Goal: Task Accomplishment & Management: Manage account settings

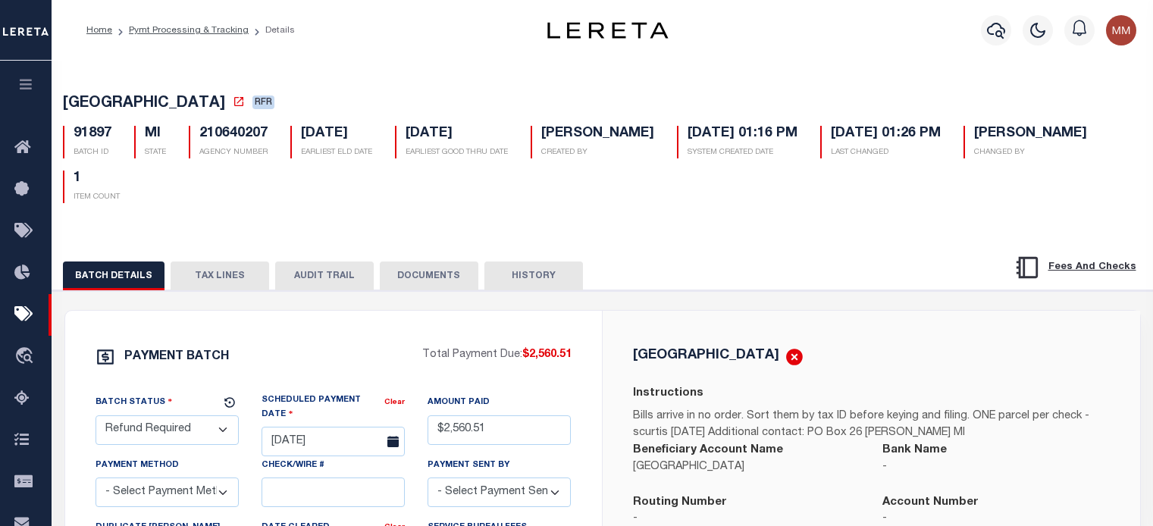
select select "RFR"
select select
click at [31, 85] on icon "button" at bounding box center [25, 84] width 17 height 14
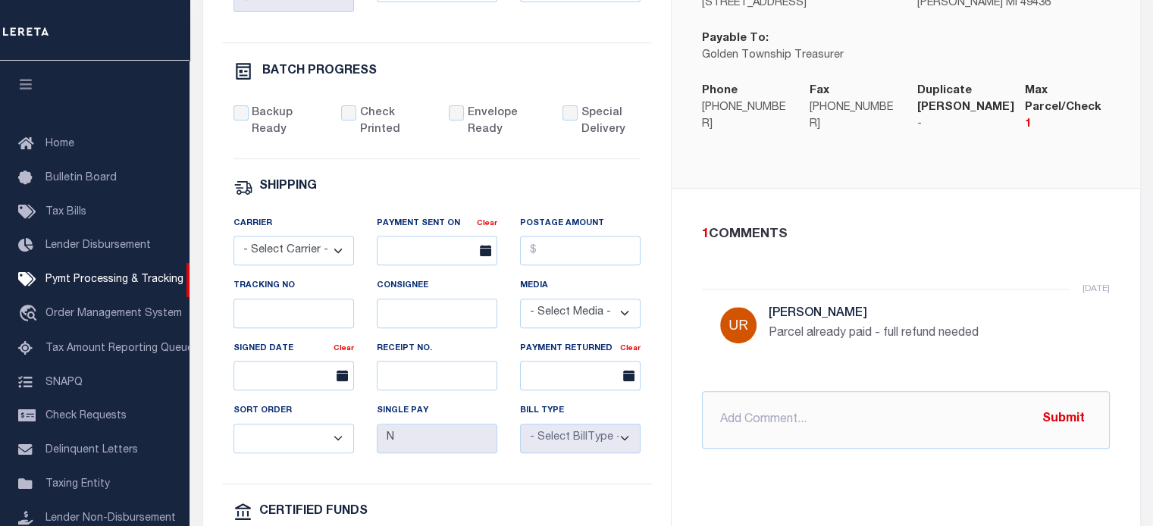
scroll to position [284, 0]
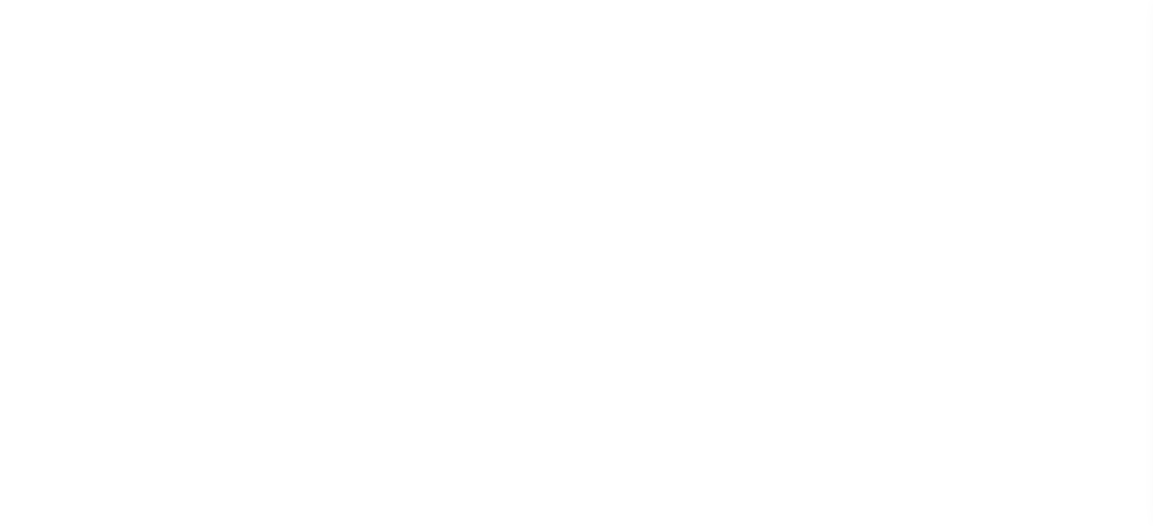
select select "500"
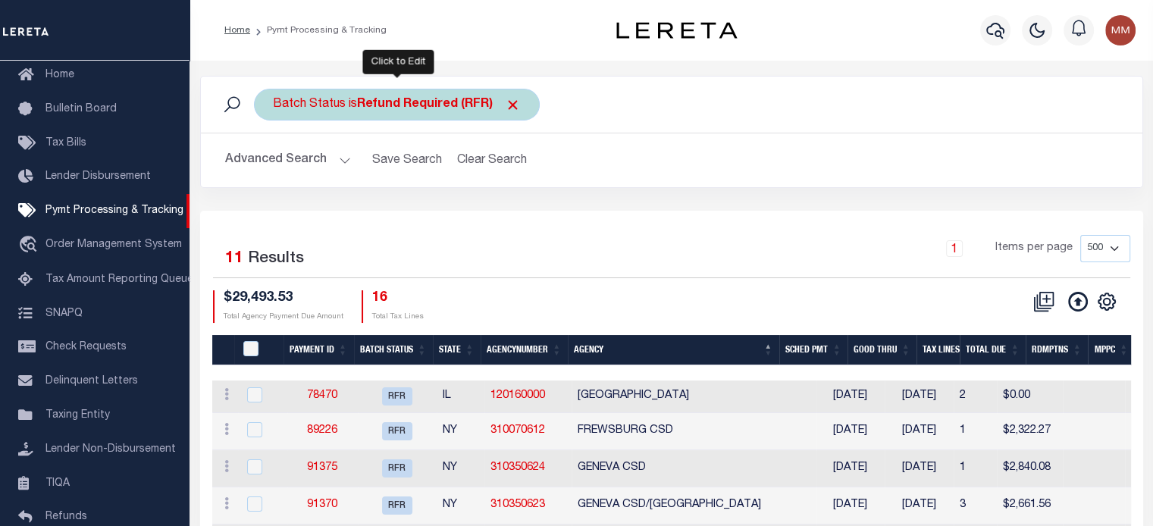
click at [387, 106] on b "Refund Required (RFR)" at bounding box center [439, 105] width 164 height 12
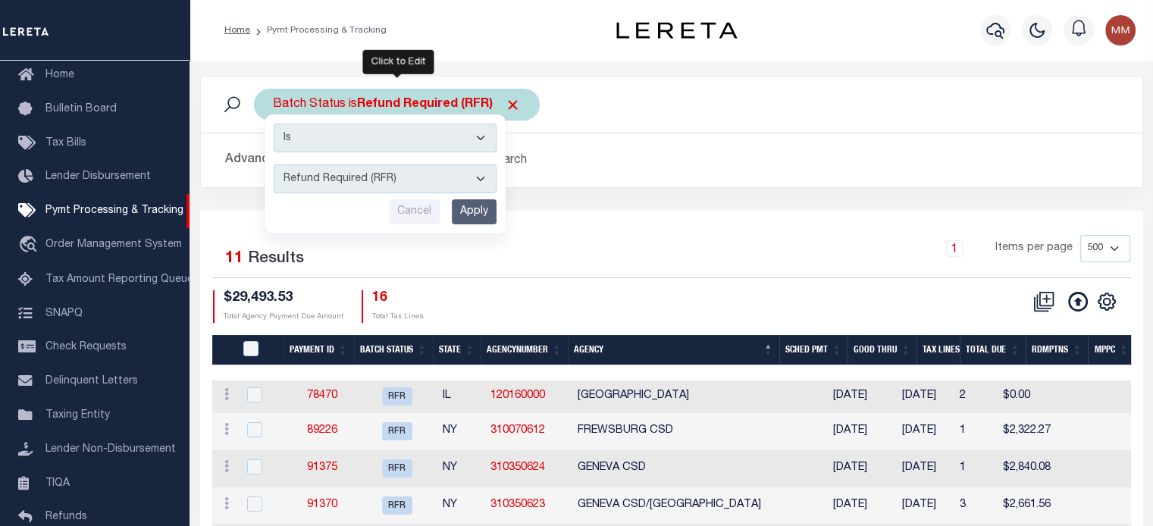
click at [339, 181] on select "Awaiting Funds (AWF) Cleared and Complete (CAC) New Check Needed (NCN) Payment …" at bounding box center [385, 179] width 223 height 29
select select "RFD"
click at [274, 165] on select "Awaiting Funds (AWF) Cleared and Complete (CAC) New Check Needed (NCN) Payment …" at bounding box center [385, 179] width 223 height 29
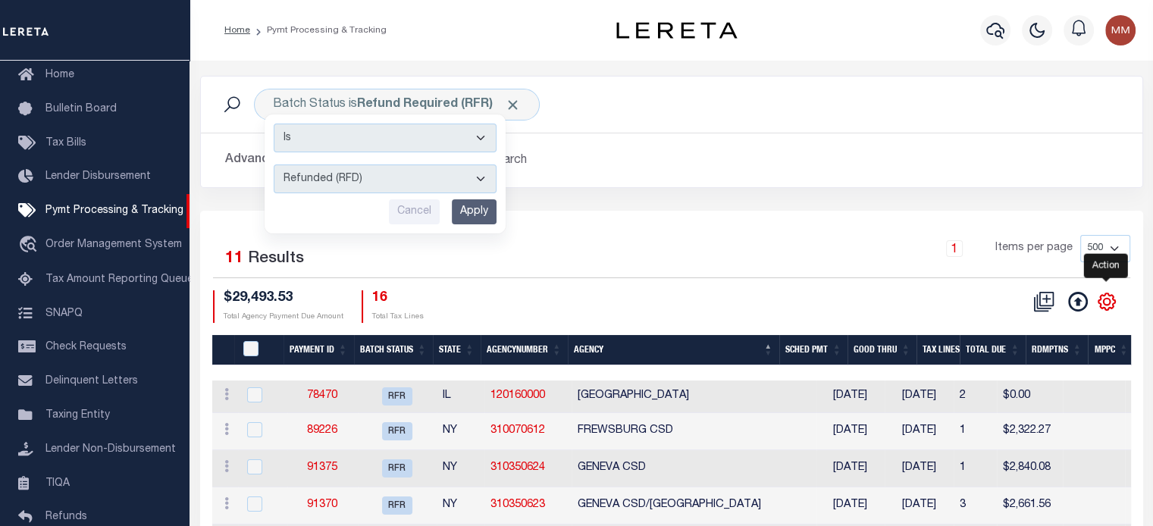
click at [1108, 307] on icon "" at bounding box center [1107, 301] width 17 height 17
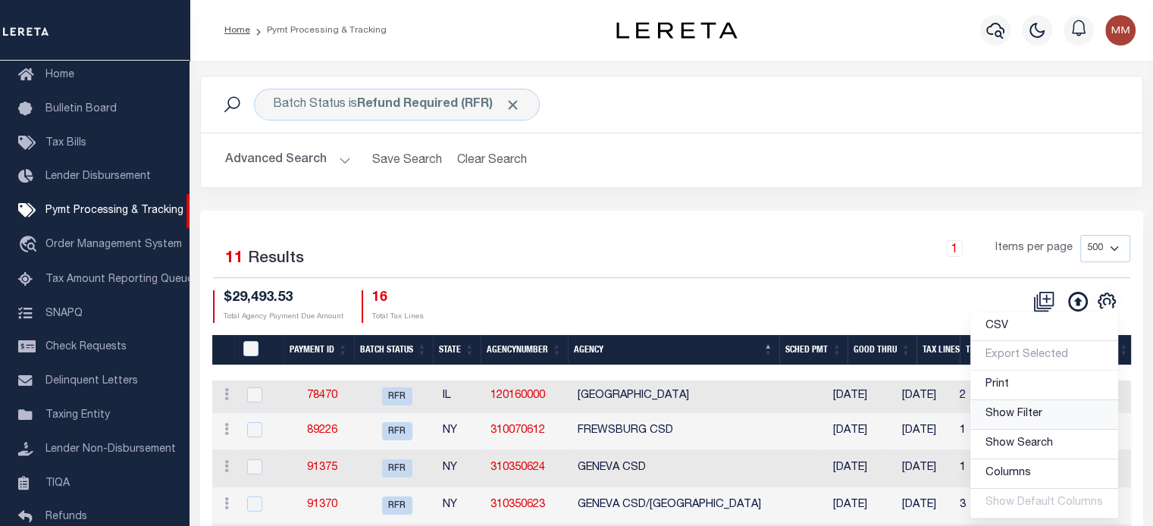
click at [1001, 416] on span "Show Filter" at bounding box center [1014, 414] width 57 height 11
select select
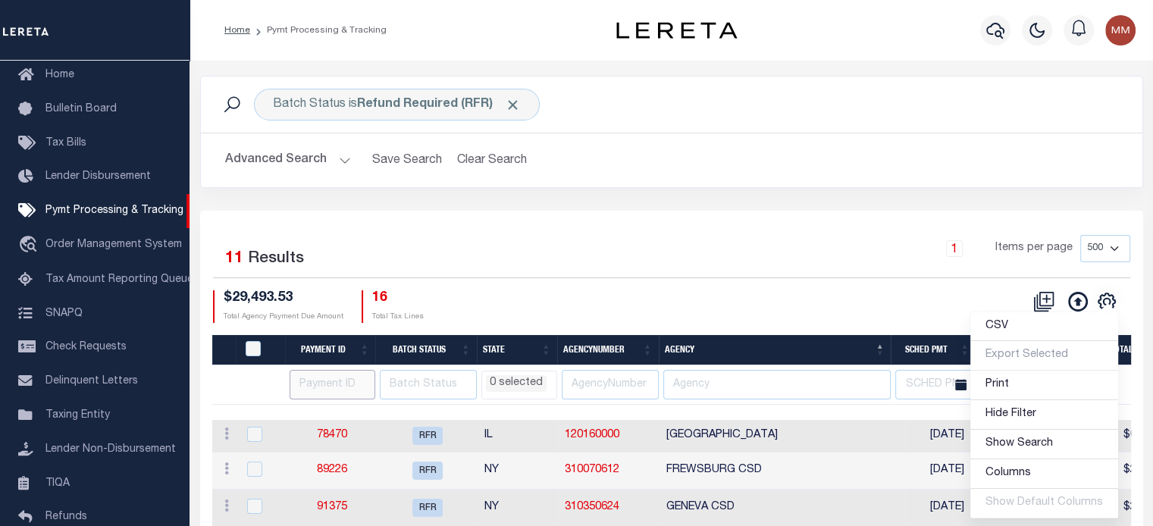
drag, startPoint x: 330, startPoint y: 387, endPoint x: 309, endPoint y: 336, distance: 55.1
click at [330, 384] on input "number" at bounding box center [333, 385] width 86 height 30
type input "87350"
select select
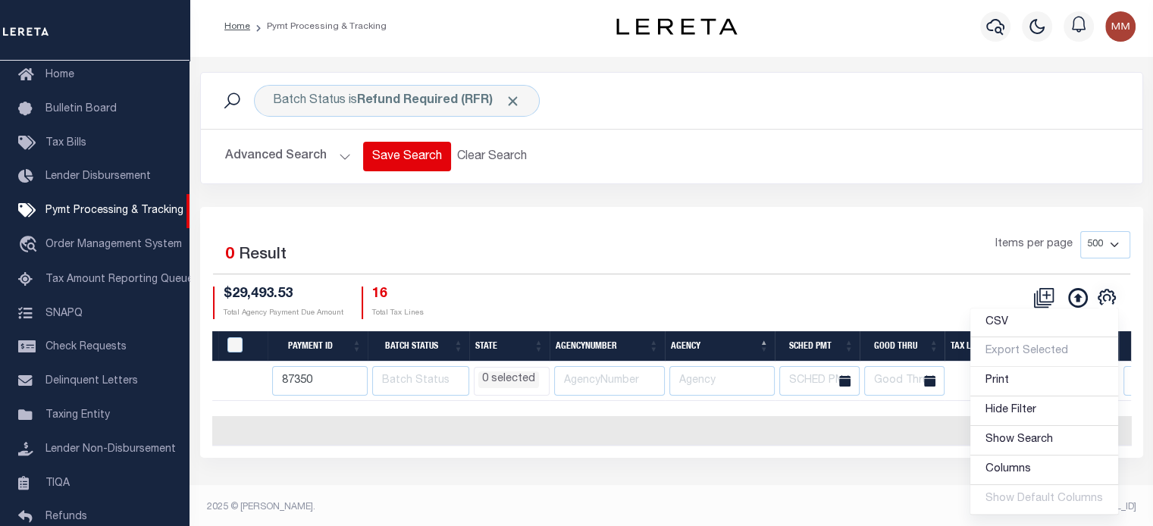
scroll to position [8, 0]
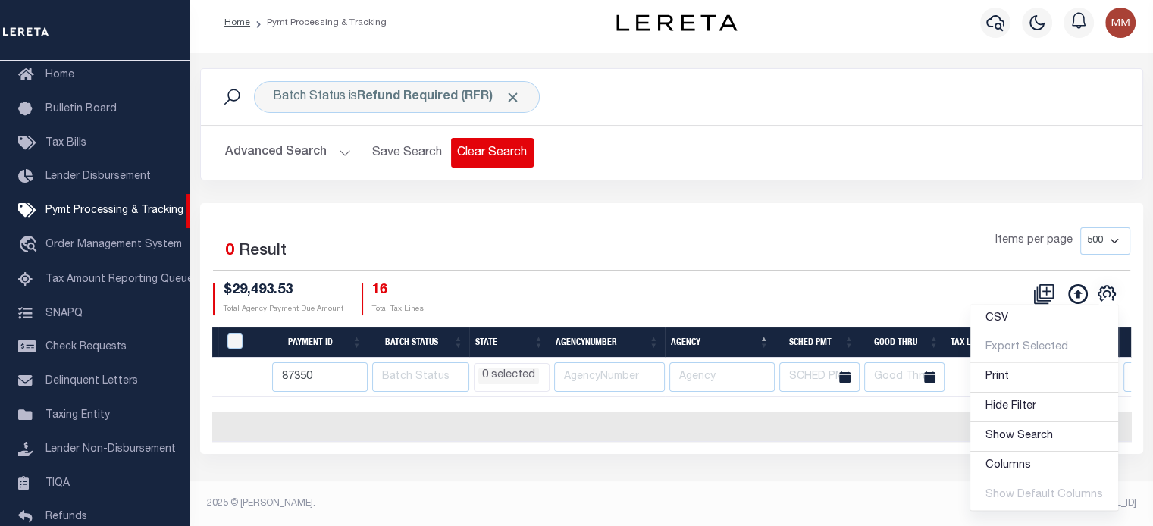
click at [478, 149] on button "Clear Search" at bounding box center [492, 153] width 83 height 30
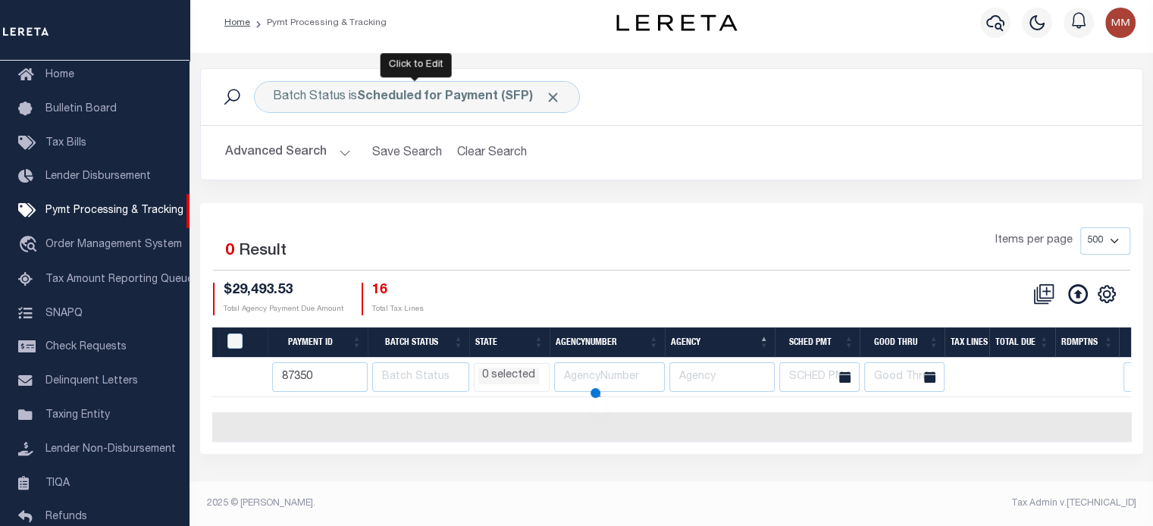
click at [478, 149] on button "Clear Search" at bounding box center [492, 153] width 83 height 30
click at [476, 149] on button "Clear Search" at bounding box center [492, 153] width 83 height 30
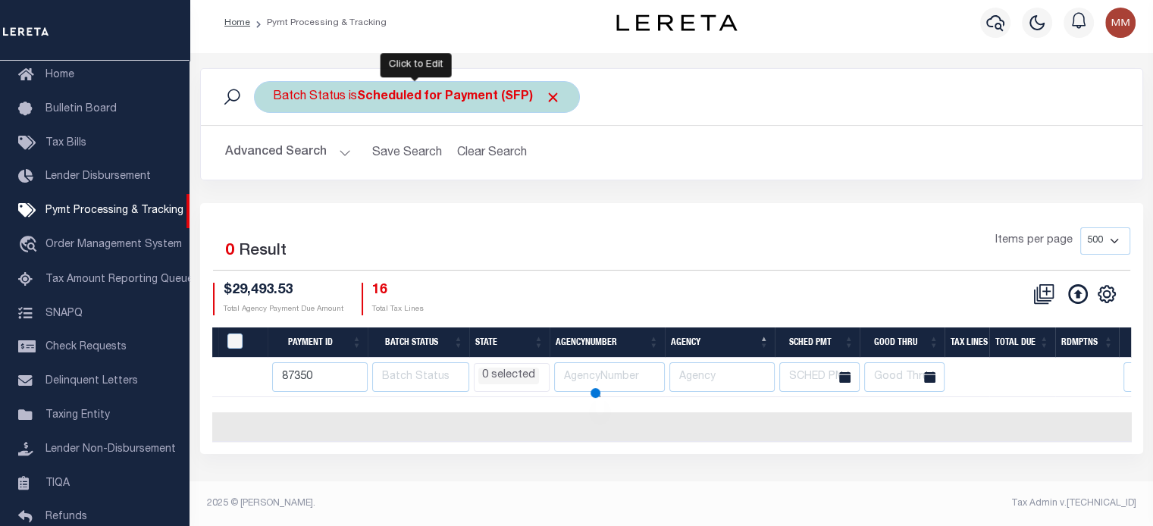
click at [363, 91] on b "Scheduled for Payment (SFP)" at bounding box center [459, 97] width 204 height 12
select select "SFP"
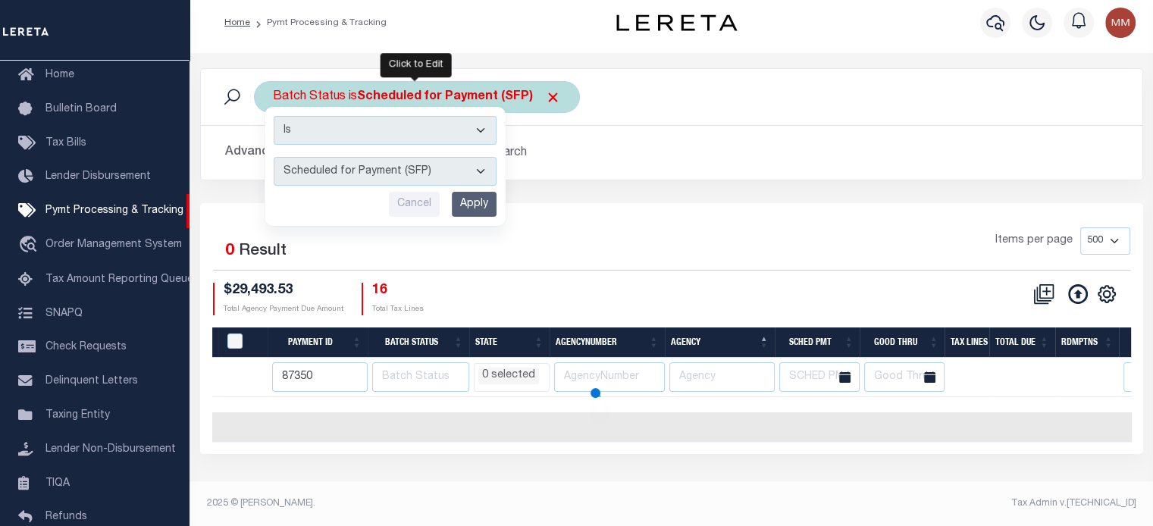
click at [370, 166] on select "Awaiting Funds (AWF) Cleared and Complete (CAC) New Check Needed (NCN) Payment …" at bounding box center [385, 171] width 223 height 29
select select
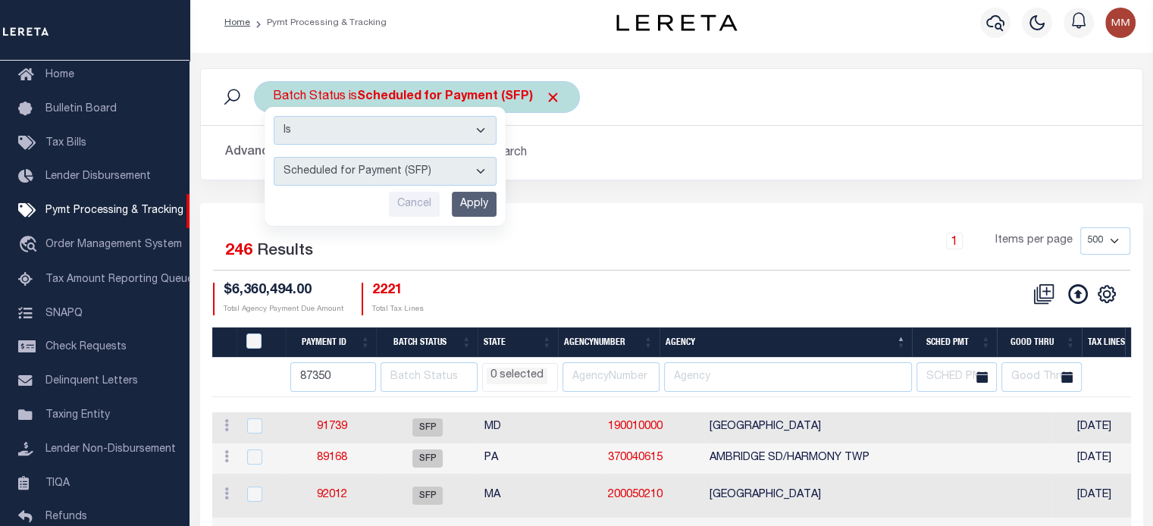
select select
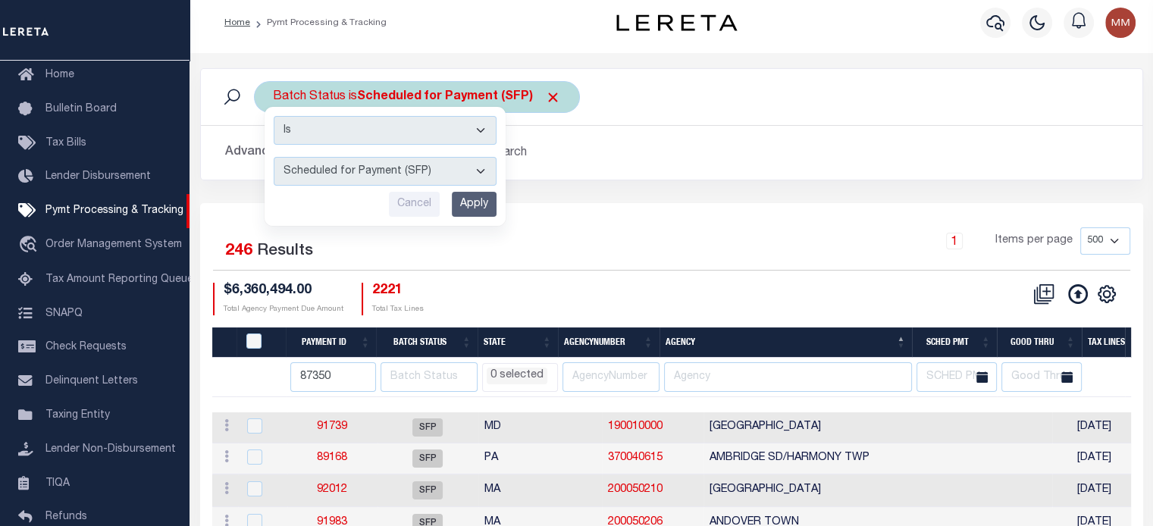
select select "RFD"
click at [274, 157] on select "Awaiting Funds (AWF) Cleared and Complete (CAC) New Check Needed (NCN) Payment …" at bounding box center [385, 171] width 223 height 29
click at [475, 198] on input "Apply" at bounding box center [474, 204] width 45 height 25
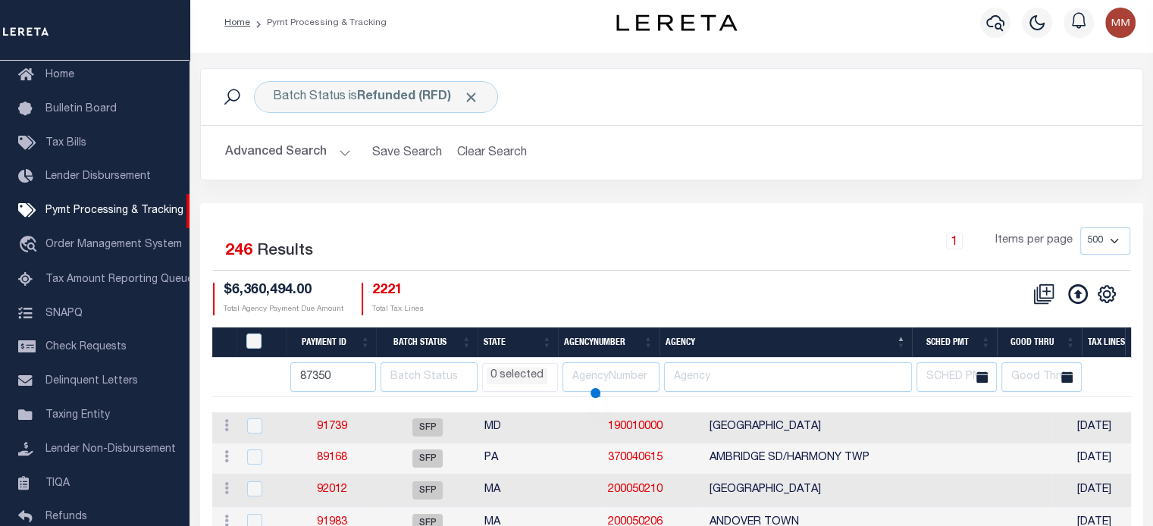
select select
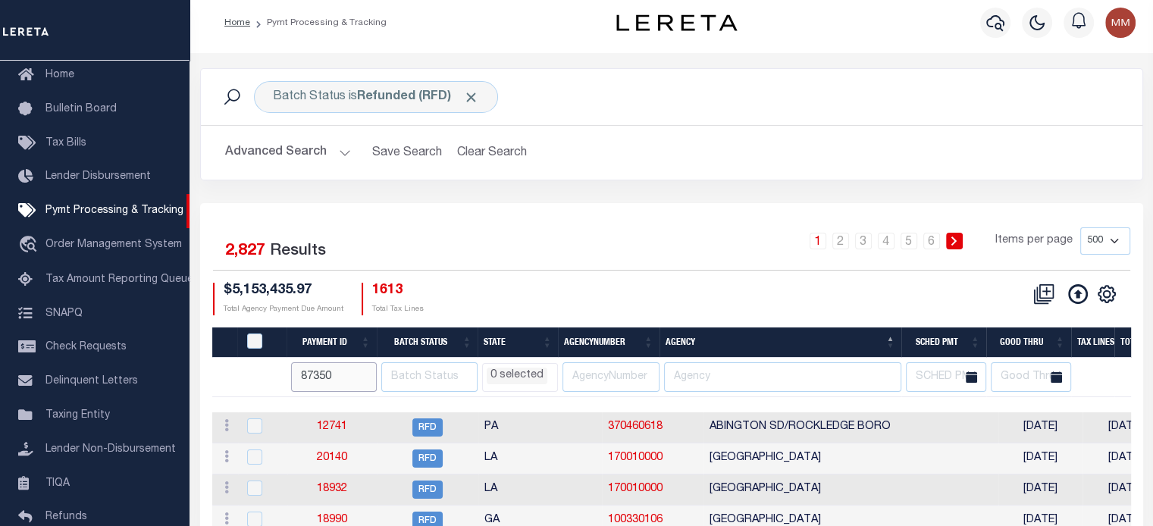
drag, startPoint x: 337, startPoint y: 368, endPoint x: 397, endPoint y: 368, distance: 60.7
click at [337, 368] on input "87350" at bounding box center [334, 377] width 86 height 30
select select
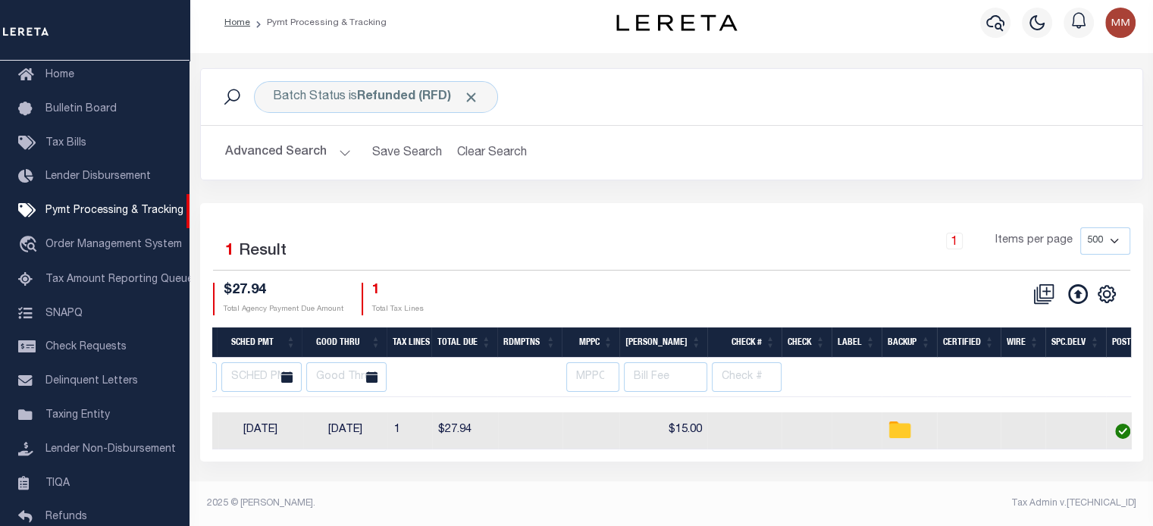
scroll to position [0, 682]
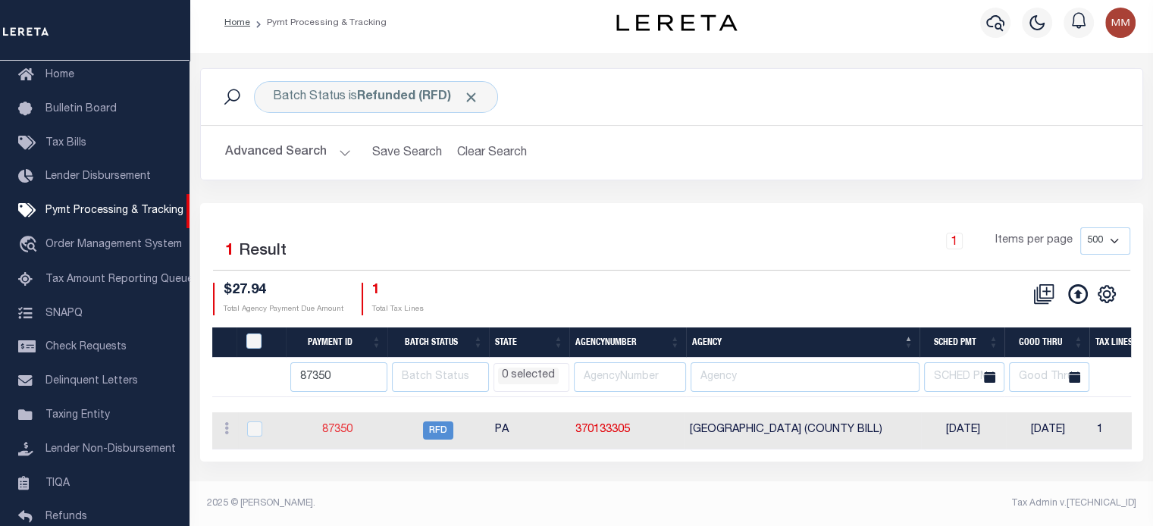
click at [324, 430] on link "87350" at bounding box center [337, 430] width 30 height 11
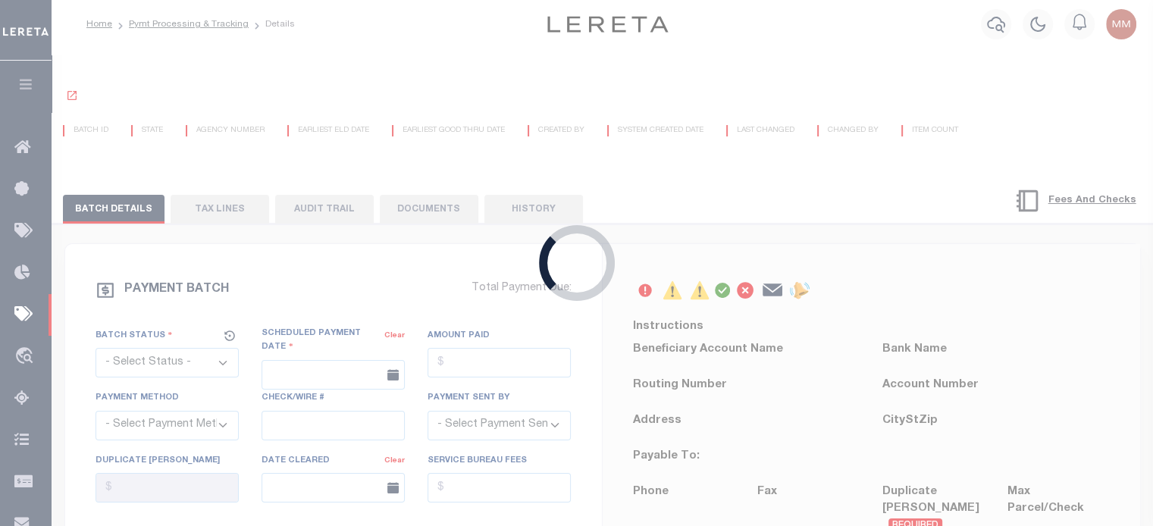
select select "RFD"
type input "07/01/2025"
type input "$0.05"
select select "[PERSON_NAME]"
checkbox input "true"
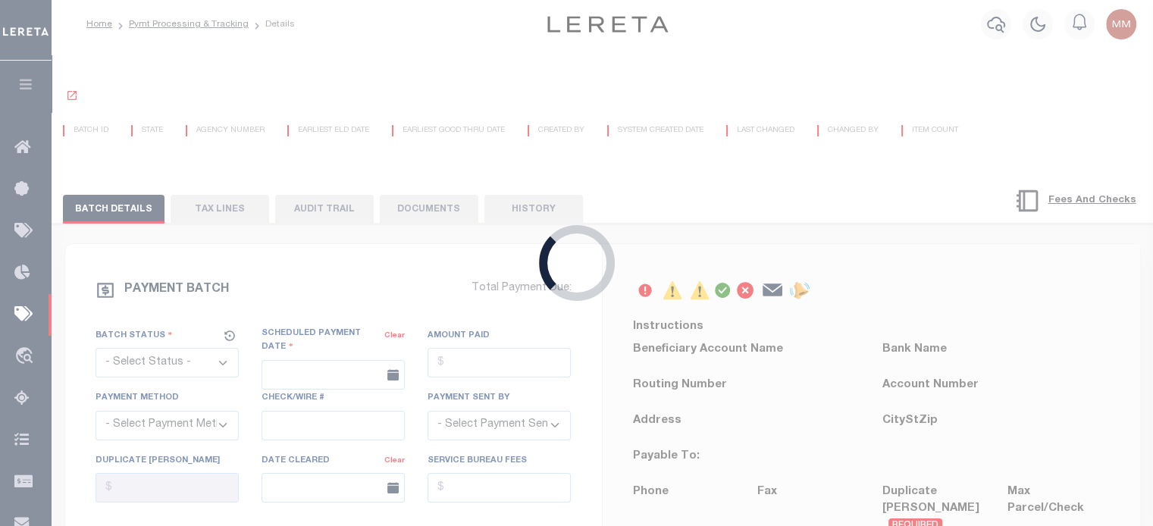
select select
type input "N"
radio input "true"
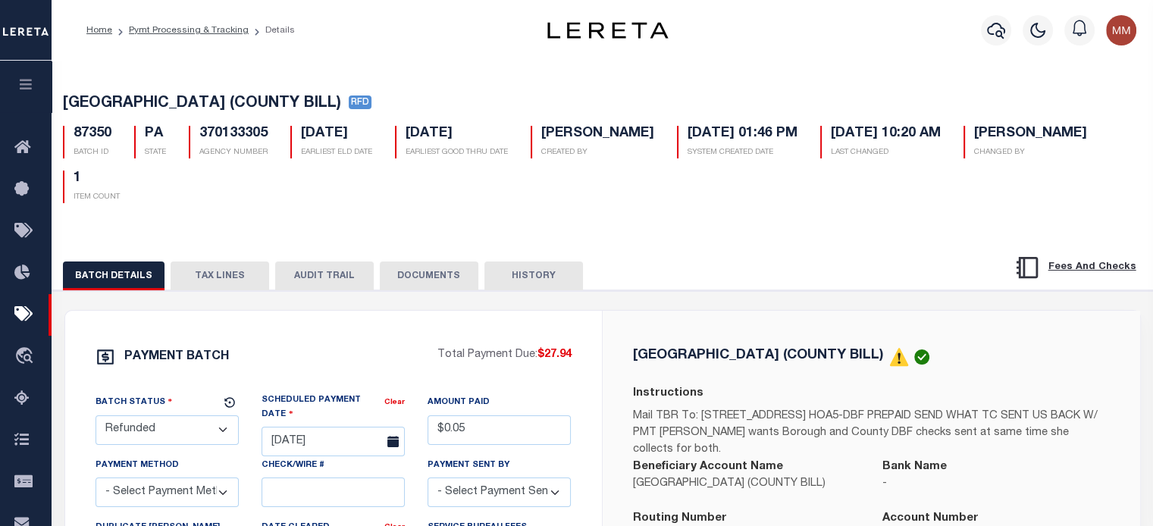
select select
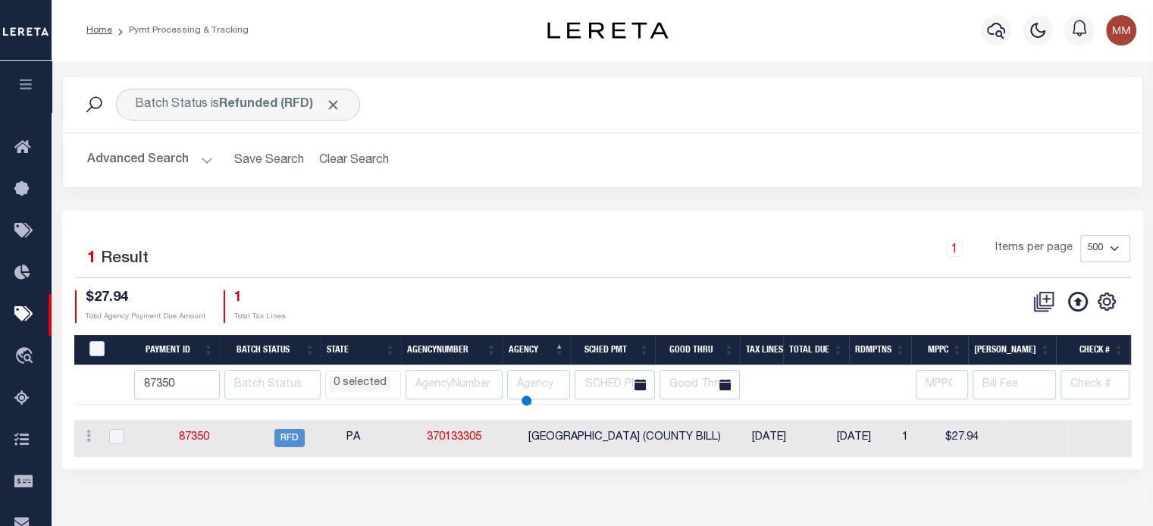
scroll to position [8, 0]
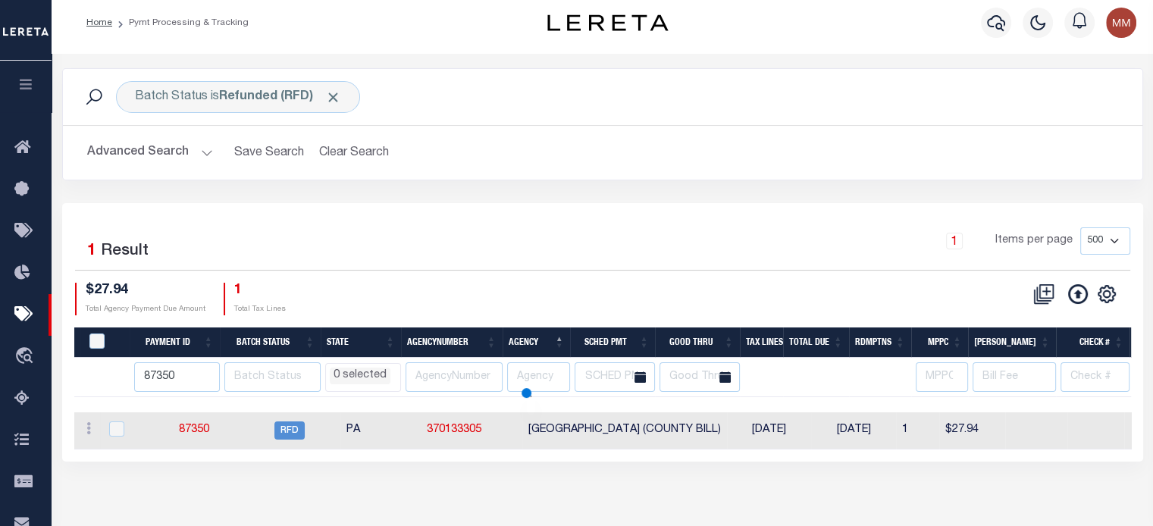
select select
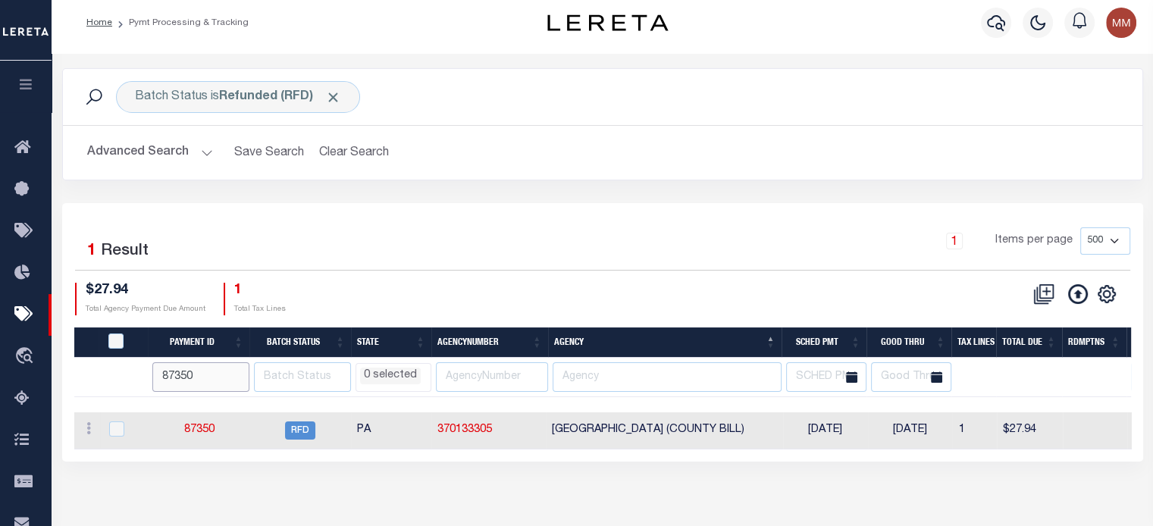
click at [206, 371] on input "87350" at bounding box center [200, 377] width 97 height 30
type input "87351"
select select
click at [203, 425] on link "87351" at bounding box center [198, 430] width 30 height 11
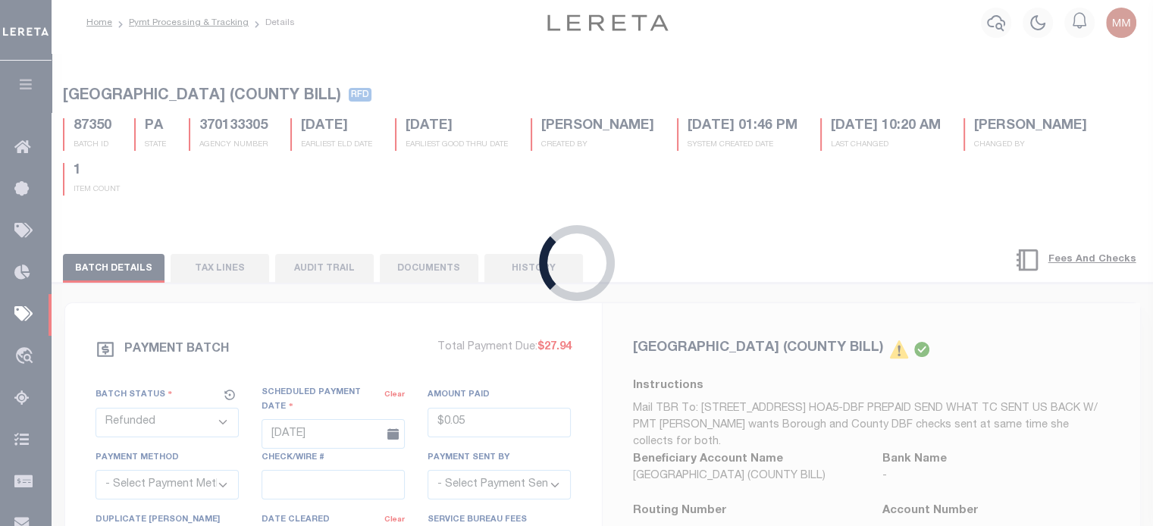
scroll to position [7, 0]
type input "$95.06"
select select
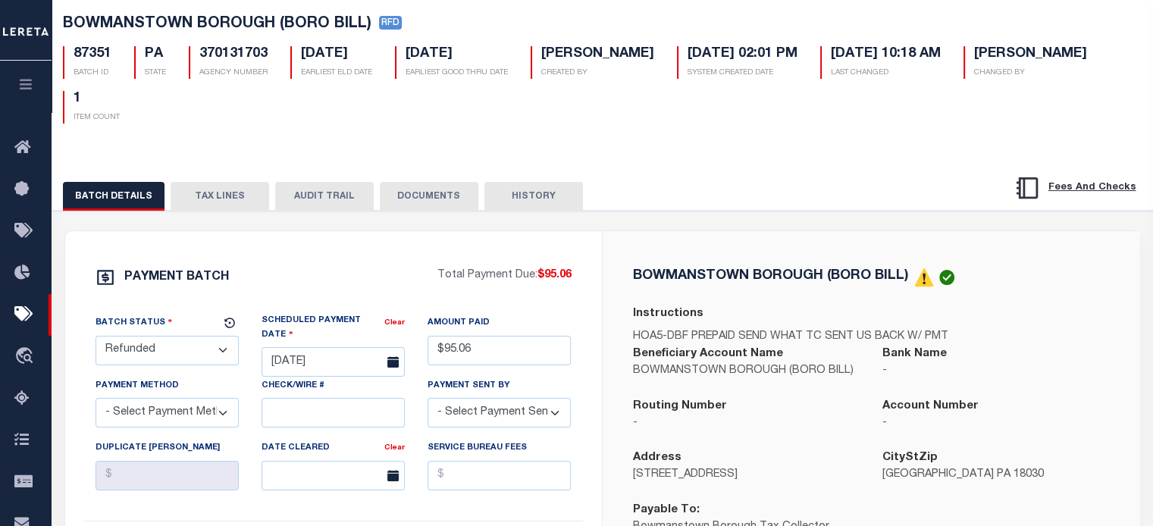
scroll to position [76, 0]
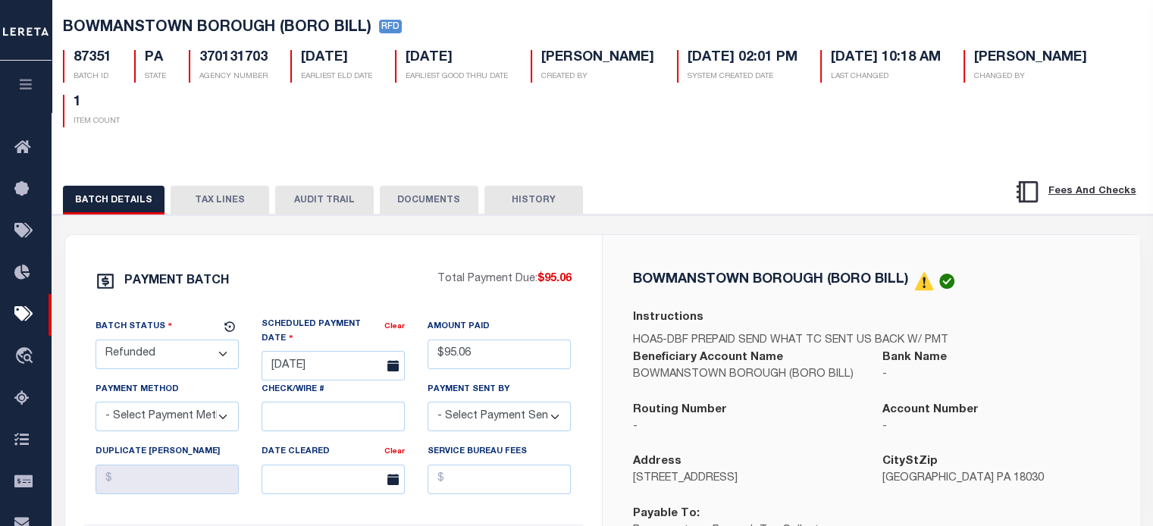
select select
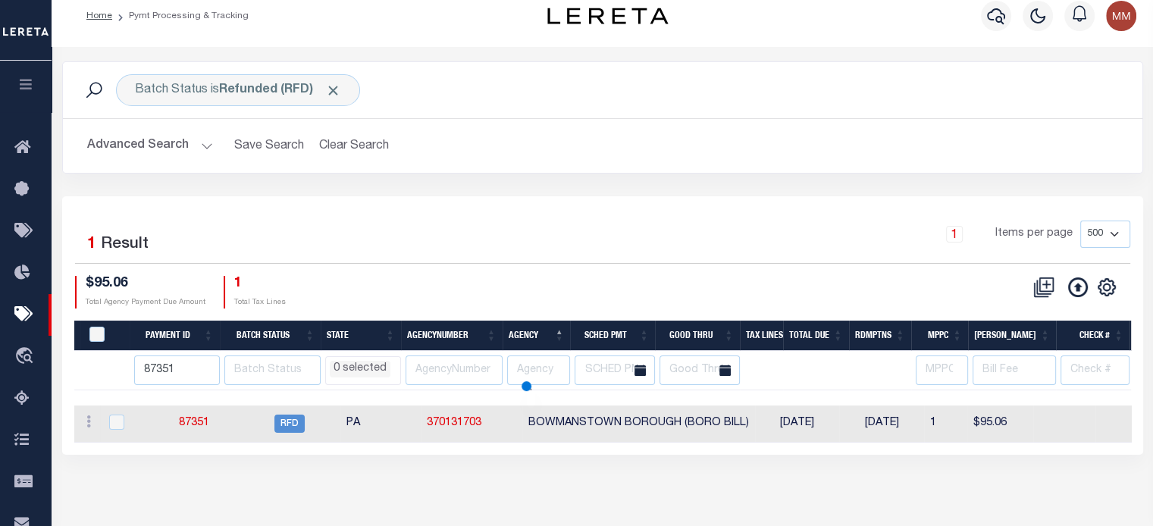
scroll to position [8, 0]
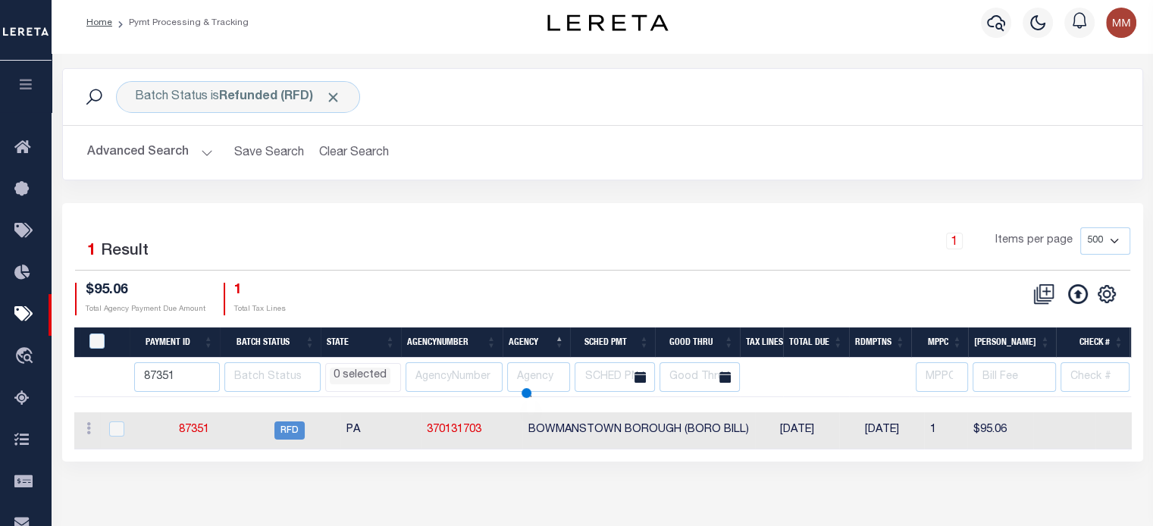
select select
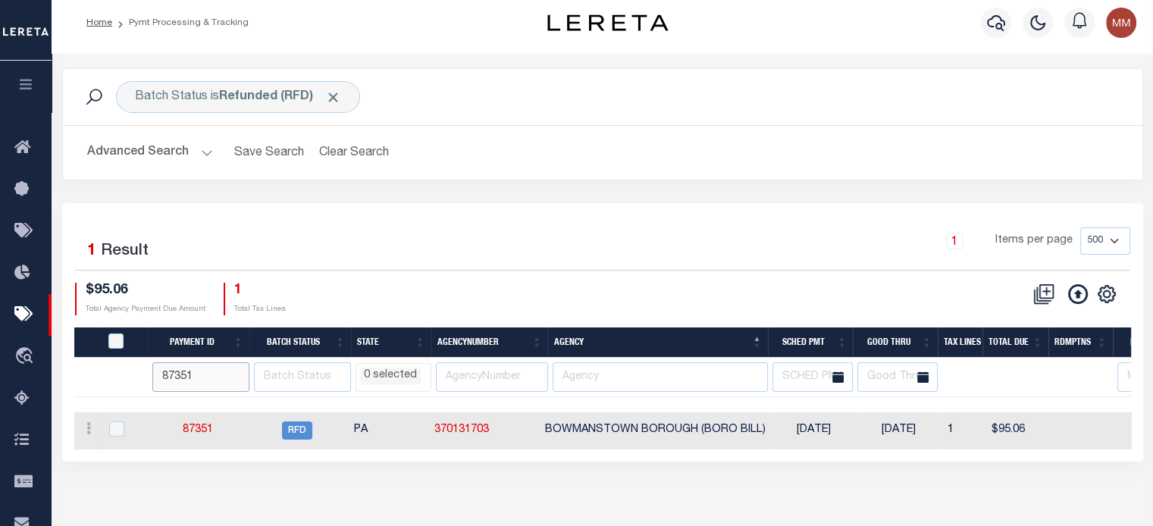
click at [209, 375] on input "87351" at bounding box center [200, 377] width 97 height 30
type input "87350"
select select
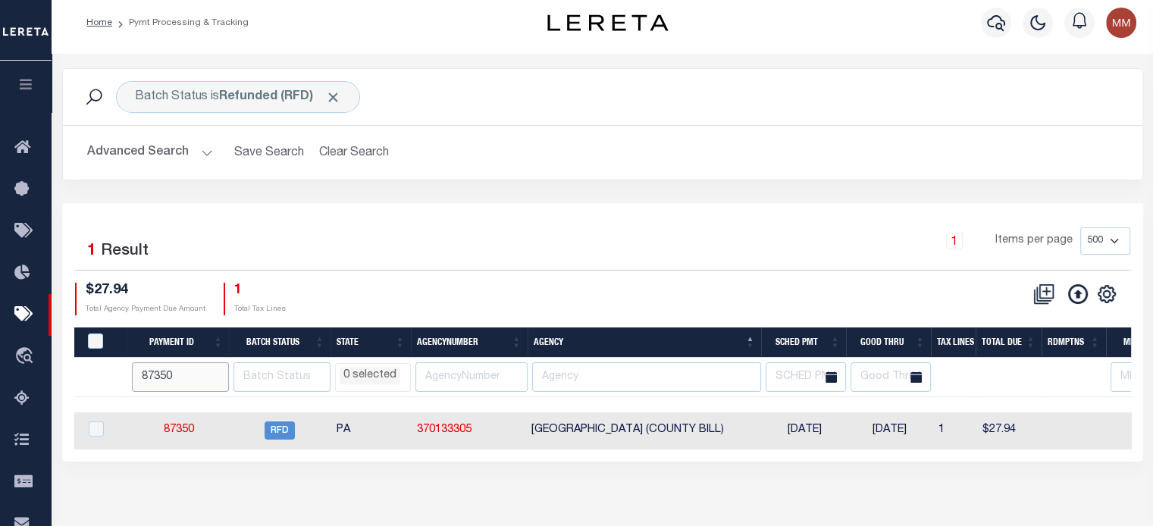
scroll to position [0, 0]
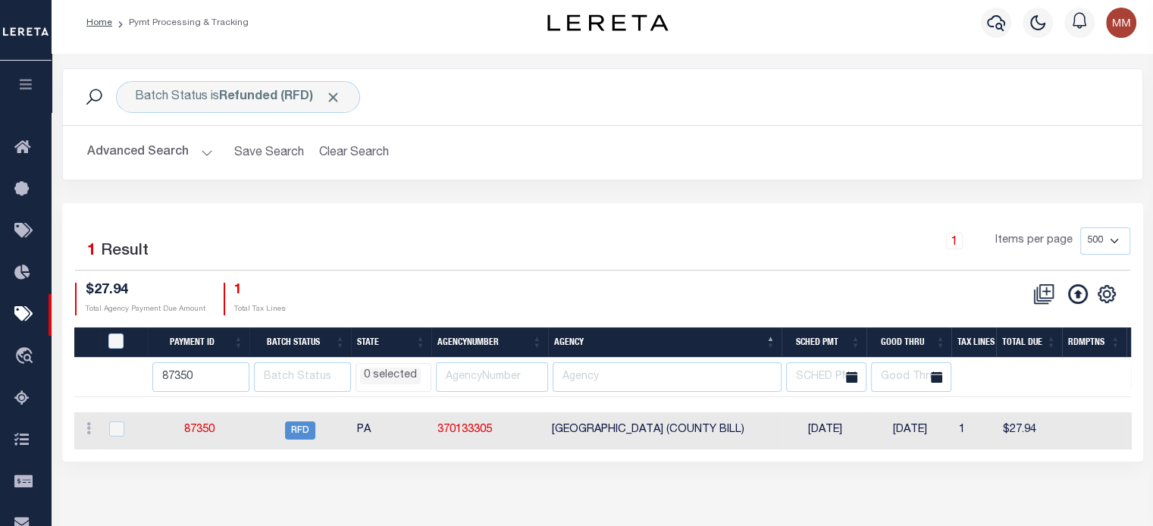
click at [204, 422] on td "87350" at bounding box center [199, 430] width 100 height 37
checkbox input "true"
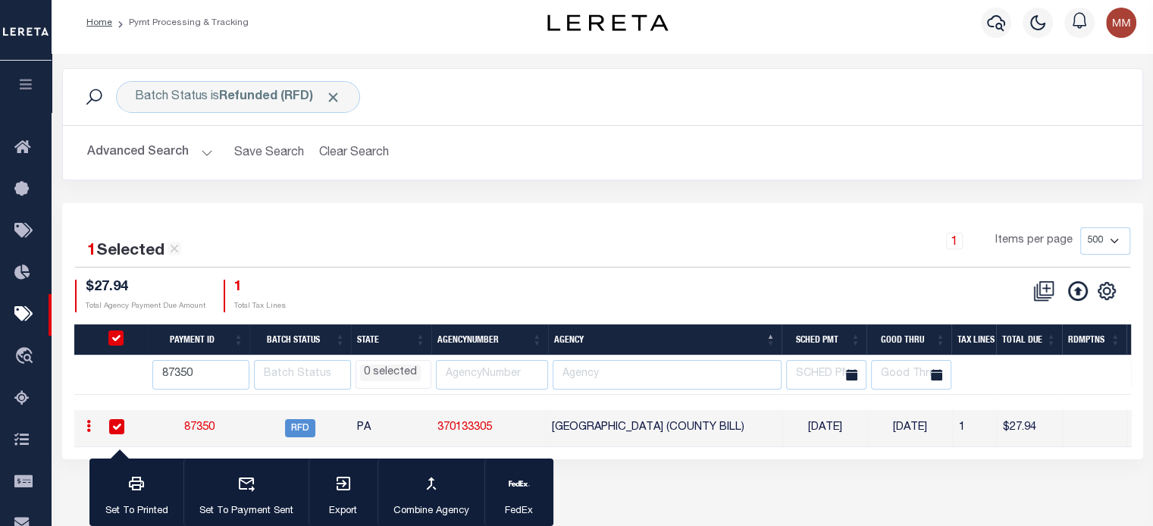
click at [198, 431] on link "87350" at bounding box center [199, 427] width 30 height 11
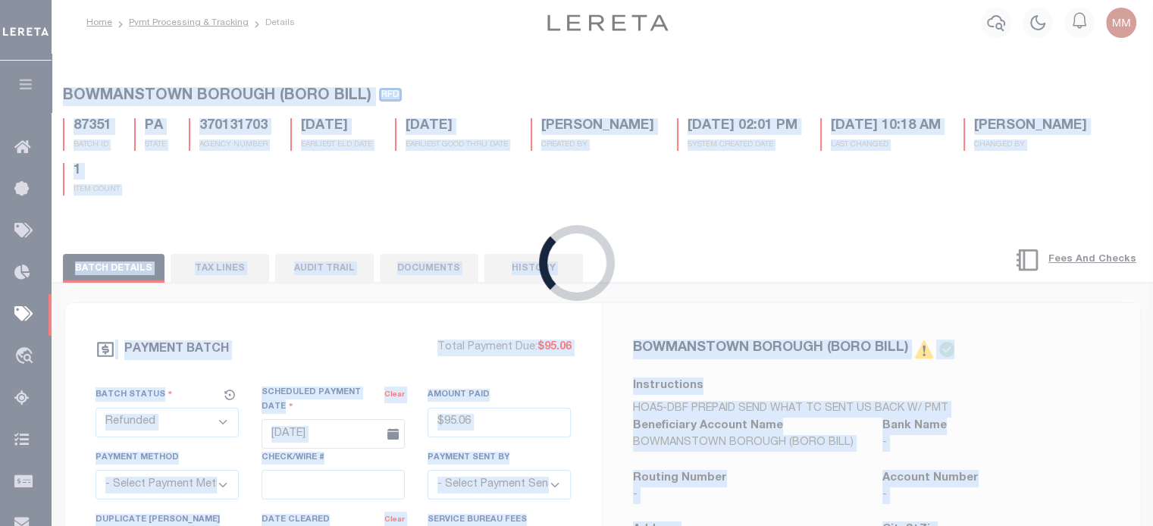
click at [198, 431] on div "Loading..." at bounding box center [576, 263] width 1153 height 526
type input "$0.05"
select select
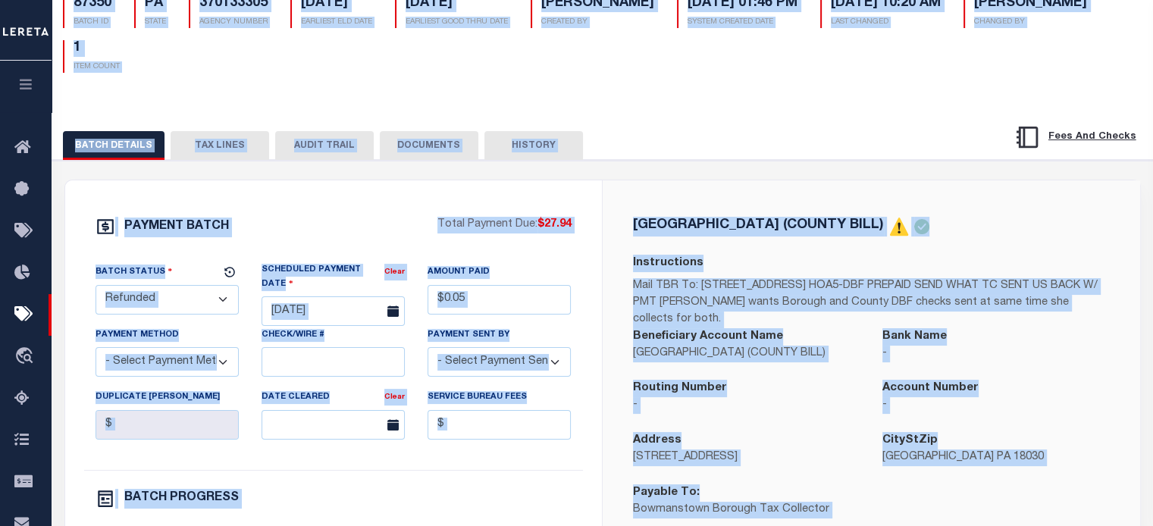
scroll to position [76, 0]
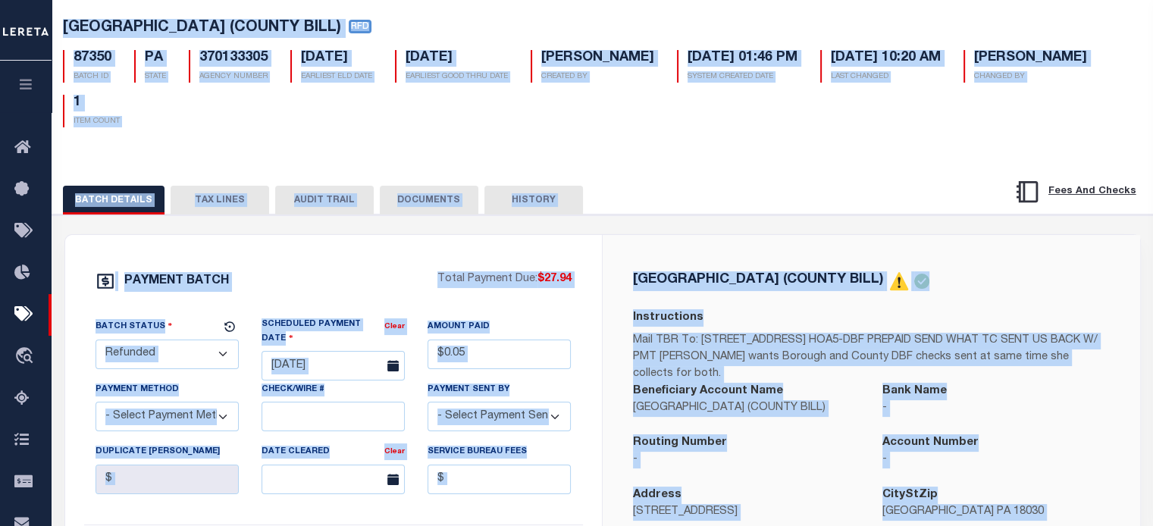
click at [143, 365] on select "- Select Status - Scheduled for Payment Ready For Payment Payment Sent Cleared …" at bounding box center [167, 355] width 143 height 30
select select "RFL"
click at [96, 342] on select "- Select Status - Scheduled for Payment Ready For Payment Payment Sent Cleared …" at bounding box center [167, 355] width 143 height 30
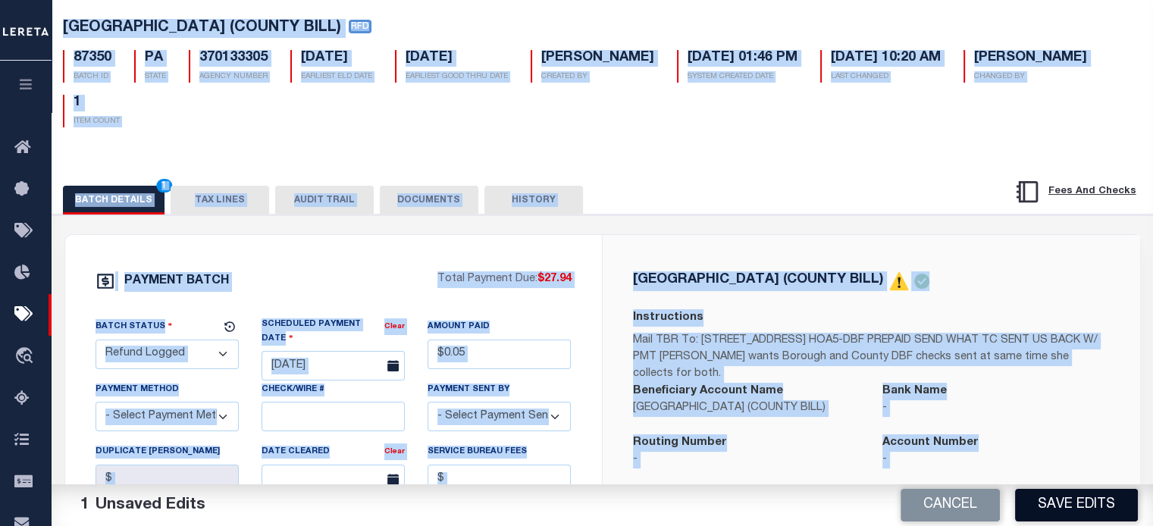
click at [1089, 499] on button "Save Edits" at bounding box center [1076, 505] width 123 height 33
select select
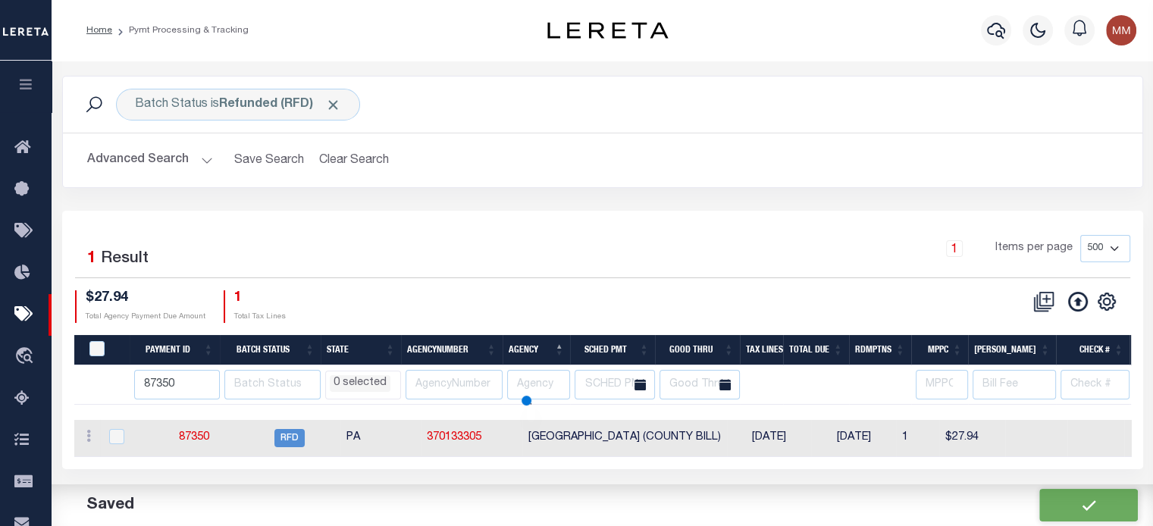
select select
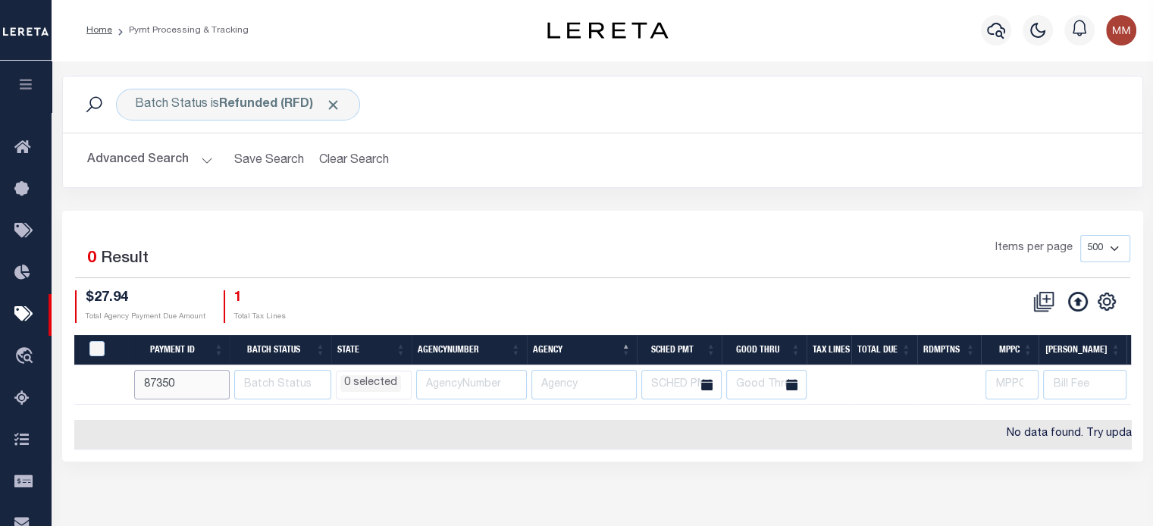
click at [0, 303] on html "Home Pymt Processing & Tracking Profile" at bounding box center [576, 402] width 1153 height 804
select select
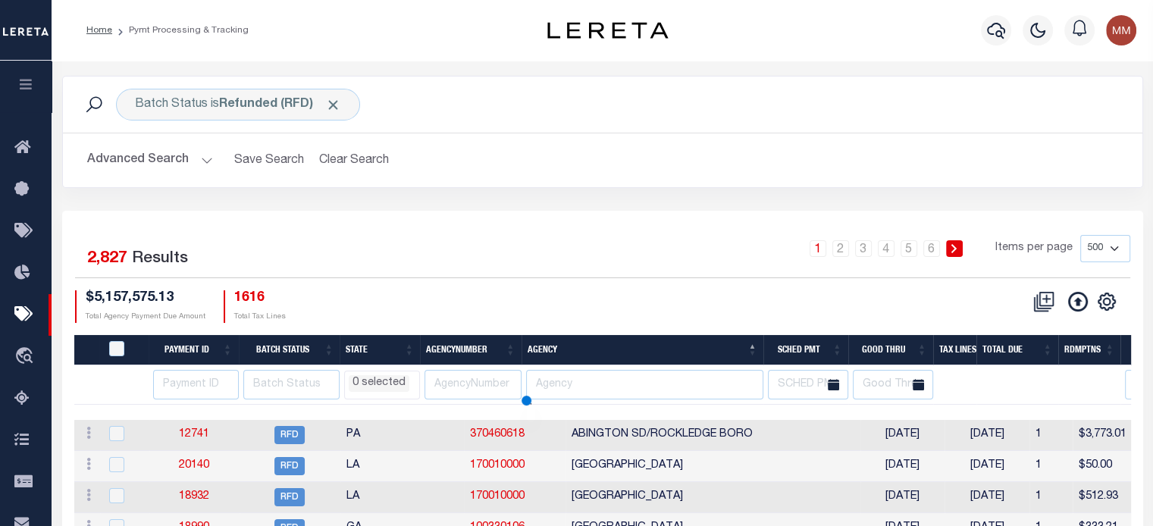
select select
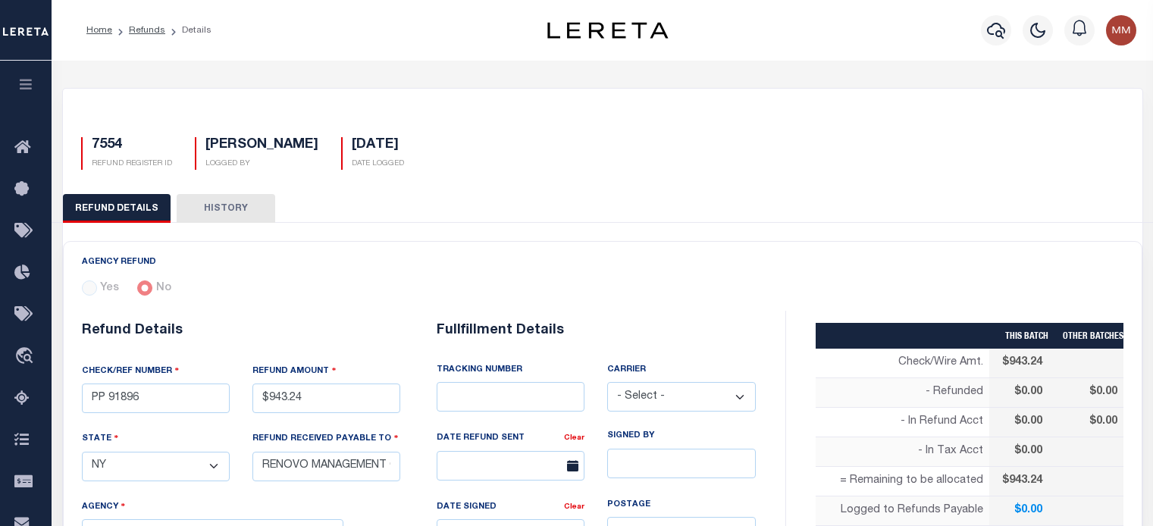
select select "NY"
select select "LOC"
select select "OVP"
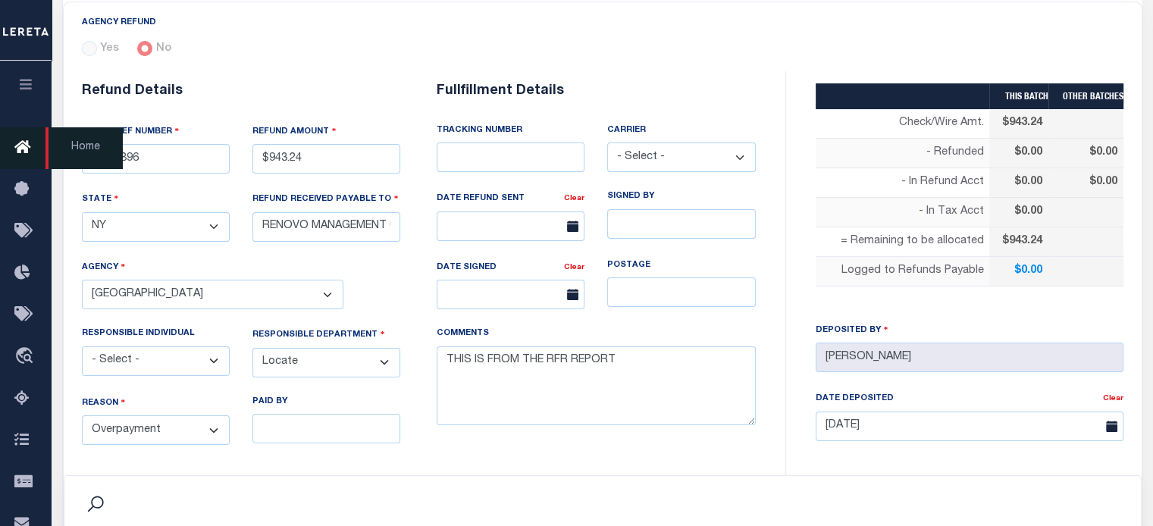
scroll to position [236, 0]
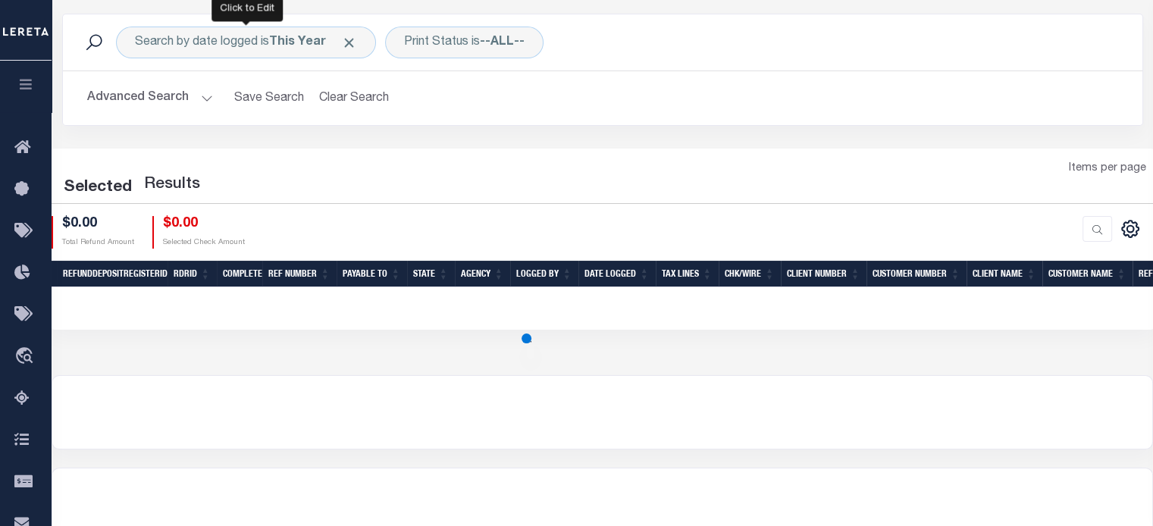
scroll to position [76, 0]
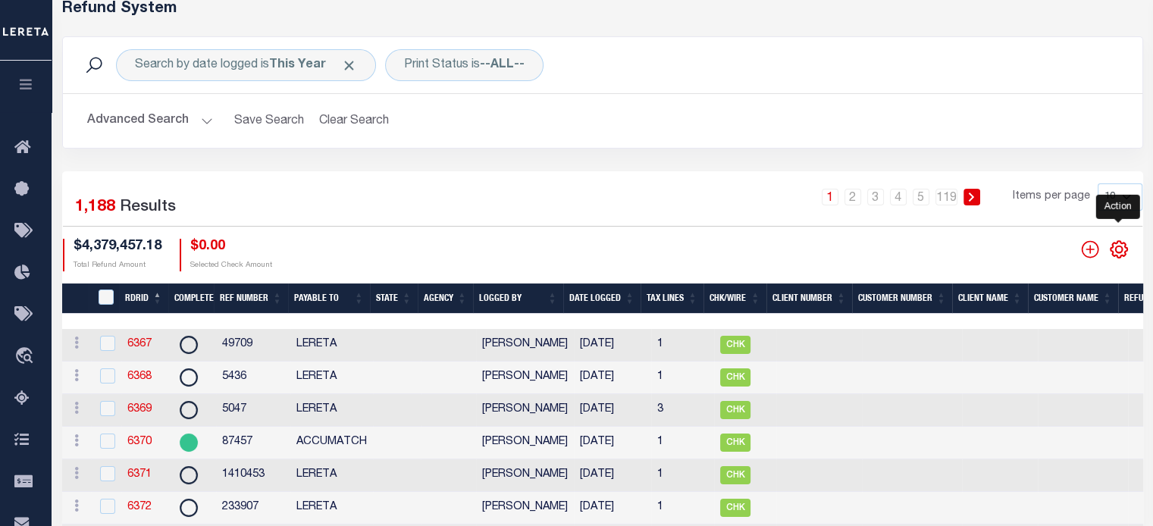
click at [1118, 252] on icon "" at bounding box center [1118, 249] width 7 height 7
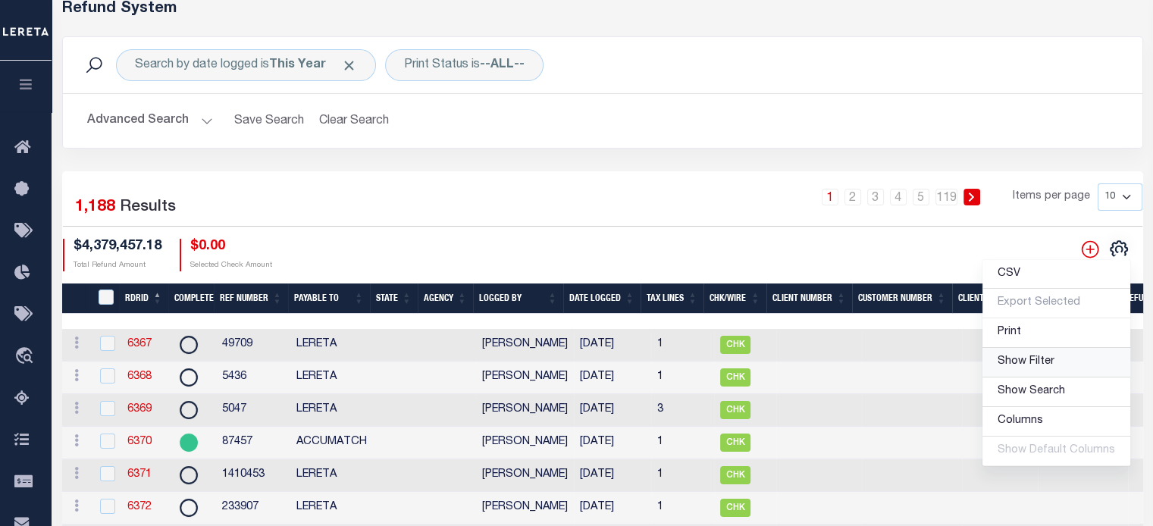
click at [1039, 364] on span "Show Filter" at bounding box center [1026, 361] width 57 height 11
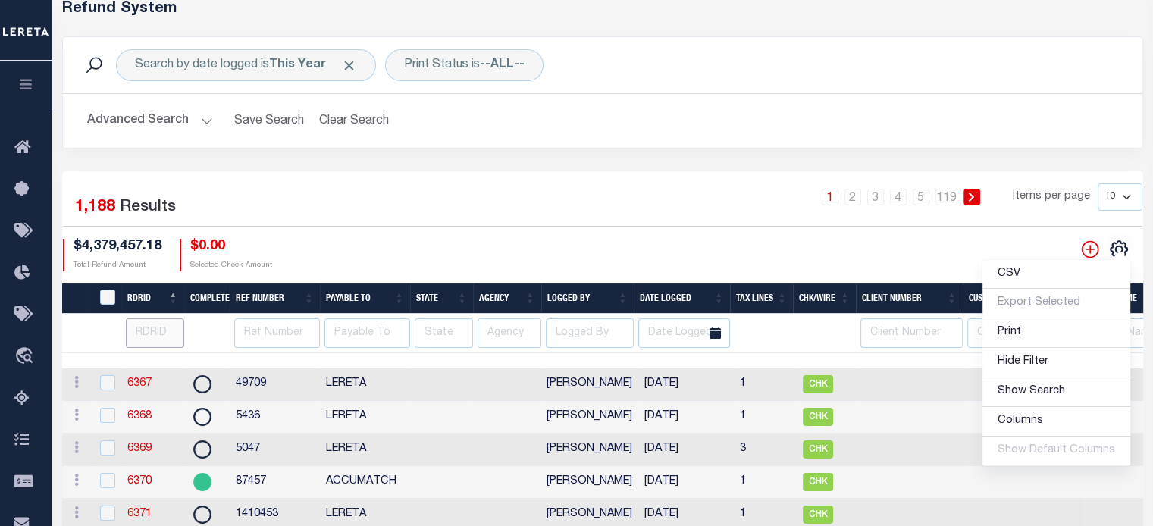
drag, startPoint x: 160, startPoint y: 337, endPoint x: 188, endPoint y: 327, distance: 30.0
click at [158, 335] on input "number" at bounding box center [155, 333] width 58 height 30
type input "7320"
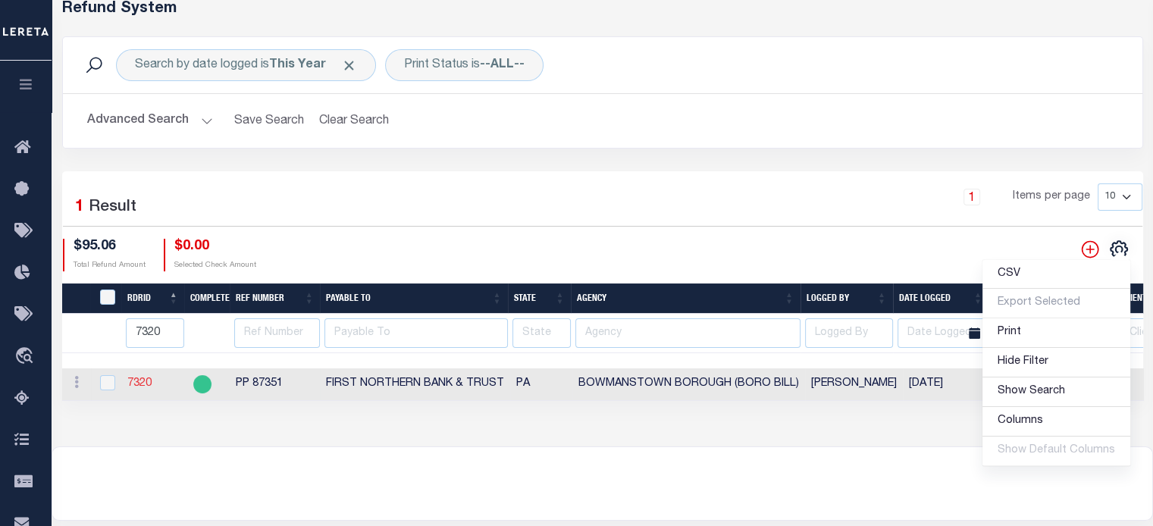
click at [136, 385] on link "7320" at bounding box center [139, 383] width 24 height 11
checkbox input "true"
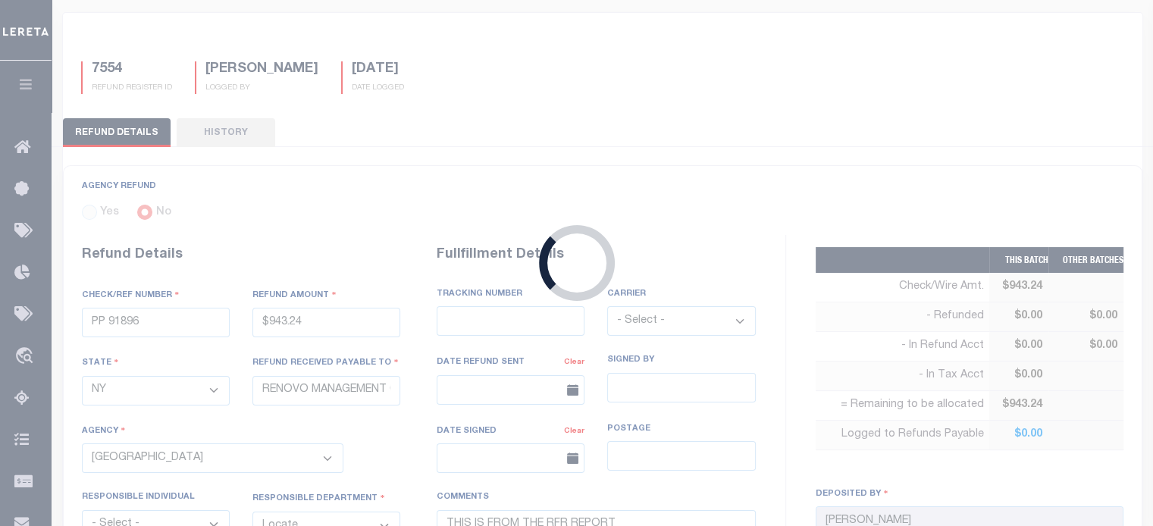
scroll to position [189, 0]
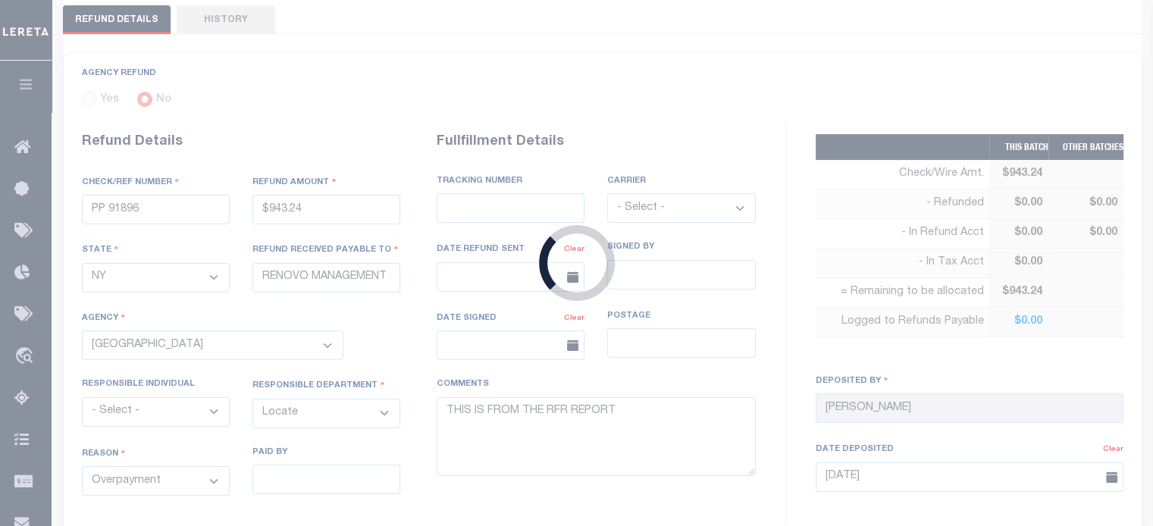
type input "PP 87351"
type input "$95.06"
select select "PA"
type input "FIRST NORTHERN BANK & TRUST"
select select
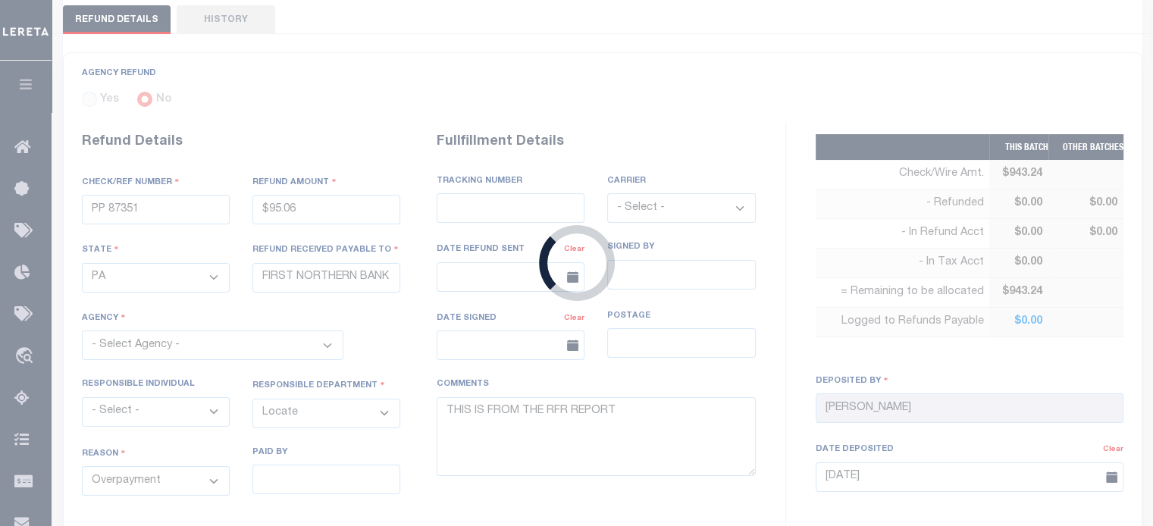
select select "[PERSON_NAME]"
select select "OTH"
type input "8835 4324 4260"
select select "FDX"
type input "08/13/2025"
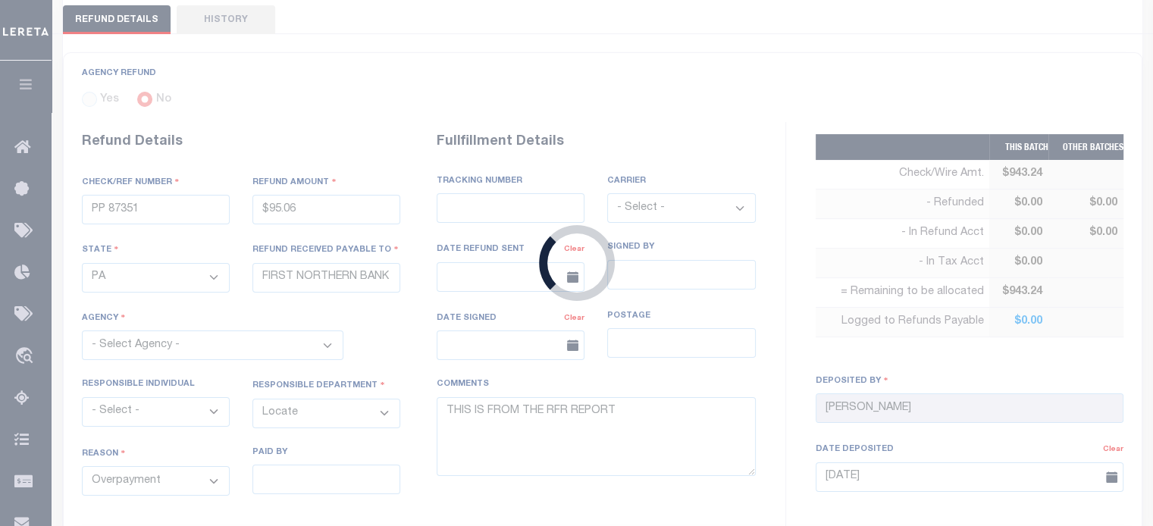
type input "07/02/2025"
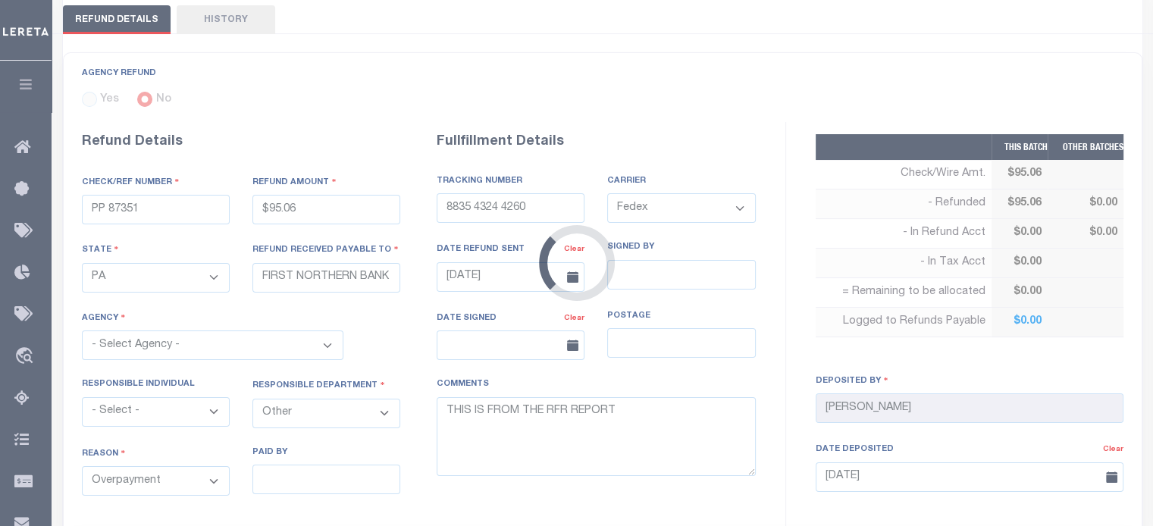
select select "4202503005"
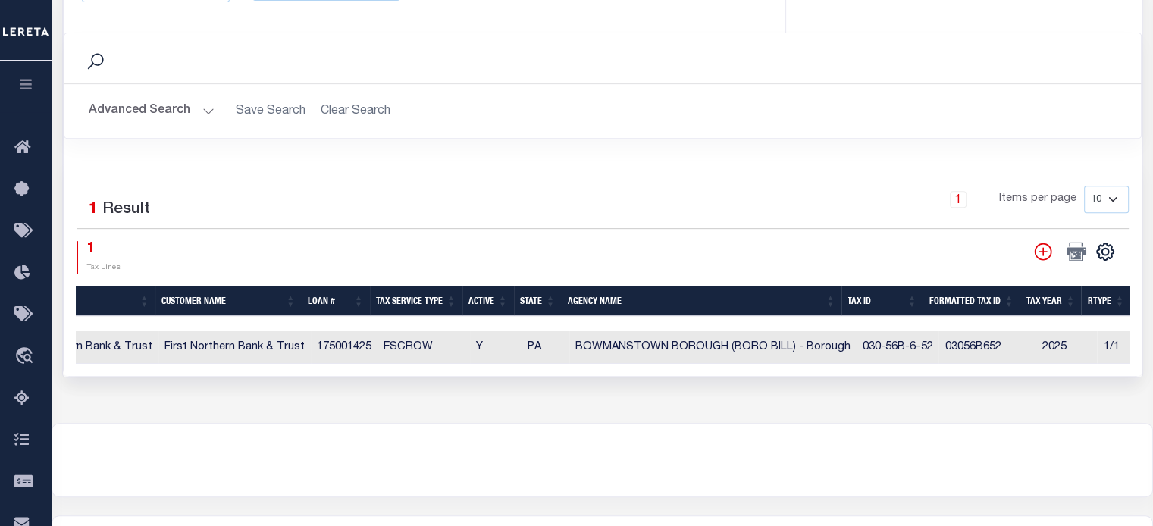
scroll to position [0, 904]
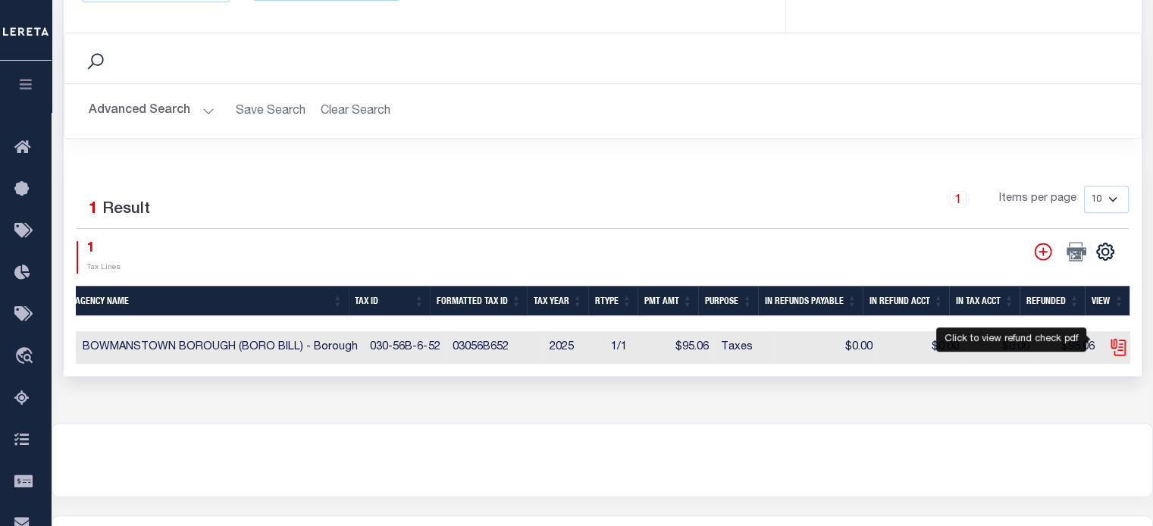
click at [1108, 343] on icon "" at bounding box center [1118, 347] width 20 height 20
checkbox input "true"
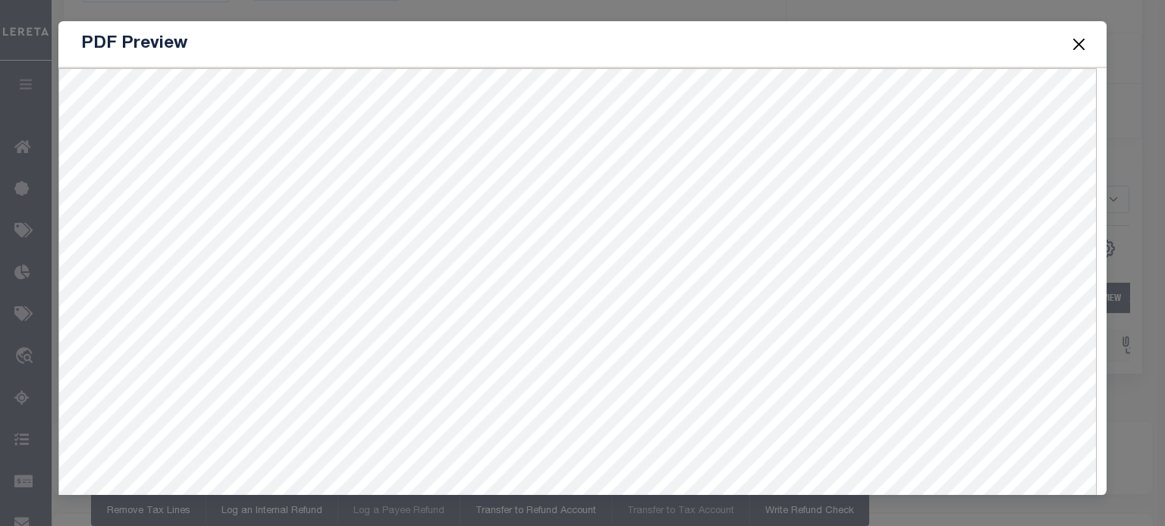
click at [1080, 39] on button "Close" at bounding box center [1078, 44] width 20 height 20
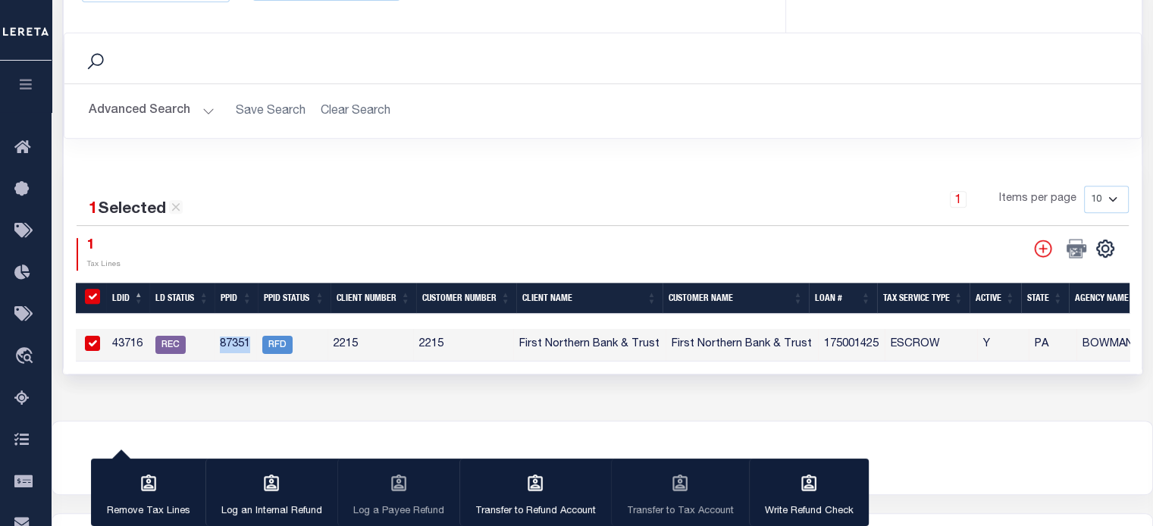
drag, startPoint x: 218, startPoint y: 342, endPoint x: 252, endPoint y: 346, distance: 35.2
click at [252, 346] on td "87351" at bounding box center [235, 345] width 42 height 33
checkbox input "false"
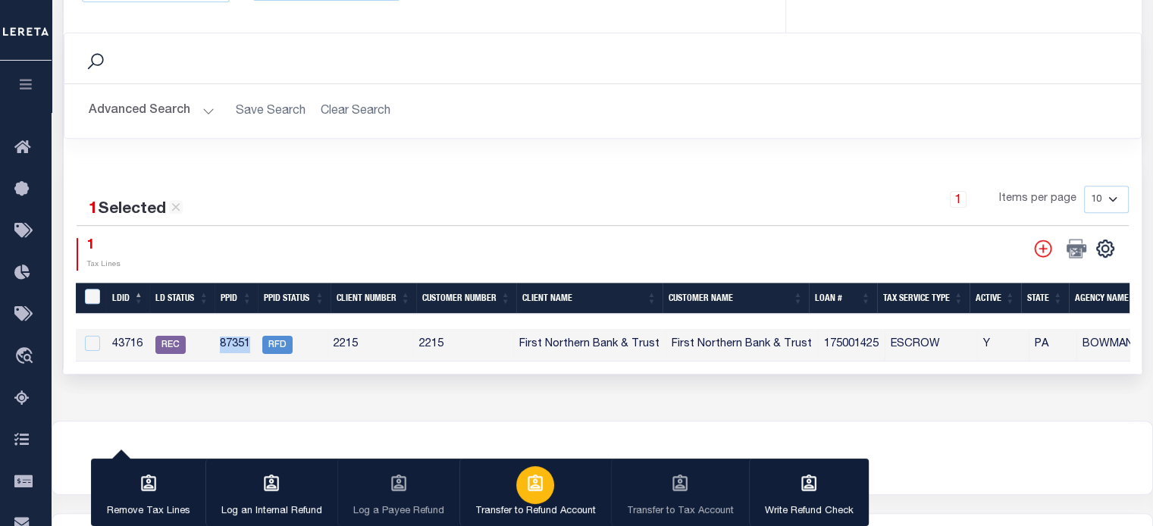
copy td "87351"
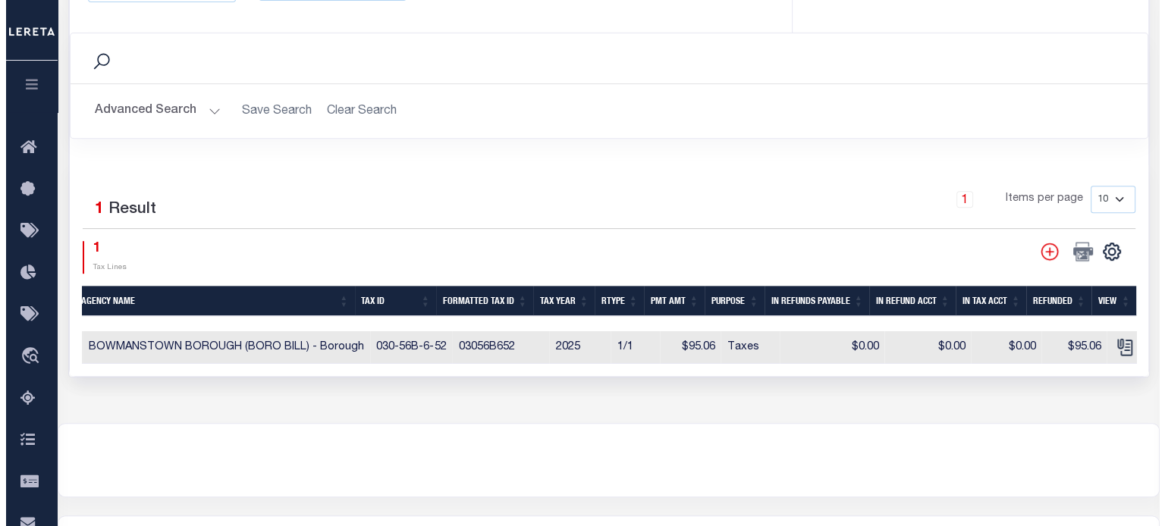
scroll to position [0, 1000]
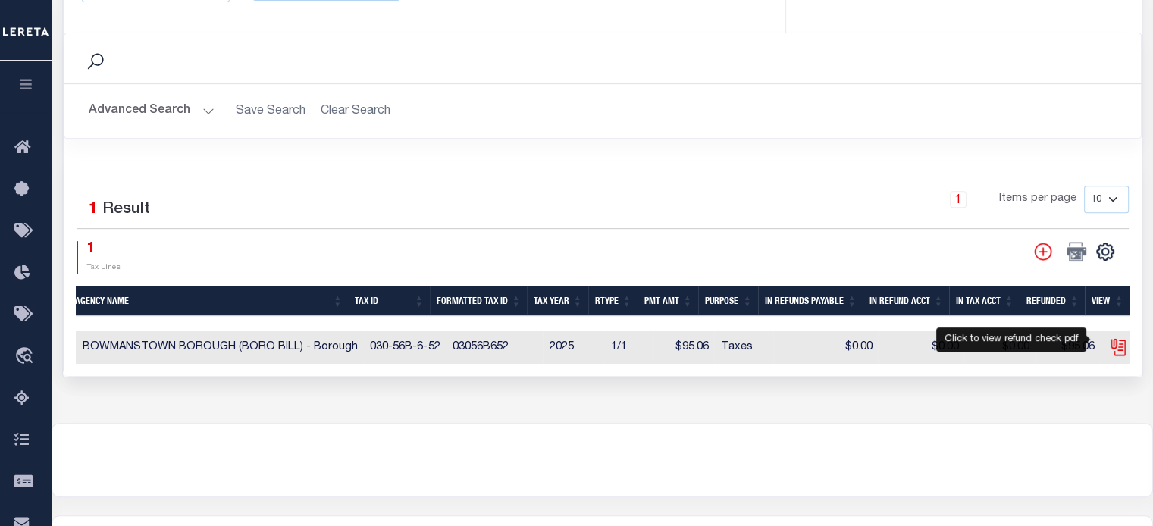
click at [1108, 342] on icon "" at bounding box center [1118, 347] width 20 height 20
checkbox input "true"
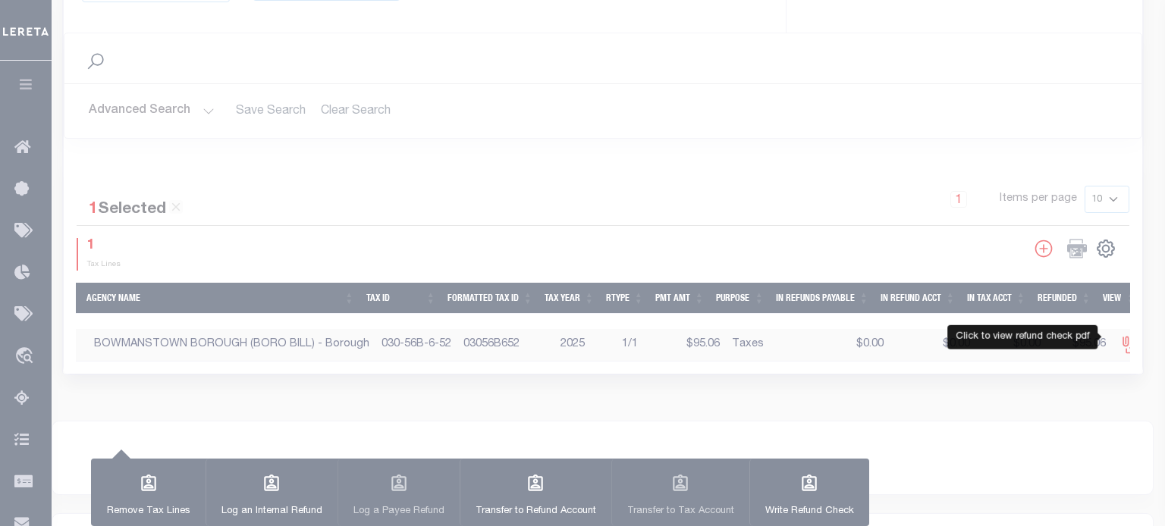
scroll to position [0, 989]
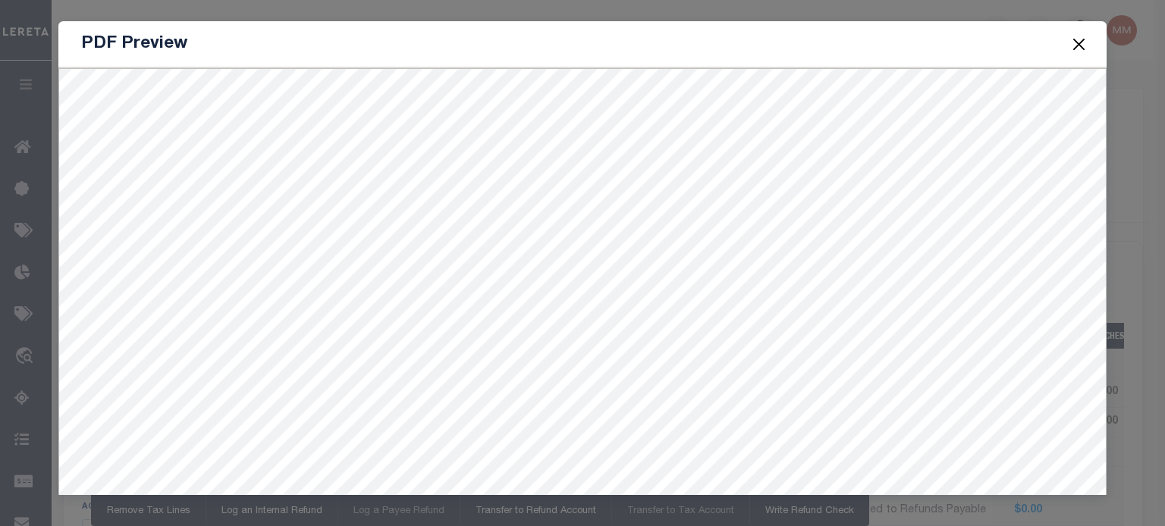
select select "PA"
select select "[PERSON_NAME]"
select select "OTH"
select select "OVP"
select select "FDX"
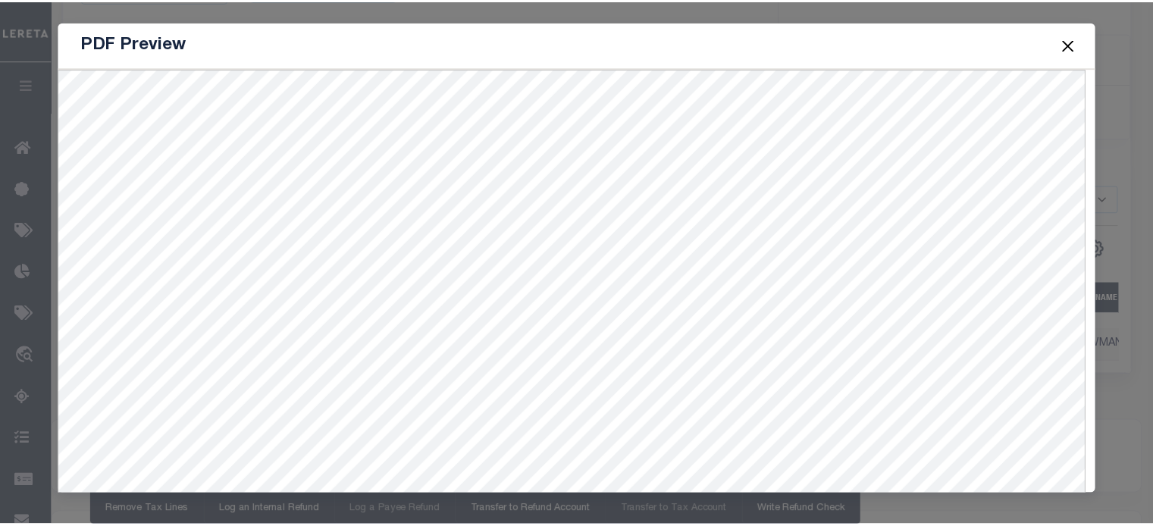
scroll to position [0, 989]
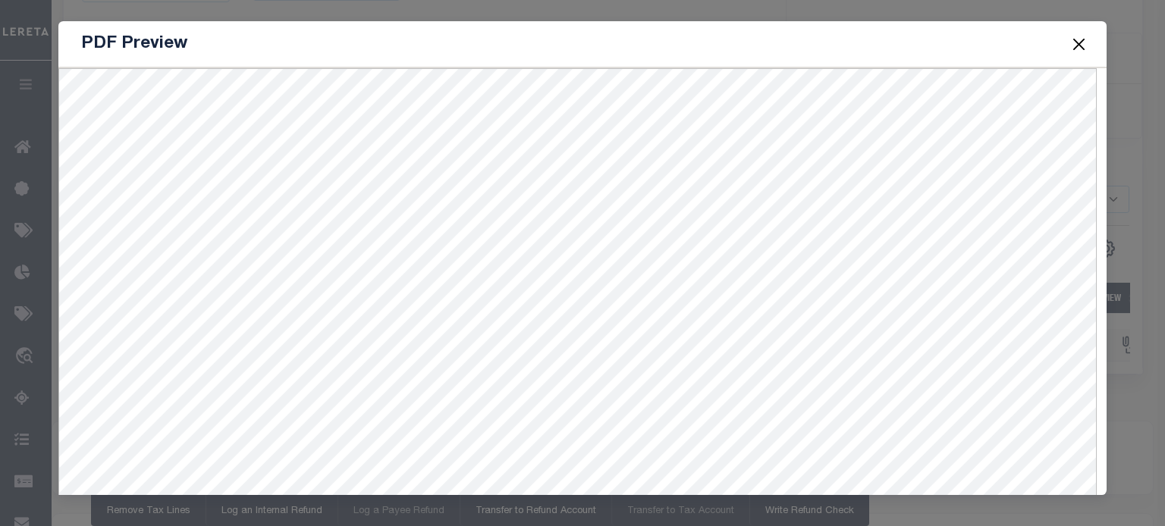
drag, startPoint x: 1077, startPoint y: 40, endPoint x: 1077, endPoint y: 31, distance: 9.1
click at [1077, 38] on button "Close" at bounding box center [1078, 44] width 20 height 20
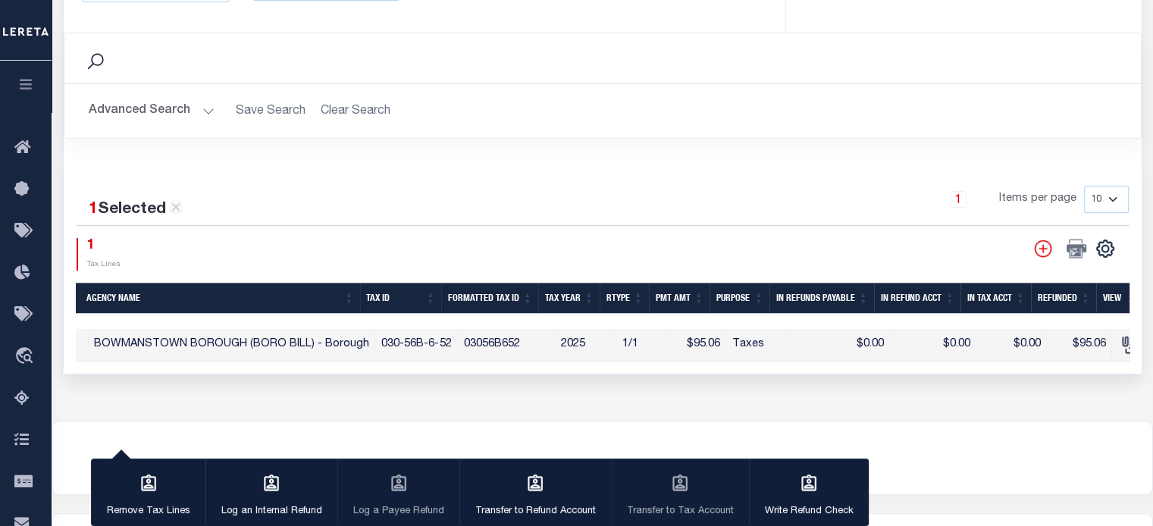
scroll to position [303, 0]
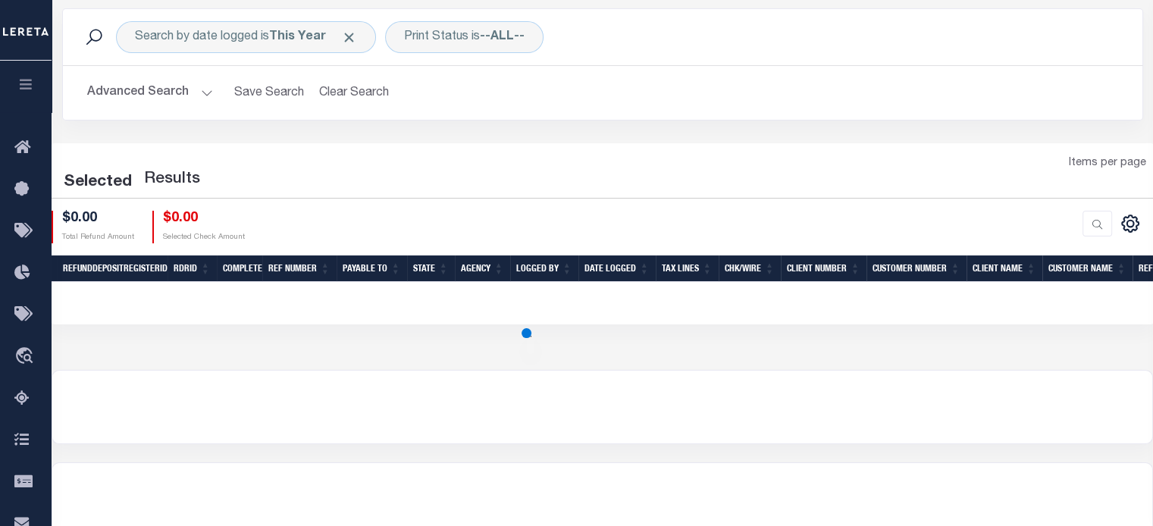
scroll to position [76, 0]
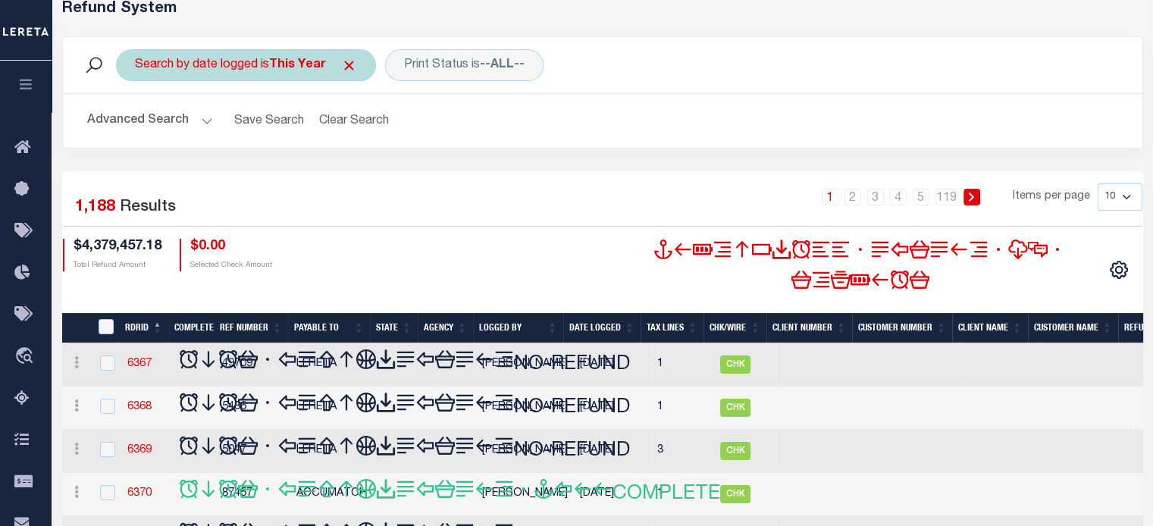
click at [262, 67] on div "Search by date logged is This Year" at bounding box center [246, 65] width 260 height 32
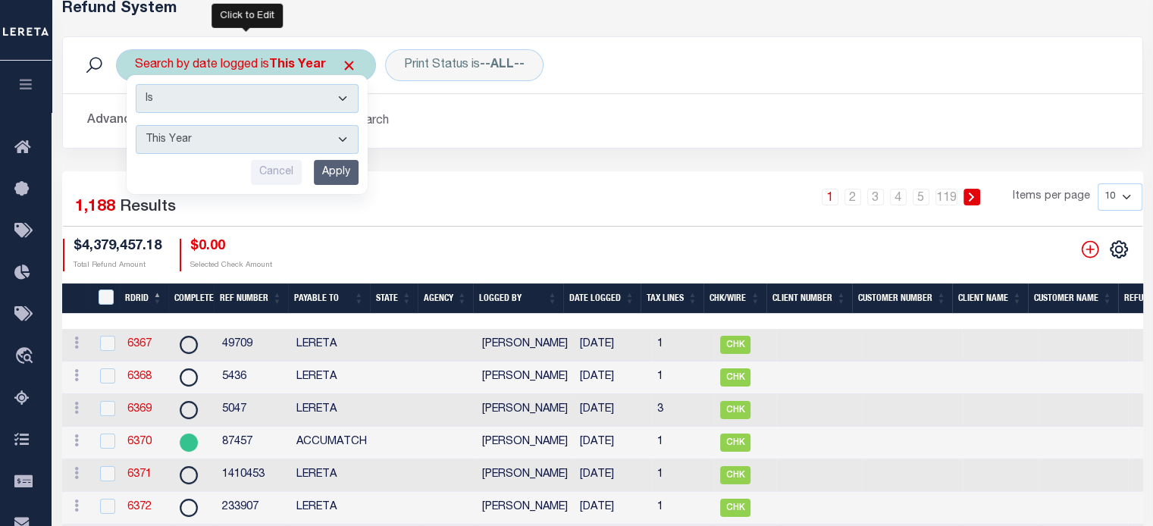
click at [224, 137] on select "This Month Last Month Last Three Months This Year Last Year" at bounding box center [247, 139] width 223 height 29
select select "This Month"
click at [136, 125] on select "This Month Last Month Last Three Months This Year Last Year" at bounding box center [247, 139] width 223 height 29
click at [334, 171] on input "Apply" at bounding box center [336, 172] width 45 height 25
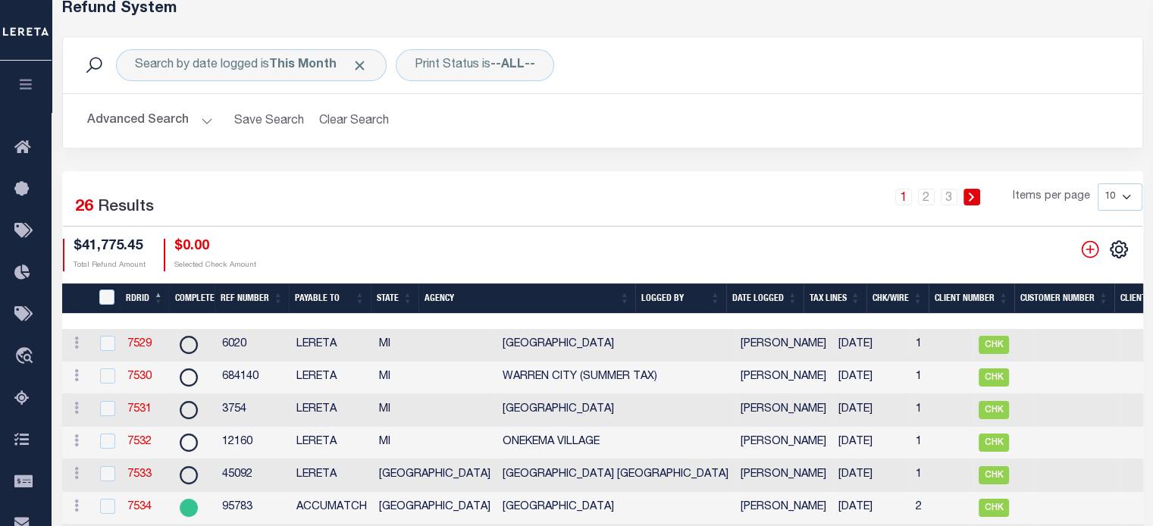
click at [766, 297] on th "Date Logged" at bounding box center [764, 299] width 77 height 31
click at [758, 293] on th "Date Logged" at bounding box center [764, 299] width 77 height 31
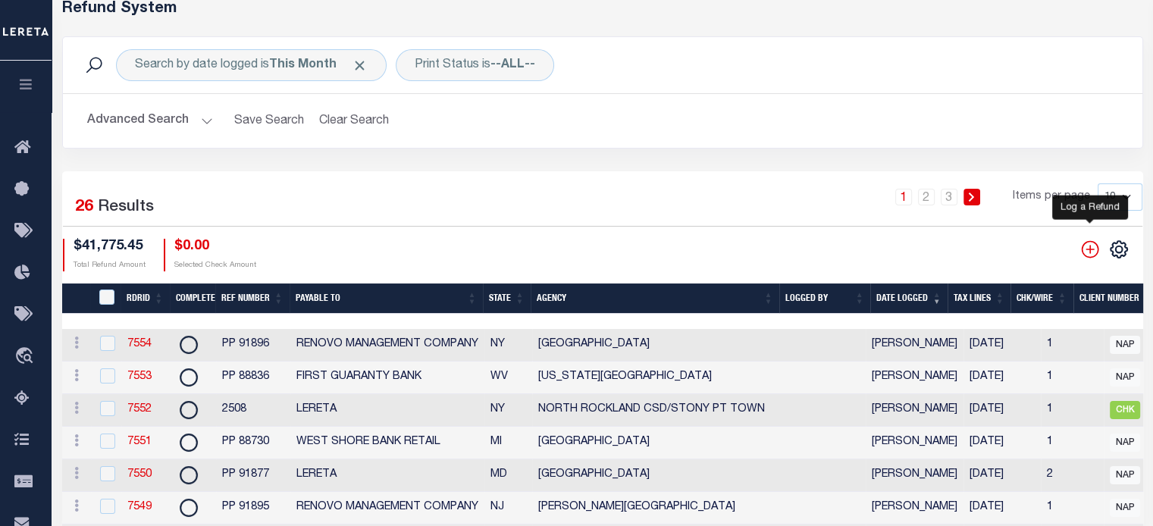
drag, startPoint x: 1093, startPoint y: 246, endPoint x: 1090, endPoint y: 237, distance: 9.6
click at [1093, 246] on icon "" at bounding box center [1090, 250] width 20 height 20
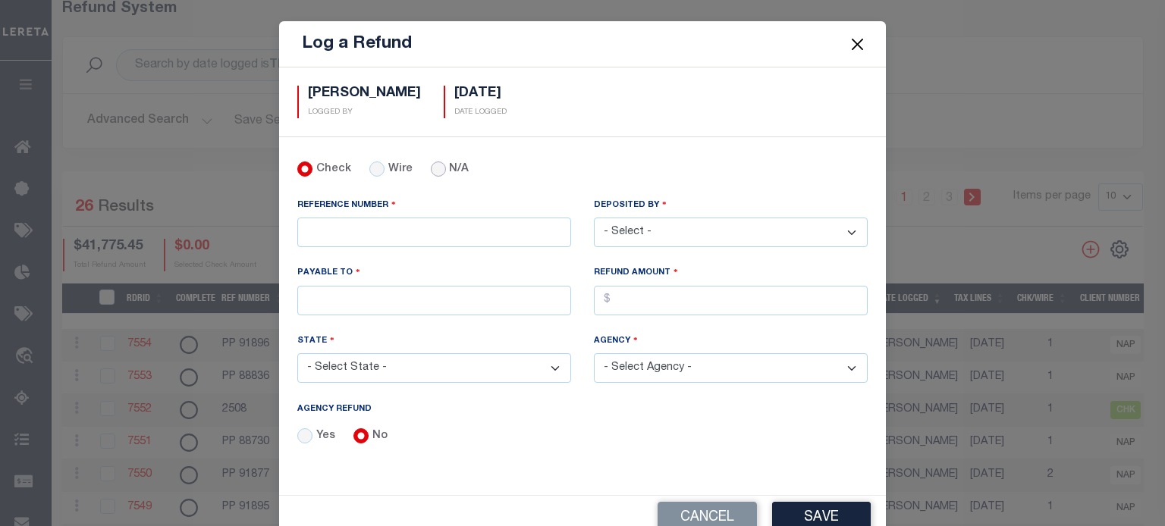
click at [431, 174] on input "N/A" at bounding box center [438, 168] width 15 height 15
radio input "true"
click at [354, 227] on input "REFERENCE NUMBER" at bounding box center [434, 233] width 274 height 30
type input "p"
type input "PP 91897"
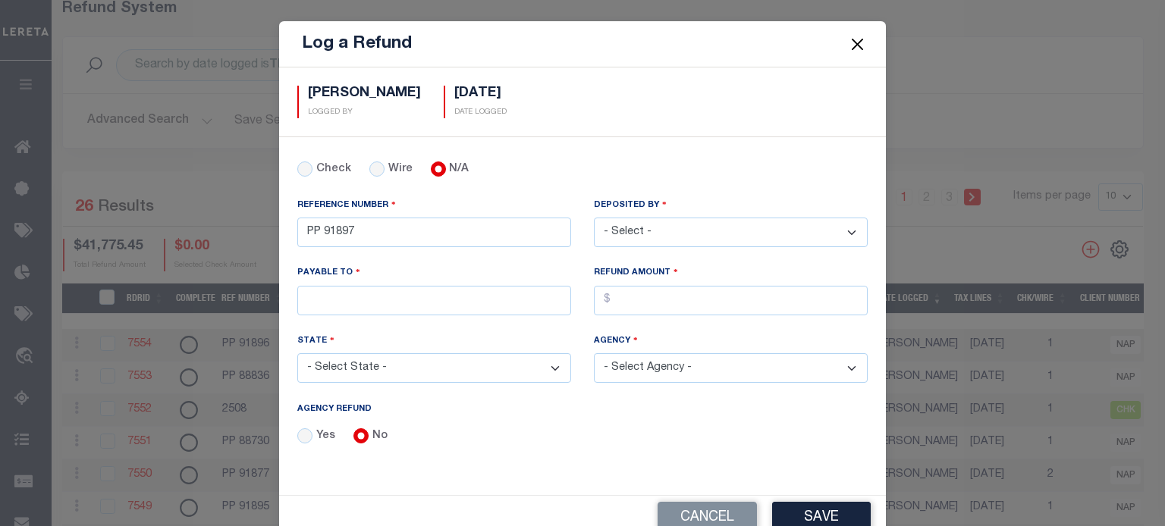
click at [664, 231] on select "- Select - Aakash Patel Abdul Muzain Adams, Pamela S Adhikary Rinki Agustin Fer…" at bounding box center [731, 233] width 274 height 30
select select "[PERSON_NAME]"
click at [594, 218] on select "- Select - Aakash Patel Abdul Muzain Adams, Pamela S Adhikary Rinki Agustin Fer…" at bounding box center [731, 233] width 274 height 30
click at [330, 295] on input "PAYABLE TO" at bounding box center [434, 301] width 274 height 30
type input "WEST SHORE BANK RETAIL"
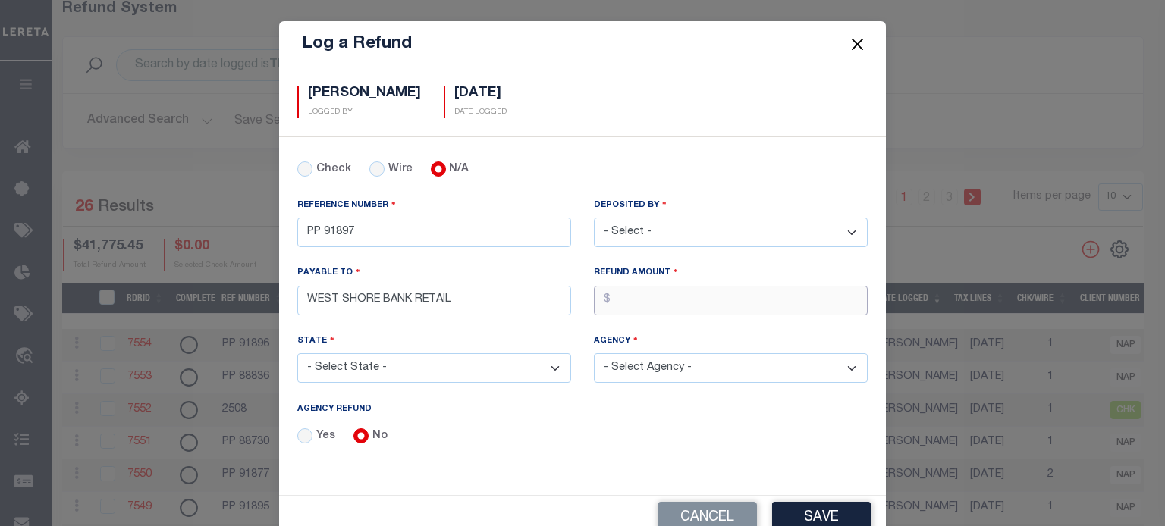
drag, startPoint x: 739, startPoint y: 293, endPoint x: 676, endPoint y: 226, distance: 92.3
click at [728, 282] on div "REFUND AMOUNT" at bounding box center [731, 289] width 274 height 49
type input "$2,560.51"
click at [381, 361] on select "- Select State - AK AL AR AZ CA CO CT DC DE FL GA GU HI IA ID IL IN KS KY LA MA…" at bounding box center [434, 368] width 274 height 30
select select "MI"
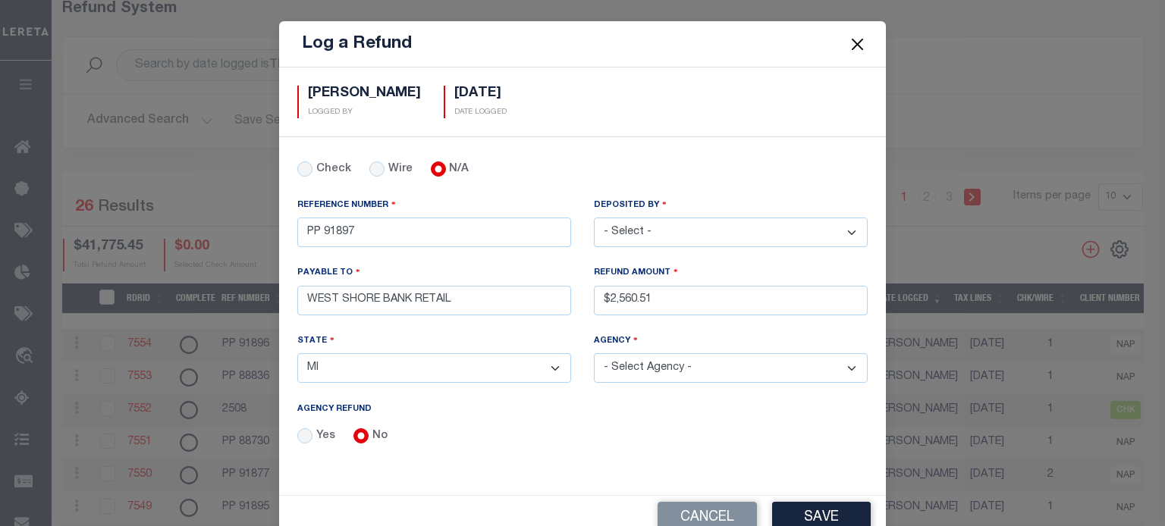
click at [297, 353] on select "- Select State - AK AL AR AZ CA CO CT DC DE FL GA GU HI IA ID IL IN KS KY LA MA…" at bounding box center [434, 368] width 274 height 30
click at [657, 364] on select "- Select Agency - ACME TOWNSHIP ADA TOWNSHIP ADAMS TOWNSHIP ADAMS TOWNSHIP ADAM…" at bounding box center [731, 368] width 274 height 30
select select "2612741003"
click at [594, 353] on select "- Select Agency - ACME TOWNSHIP ADA TOWNSHIP ADAMS TOWNSHIP ADAMS TOWNSHIP ADAM…" at bounding box center [731, 368] width 274 height 30
click at [821, 469] on div "Log a Refund Martinez, Myrna LOGGED BY 10/05/2025 DATE LOGGED" at bounding box center [582, 280] width 607 height 519
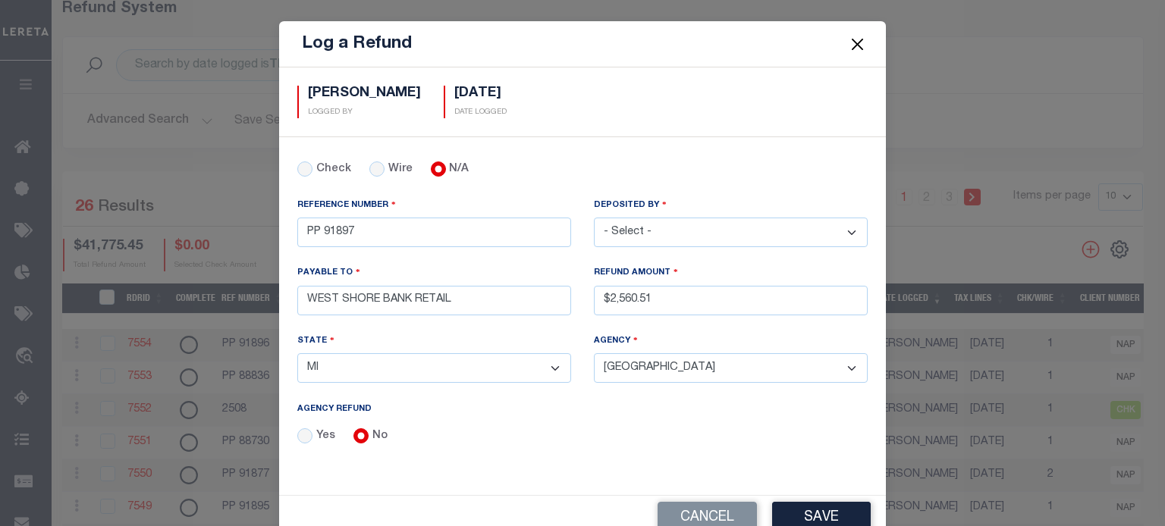
click at [807, 511] on button "Save" at bounding box center [821, 518] width 99 height 33
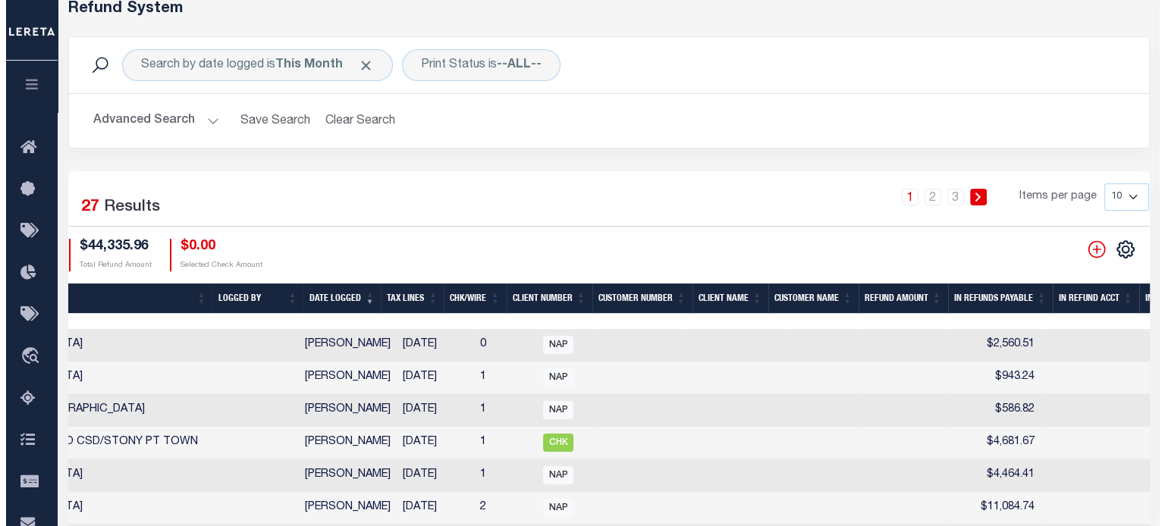
scroll to position [0, 810]
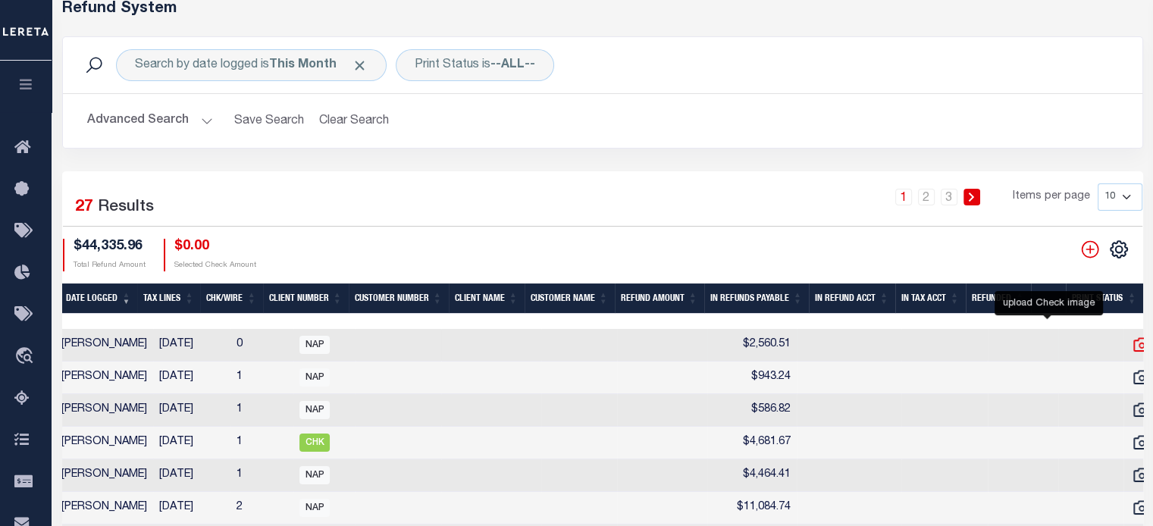
click at [1132, 343] on icon at bounding box center [1142, 345] width 20 height 20
checkbox input "false"
checkbox input "true"
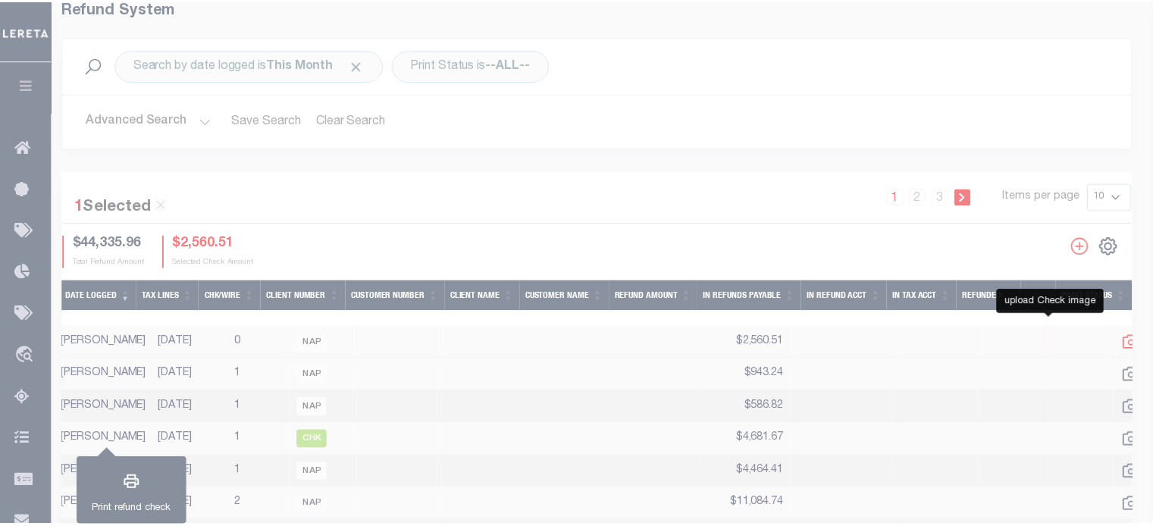
scroll to position [0, 799]
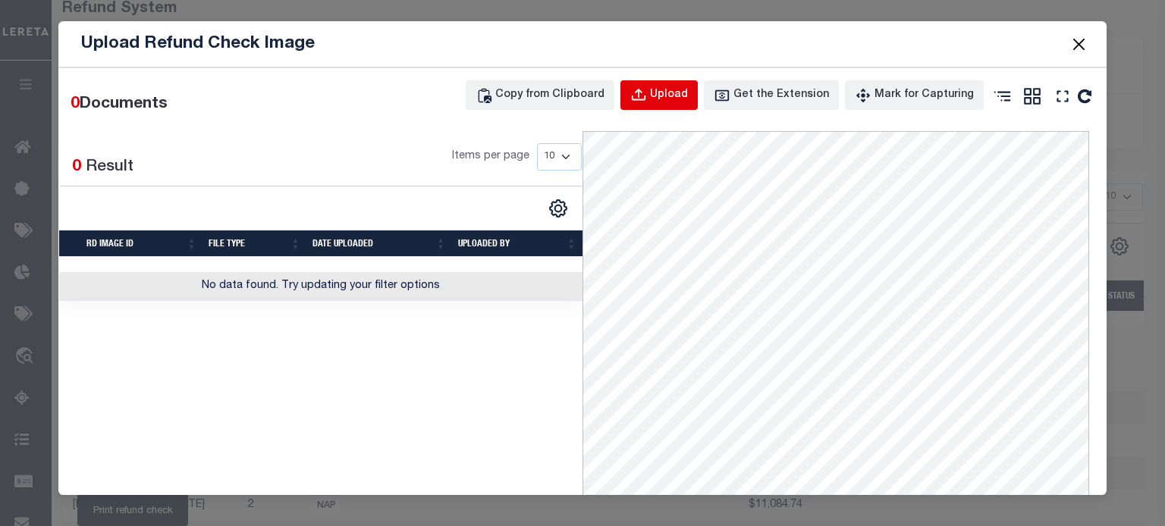
click at [657, 105] on button "Upload" at bounding box center [658, 95] width 77 height 30
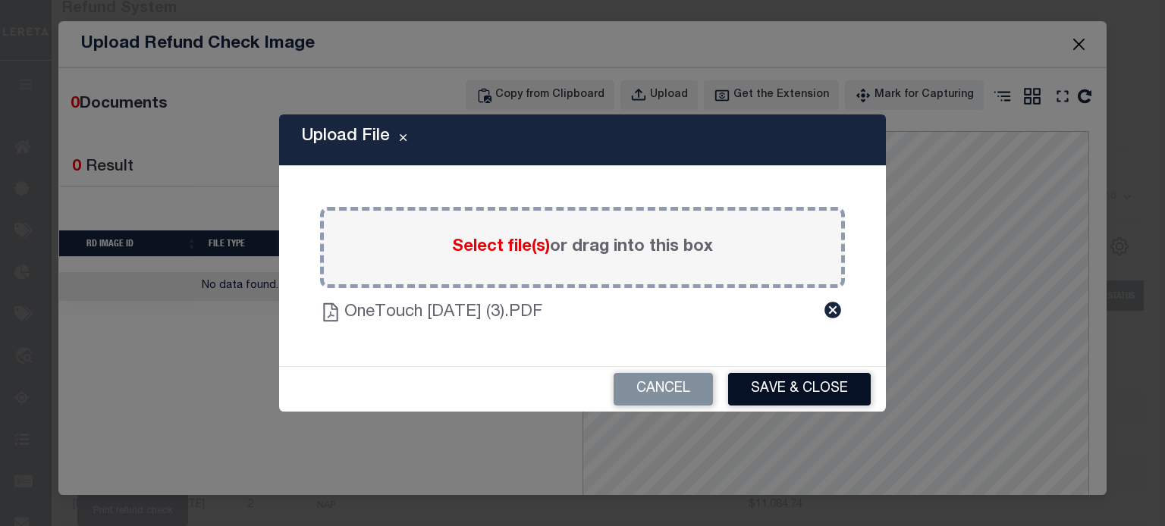
click at [791, 383] on button "Save & Close" at bounding box center [799, 389] width 143 height 33
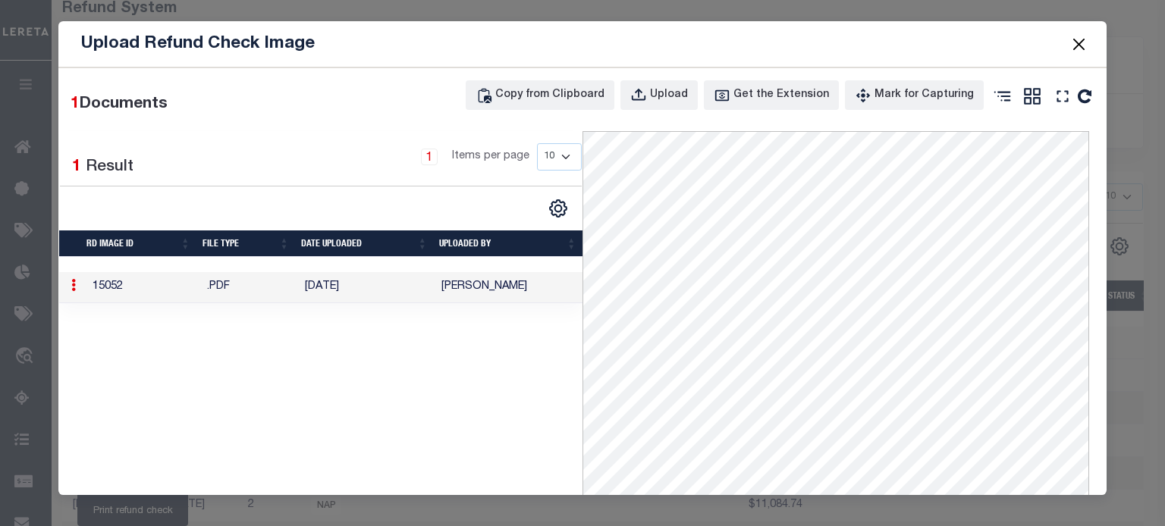
click at [1074, 39] on button "Close" at bounding box center [1078, 44] width 20 height 20
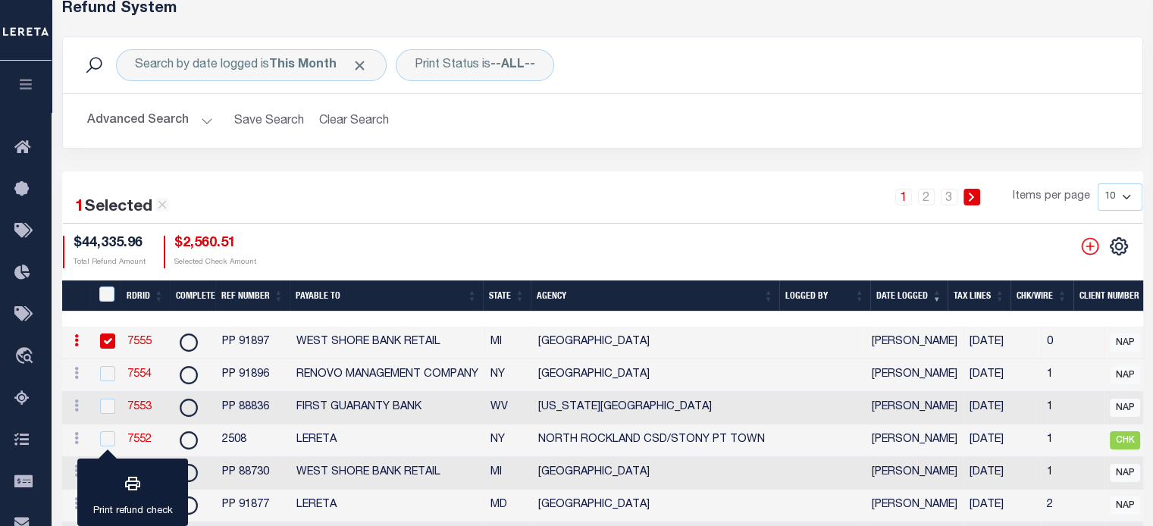
scroll to position [0, 0]
click at [143, 338] on link "7555" at bounding box center [139, 342] width 24 height 11
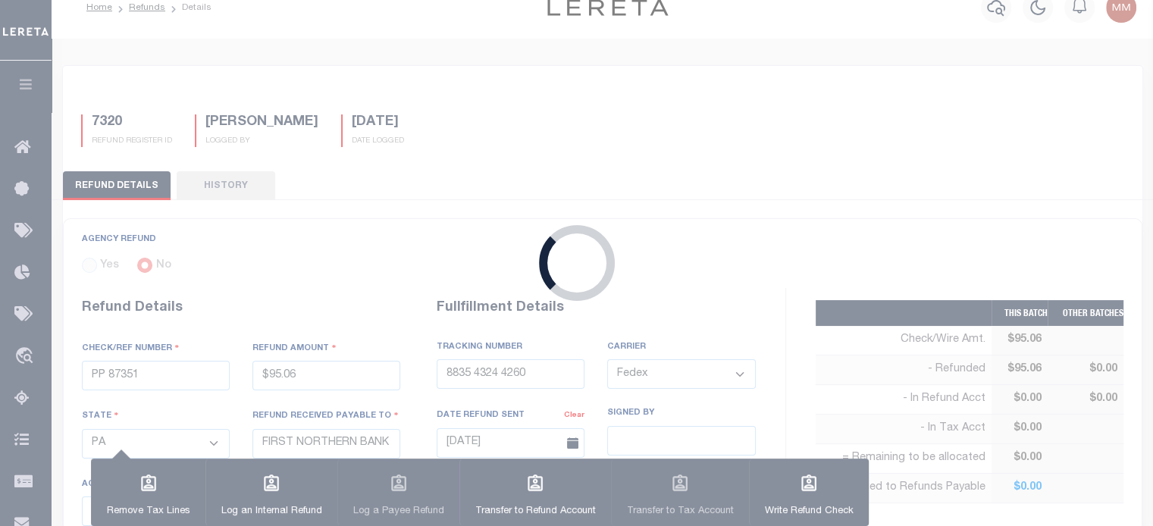
type input "PP 91897"
type input "$2,560.51"
select select "MI"
type input "WEST SHORE BANK RETAIL"
select select
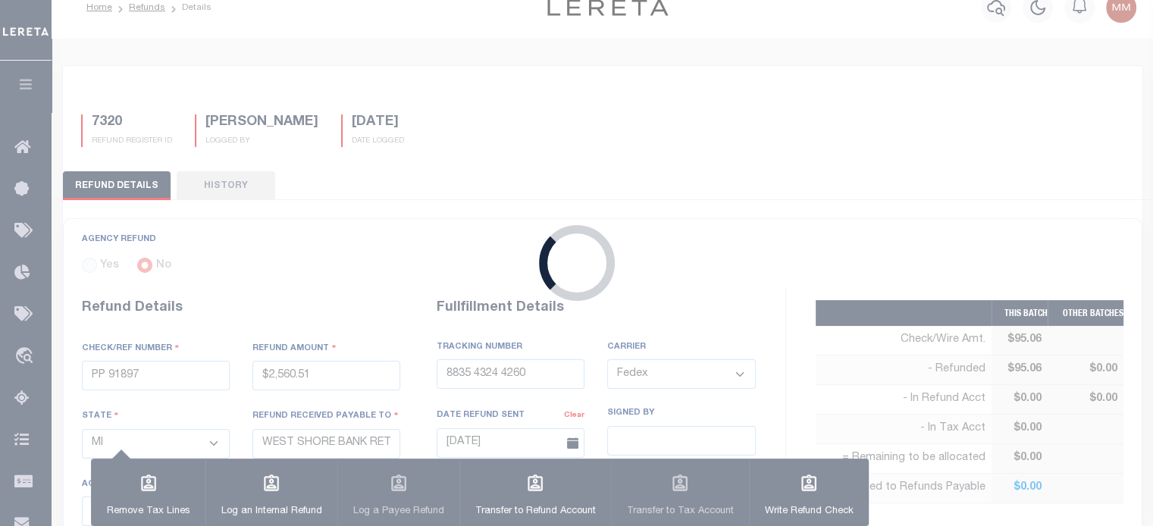
select select
type input "10/06/2025"
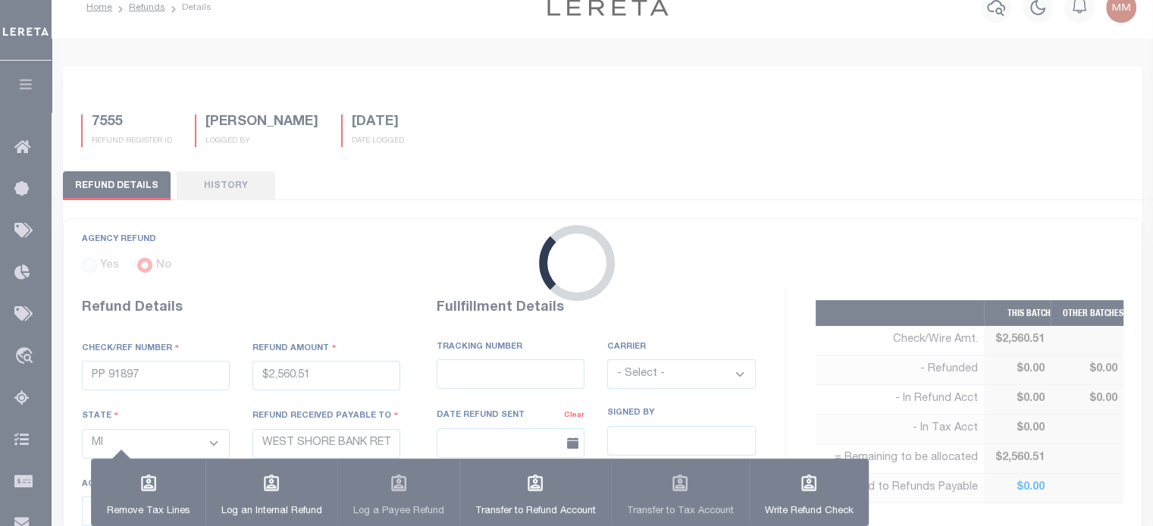
select select "2612741003"
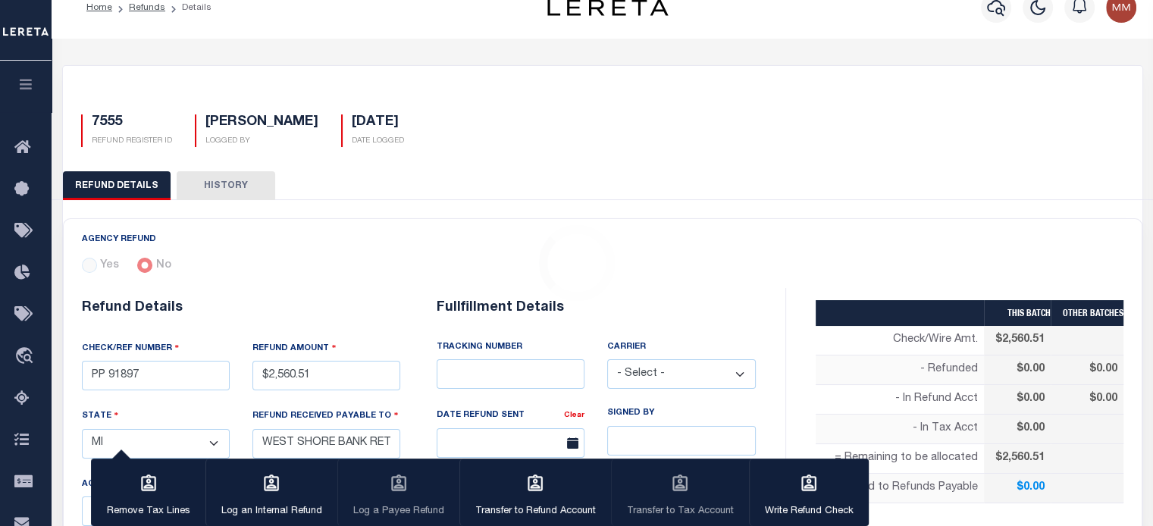
scroll to position [5, 0]
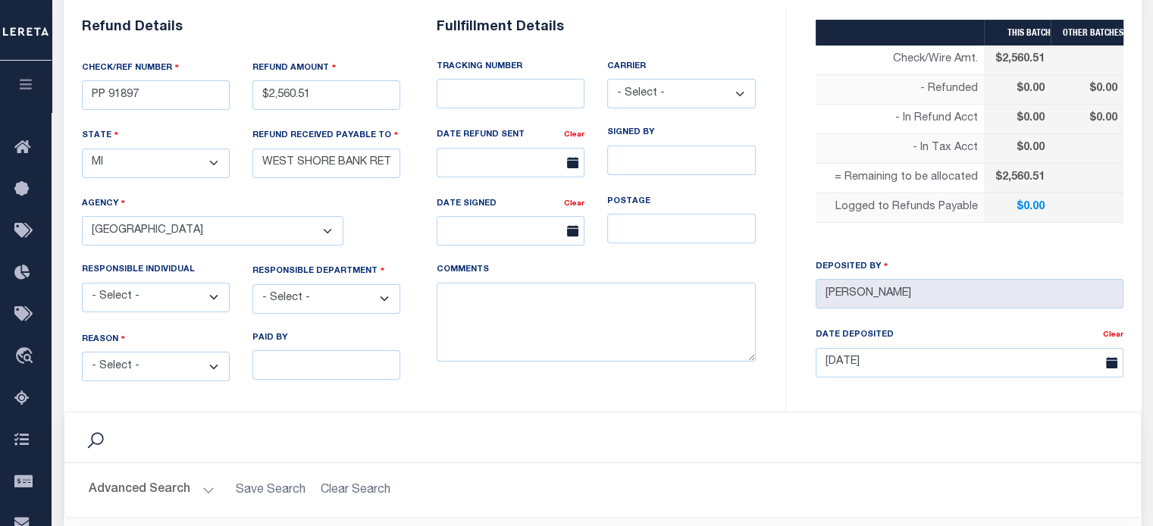
select select "OVP"
click at [82, 352] on select "- Select - Change In Value Discount Applied Duplicate Payment Exemption Applied…" at bounding box center [156, 367] width 148 height 30
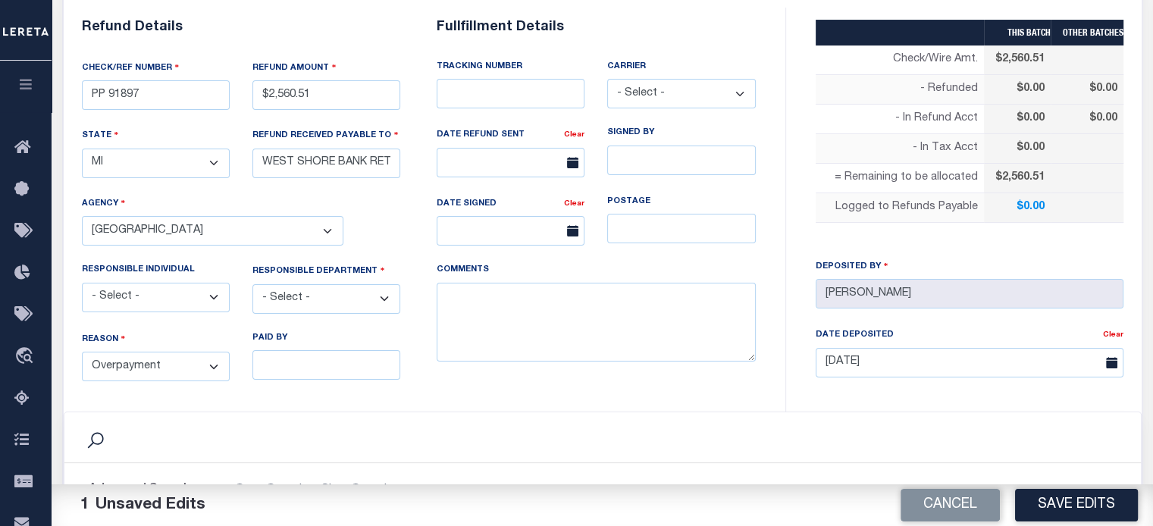
click at [337, 292] on select "- Select - 3rd Party Accounting AI Collector Customer Customer Service FactR JA…" at bounding box center [326, 299] width 148 height 30
select select "OTH"
click at [252, 284] on select "- Select - 3rd Party Accounting AI Collector Customer Customer Service FactR JA…" at bounding box center [326, 299] width 148 height 30
click at [534, 334] on textarea "COMMENTS" at bounding box center [596, 323] width 319 height 80
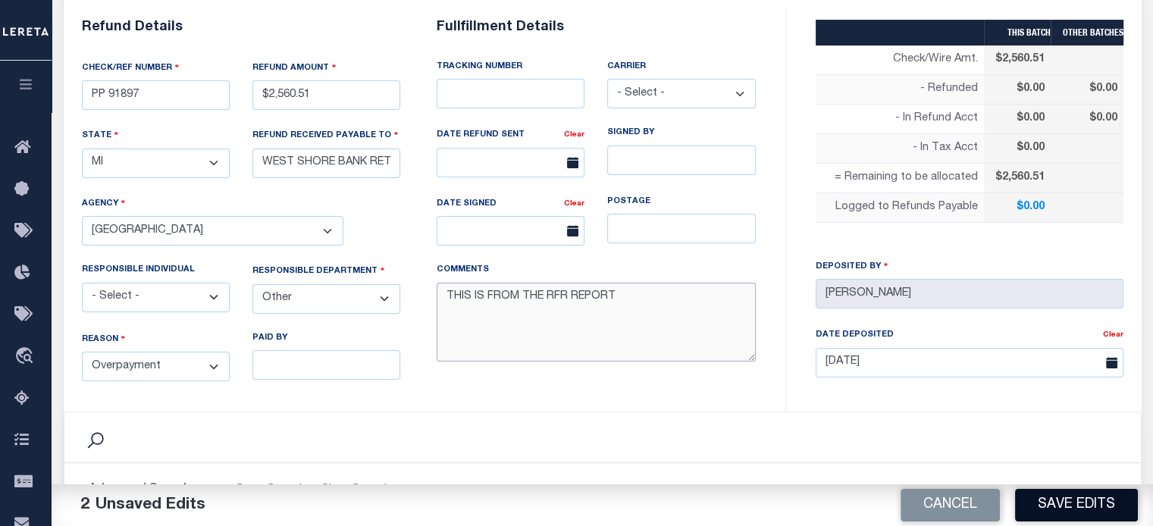
type textarea "THIS IS FROM THE RFR REPORT"
drag, startPoint x: 1068, startPoint y: 506, endPoint x: 804, endPoint y: 412, distance: 279.4
click at [1066, 503] on button "Save Edits" at bounding box center [1076, 505] width 123 height 33
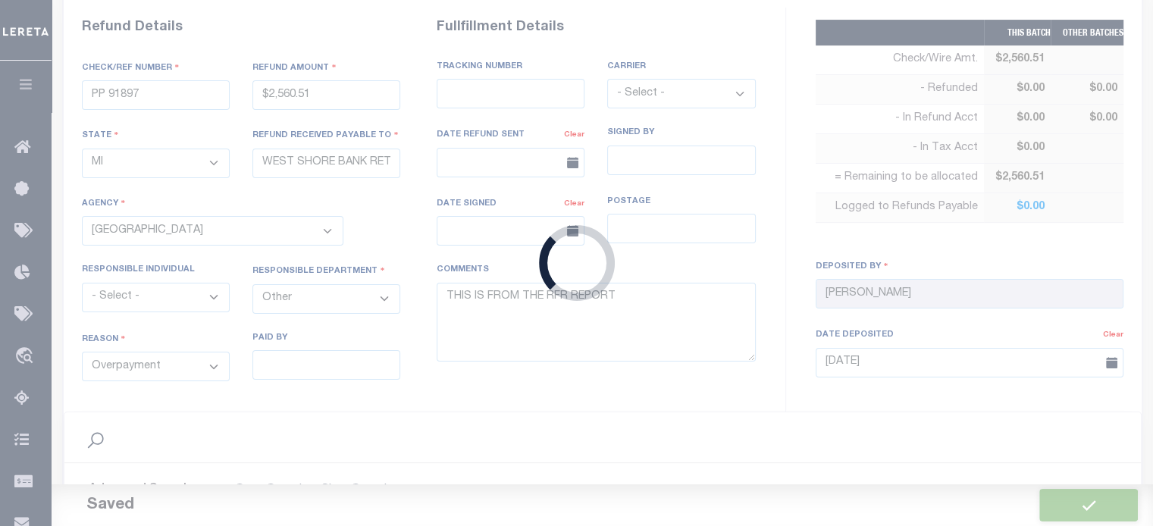
type input "$2,560.51"
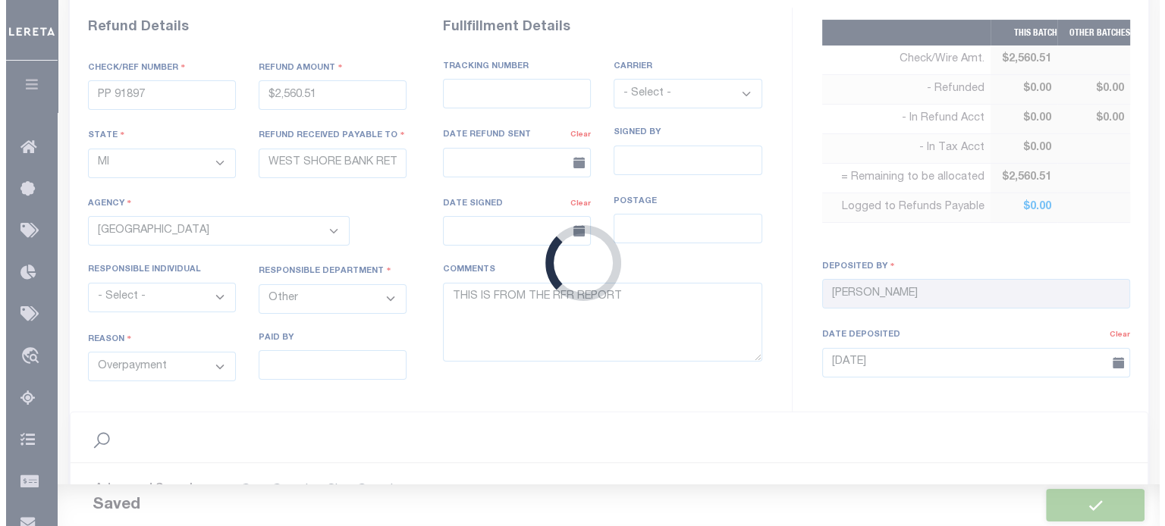
scroll to position [607, 0]
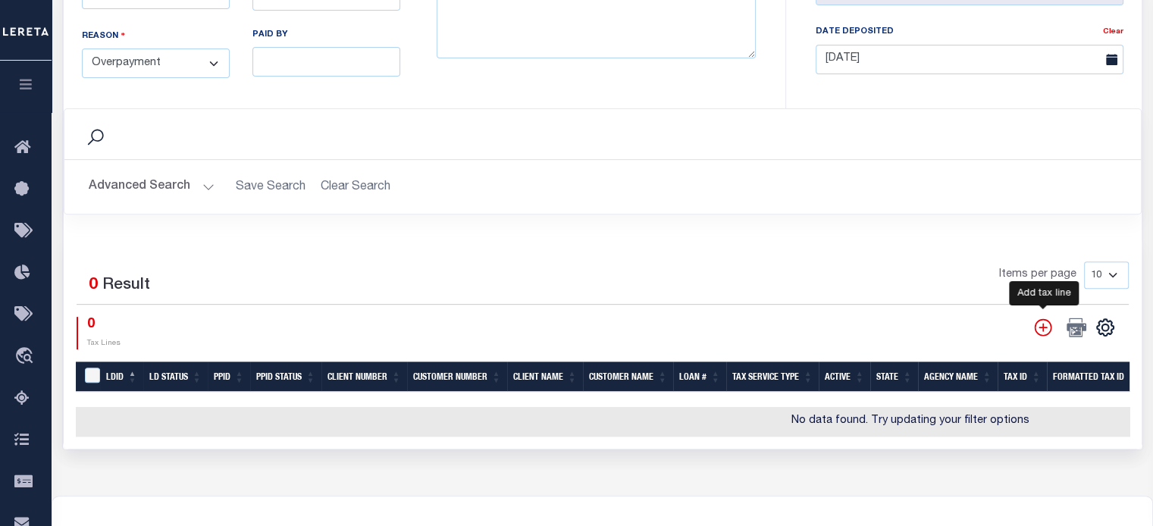
click at [1041, 325] on icon "" at bounding box center [1043, 328] width 20 height 20
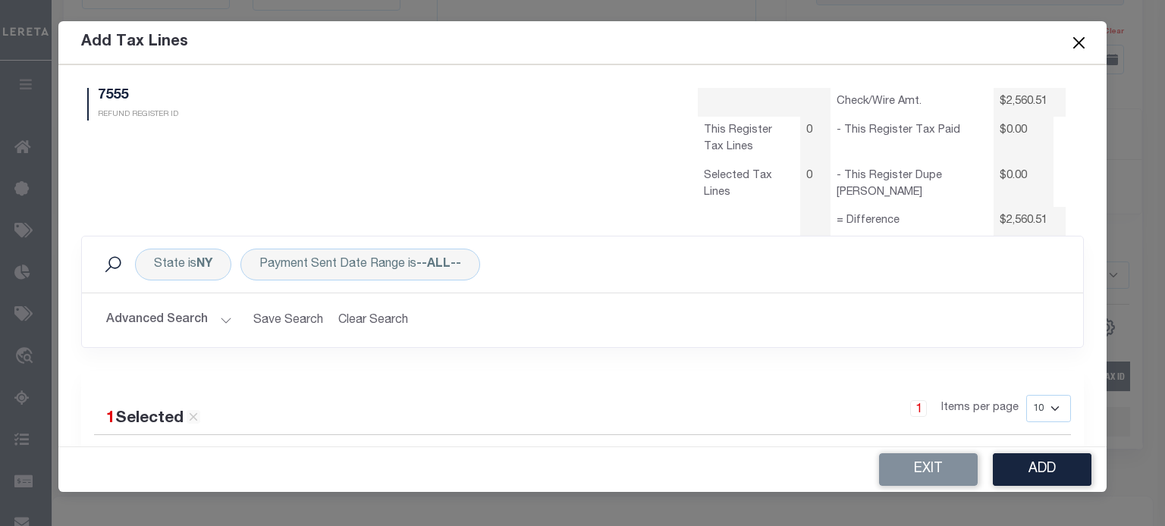
scroll to position [0, 0]
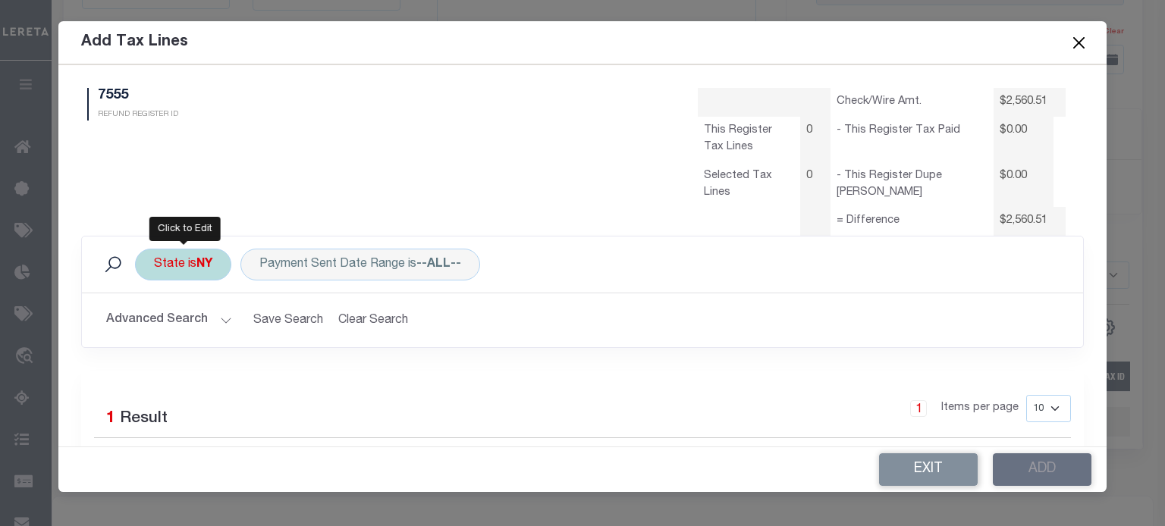
click at [165, 263] on div "State is NY" at bounding box center [183, 265] width 96 height 32
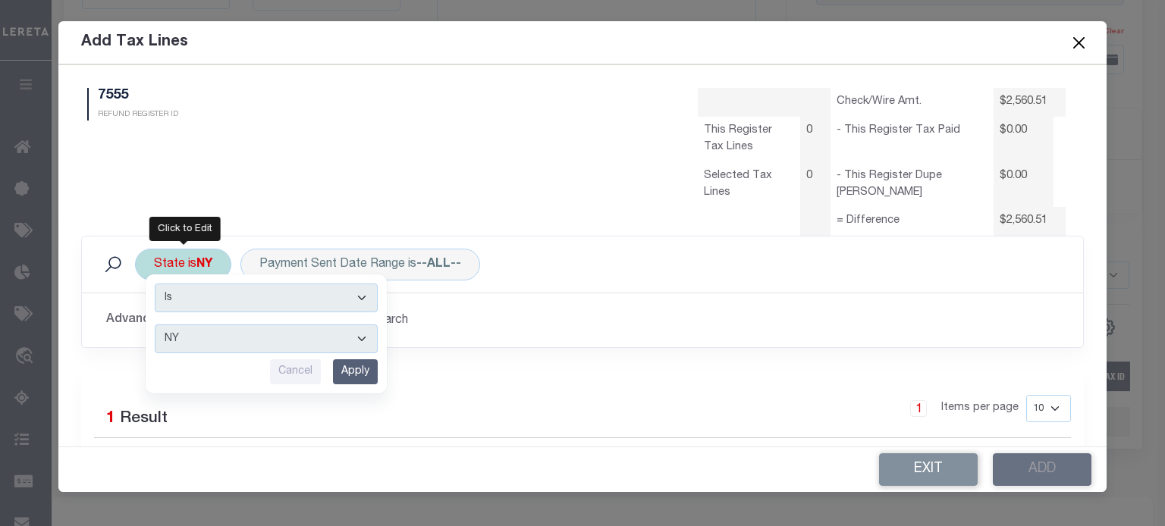
click at [171, 337] on select "AK AL AR AZ CA CO CT DC DE FL GA GU HI IA ID IL IN KS KY LA MA MD ME MI MN MO M…" at bounding box center [266, 338] width 223 height 29
select select "MI"
click at [155, 324] on select "AK AL AR AZ CA CO CT DC DE FL GA GU HI IA ID IL IN KS KY LA MA MD ME MI MN MO M…" at bounding box center [266, 338] width 223 height 29
drag, startPoint x: 356, startPoint y: 370, endPoint x: 294, endPoint y: 322, distance: 78.4
click at [346, 346] on div "Is Contains AK AL AR AZ CA CO CT DC DE FL GA GU HI IA ID IL IN KS KY LA MA MD M…" at bounding box center [266, 333] width 241 height 119
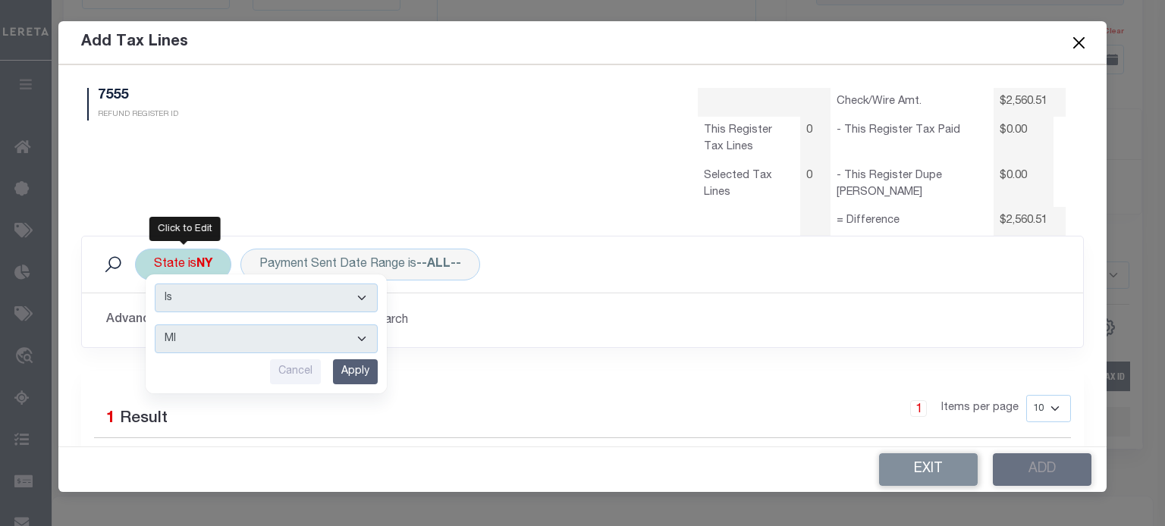
drag, startPoint x: 366, startPoint y: 372, endPoint x: 315, endPoint y: 343, distance: 58.4
click at [365, 372] on input "Apply" at bounding box center [355, 371] width 45 height 25
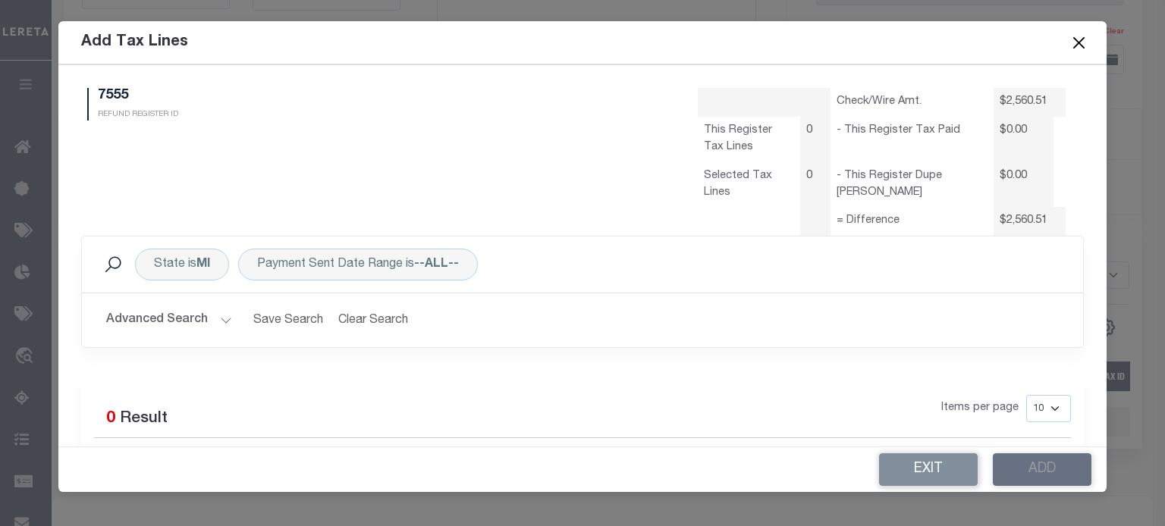
click at [158, 318] on button "Advanced Search" at bounding box center [169, 321] width 126 height 30
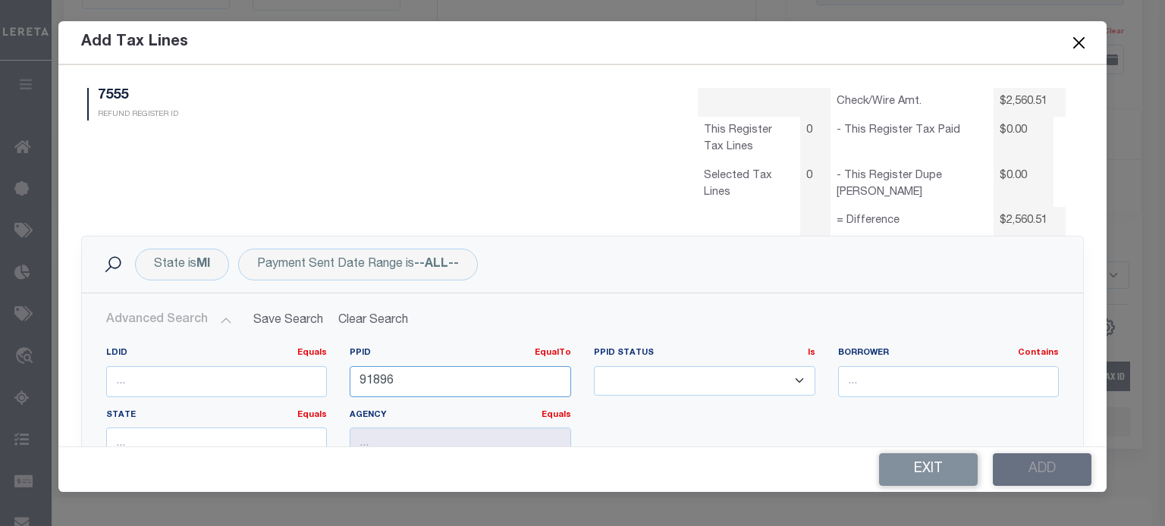
drag, startPoint x: 412, startPoint y: 392, endPoint x: -120, endPoint y: 304, distance: 539.5
click at [0, 304] on html "Home Refunds Details Profile Sign out" at bounding box center [582, 36] width 1165 height 1287
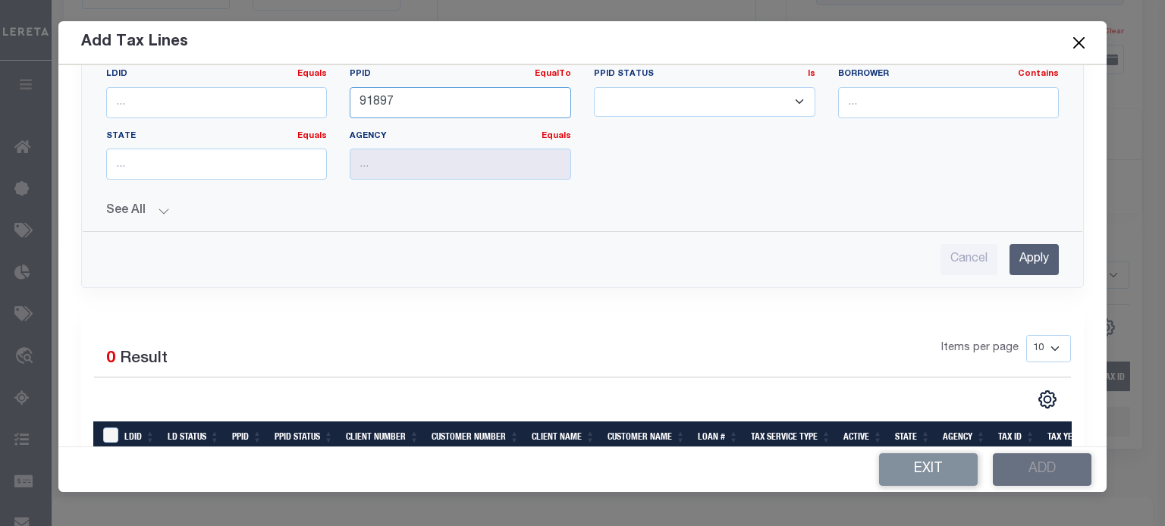
scroll to position [303, 0]
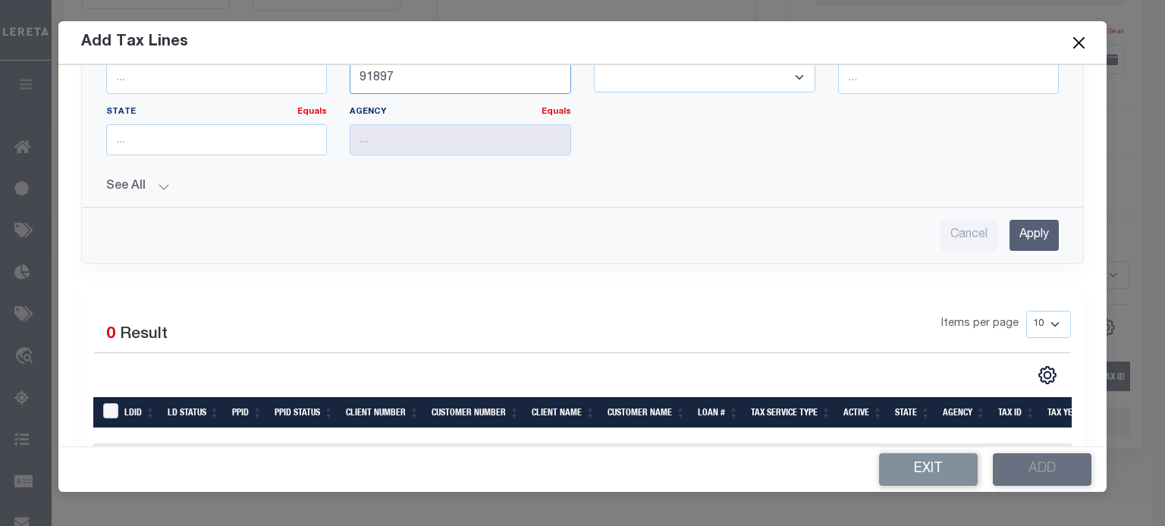
type input "91897"
click at [1027, 226] on input "Apply" at bounding box center [1033, 235] width 49 height 31
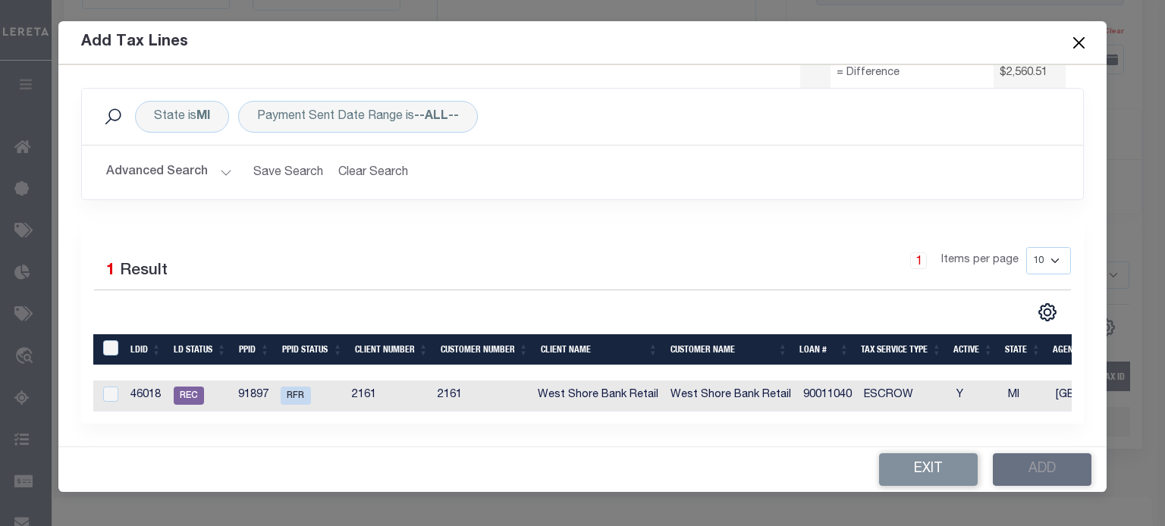
scroll to position [158, 0]
click at [107, 340] on input "LDBatchId" at bounding box center [110, 347] width 15 height 15
checkbox input "true"
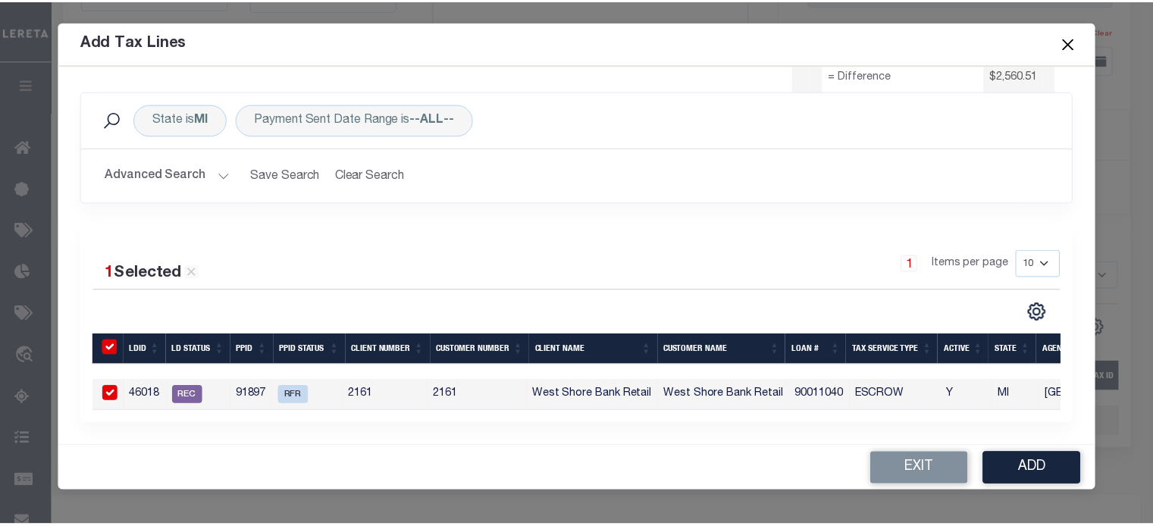
scroll to position [155, 0]
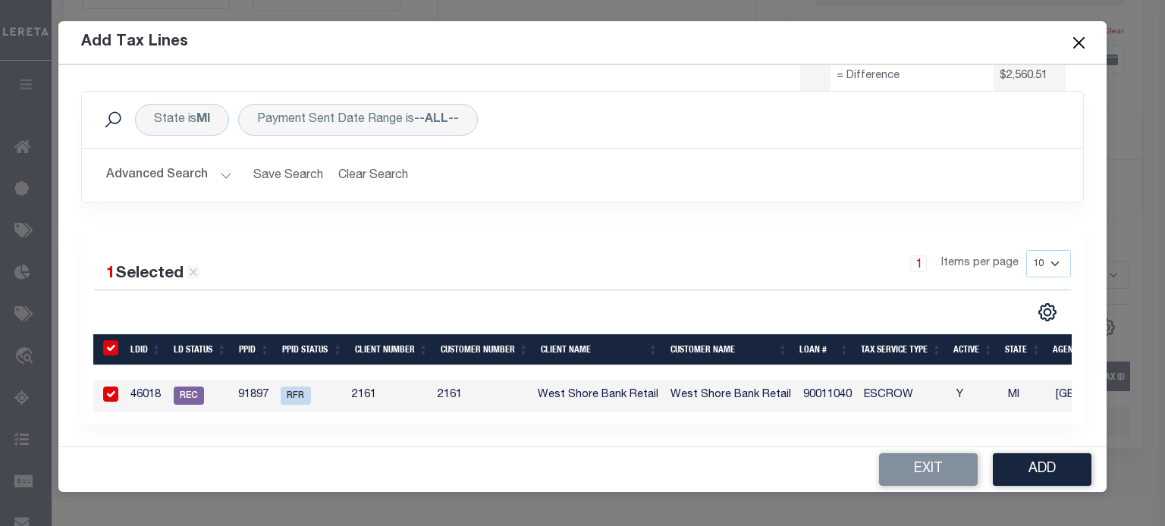
drag, startPoint x: 1050, startPoint y: 467, endPoint x: 1034, endPoint y: 449, distance: 24.2
click at [1041, 456] on button "Add" at bounding box center [1041, 469] width 99 height 33
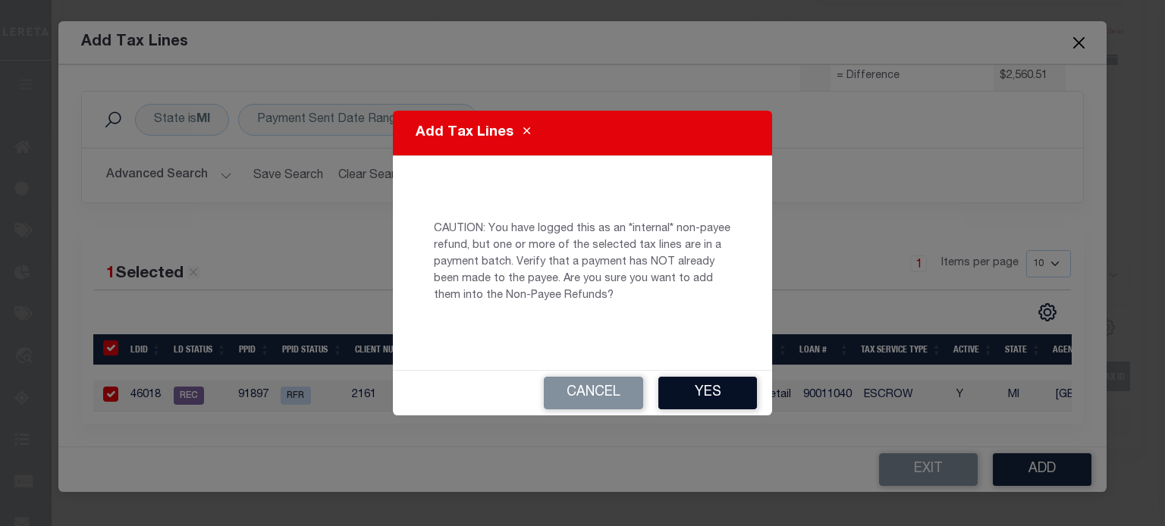
click at [719, 387] on button "Yes" at bounding box center [707, 393] width 99 height 33
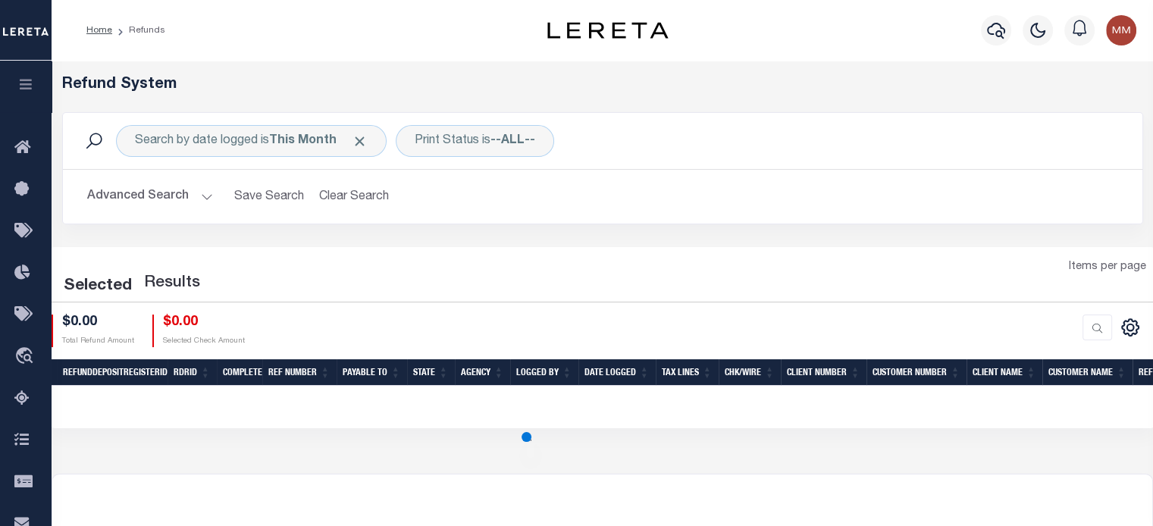
scroll to position [76, 0]
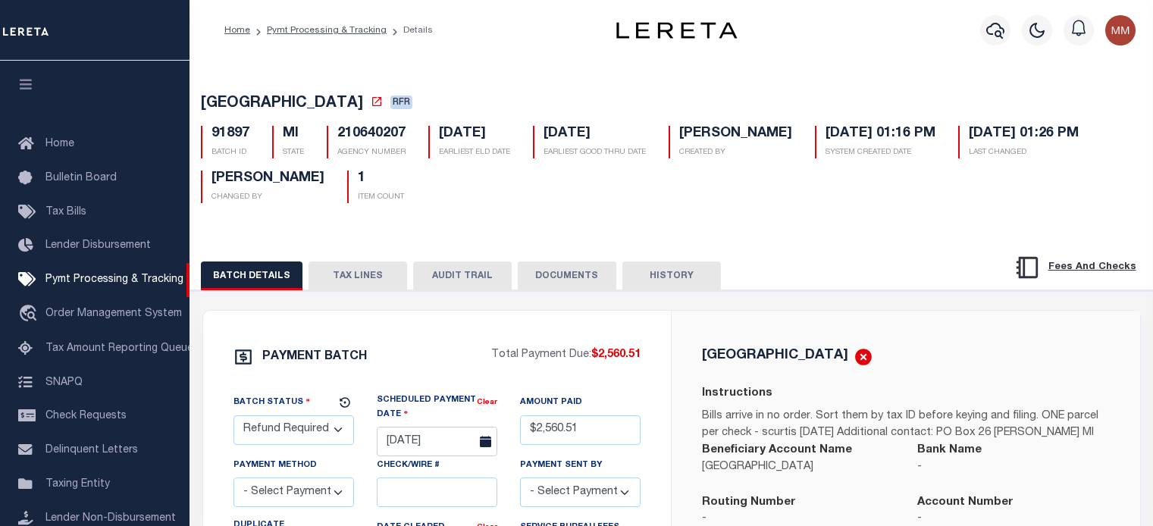
select select "RFR"
select select
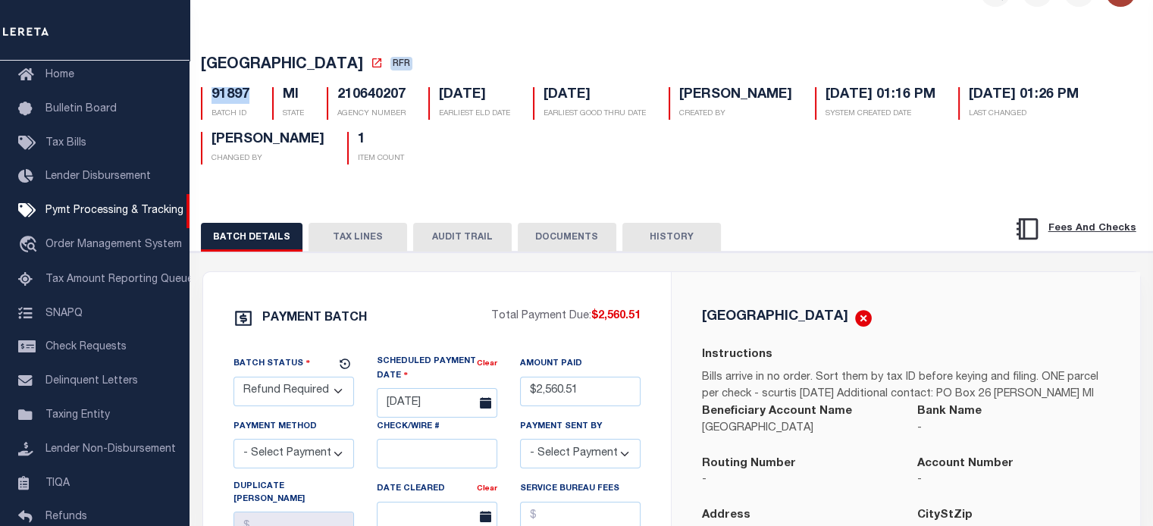
scroll to position [76, 0]
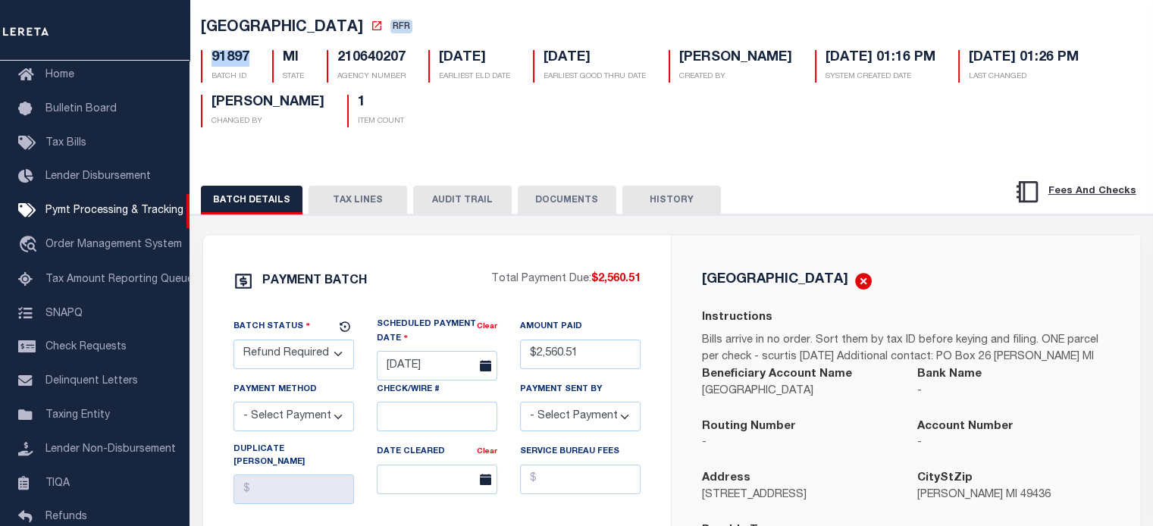
click at [365, 195] on button "TAX LINES" at bounding box center [358, 200] width 99 height 29
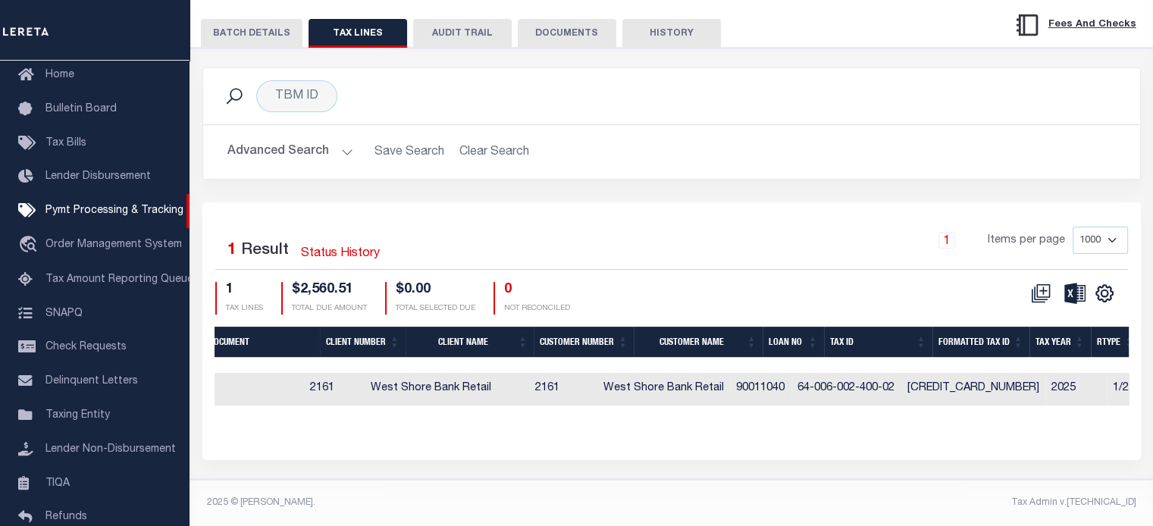
scroll to position [0, 481]
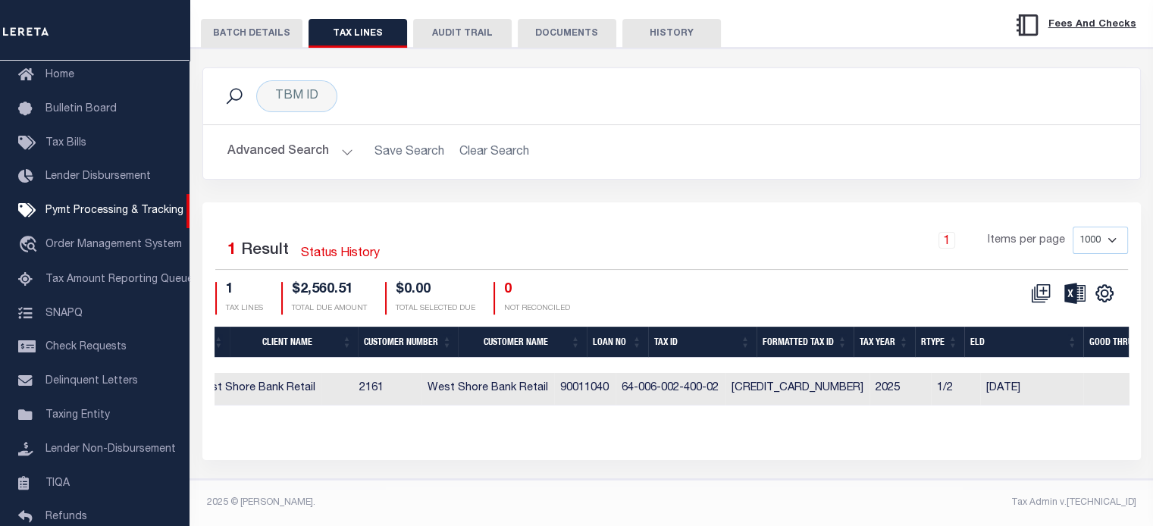
click at [242, 25] on button "BATCH DETAILS" at bounding box center [252, 33] width 102 height 29
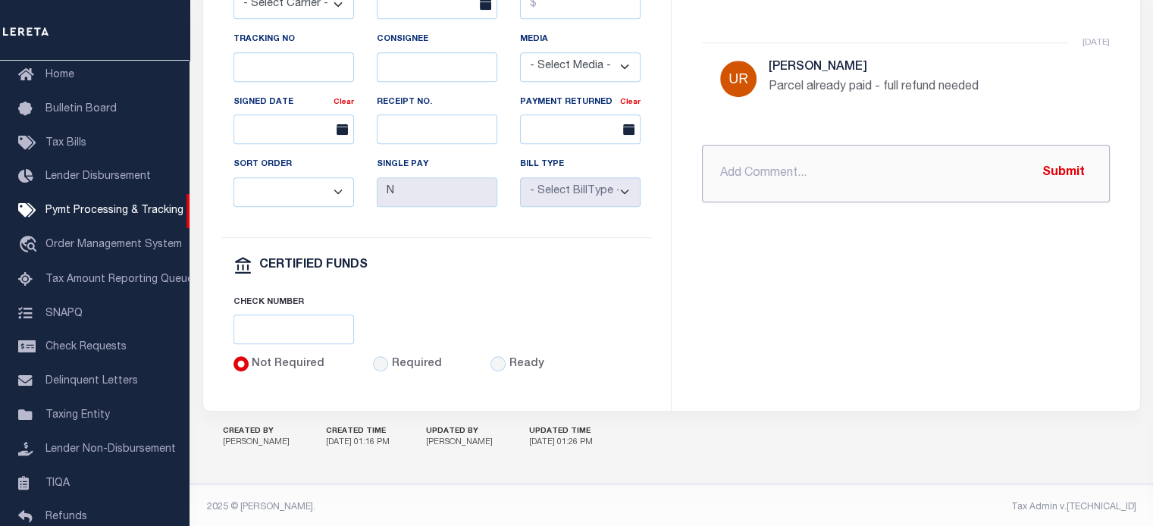
drag, startPoint x: 748, startPoint y: 177, endPoint x: 748, endPoint y: 166, distance: 10.6
click at [748, 166] on input "text" at bounding box center [906, 174] width 408 height 58
paste input "[GEOGRAPHIC_DATA] 7555 $ 2560.51"
type input "PROCESSING [GEOGRAPHIC_DATA] 7555 $ 2560.51"
click at [1054, 175] on button "Submit" at bounding box center [1064, 173] width 62 height 31
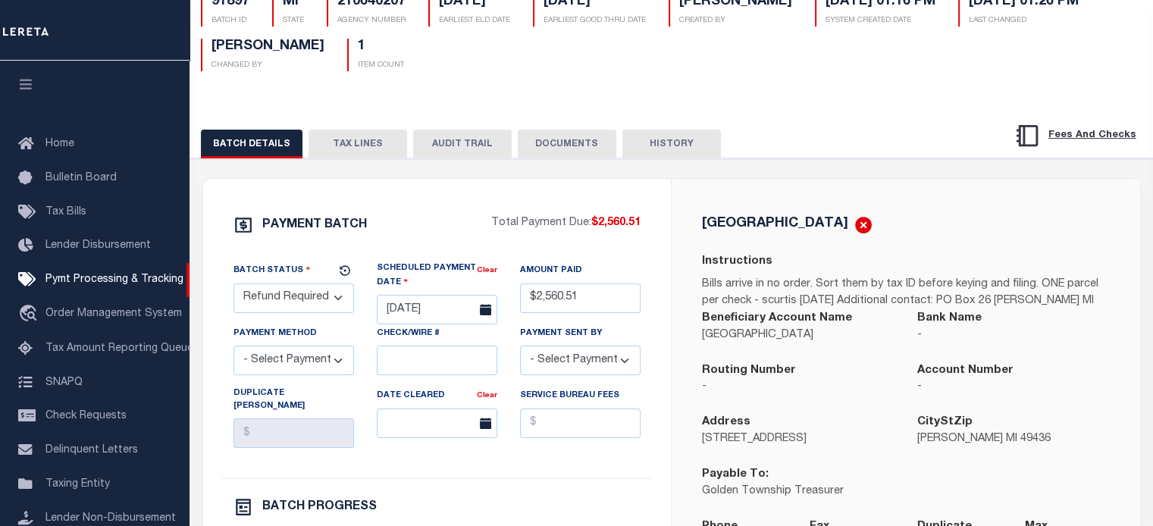
click at [291, 301] on select "- Select Status - Scheduled for Payment Ready For Payment Payment Sent Cleared …" at bounding box center [294, 299] width 121 height 30
select select "RFL"
click at [234, 286] on select "- Select Status - Scheduled for Payment Ready For Payment Payment Sent Cleared …" at bounding box center [294, 299] width 121 height 30
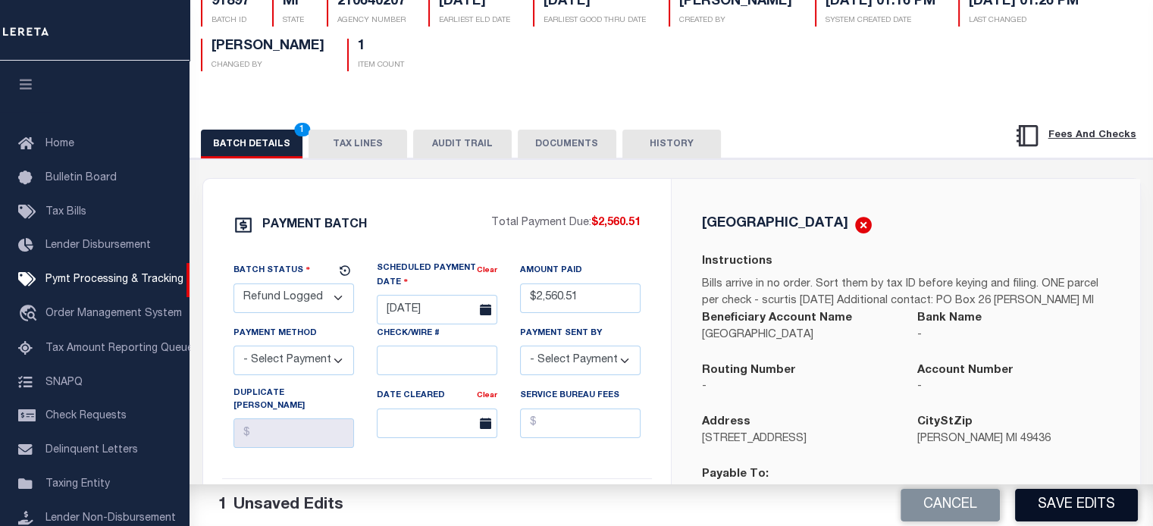
click at [1074, 491] on button "Save Edits" at bounding box center [1076, 505] width 123 height 33
select select
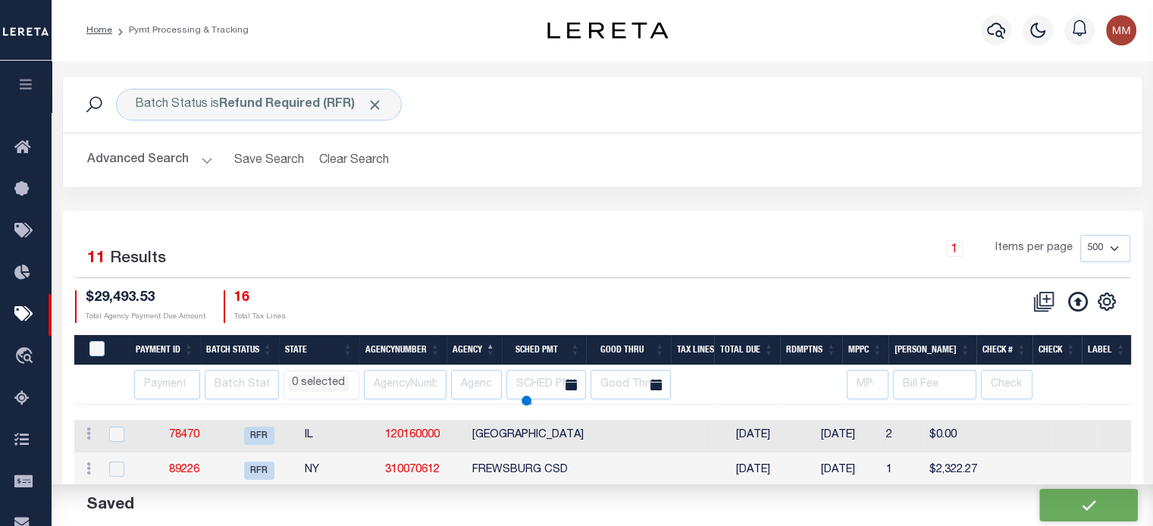
select select
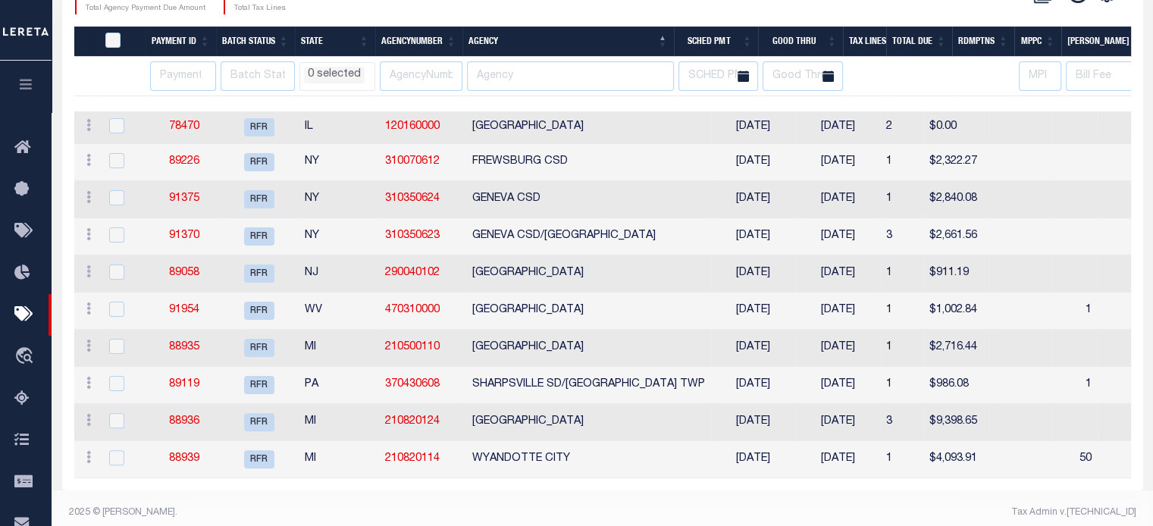
scroll to position [327, 0]
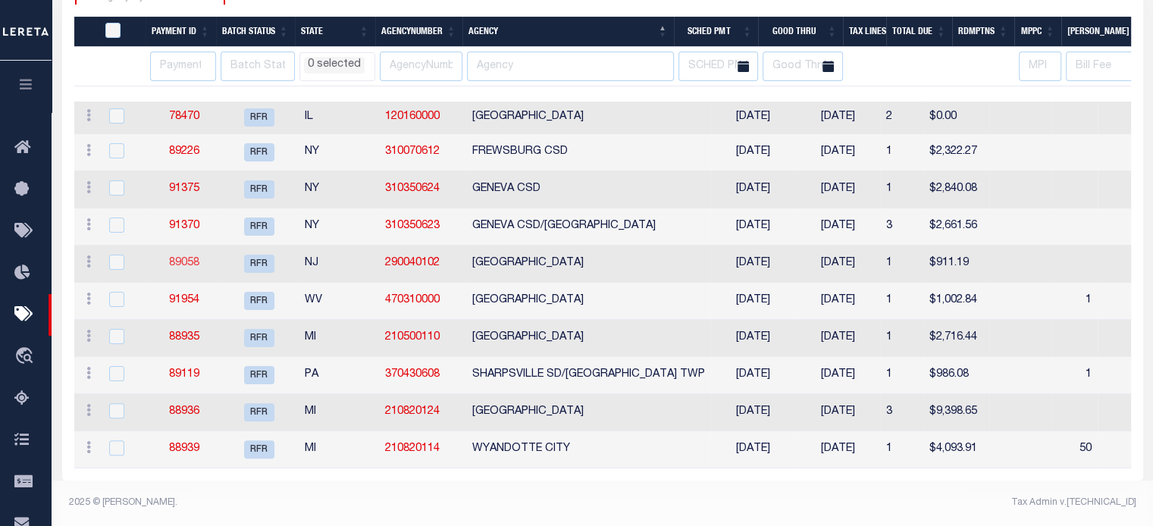
click at [192, 258] on link "89058" at bounding box center [184, 263] width 30 height 11
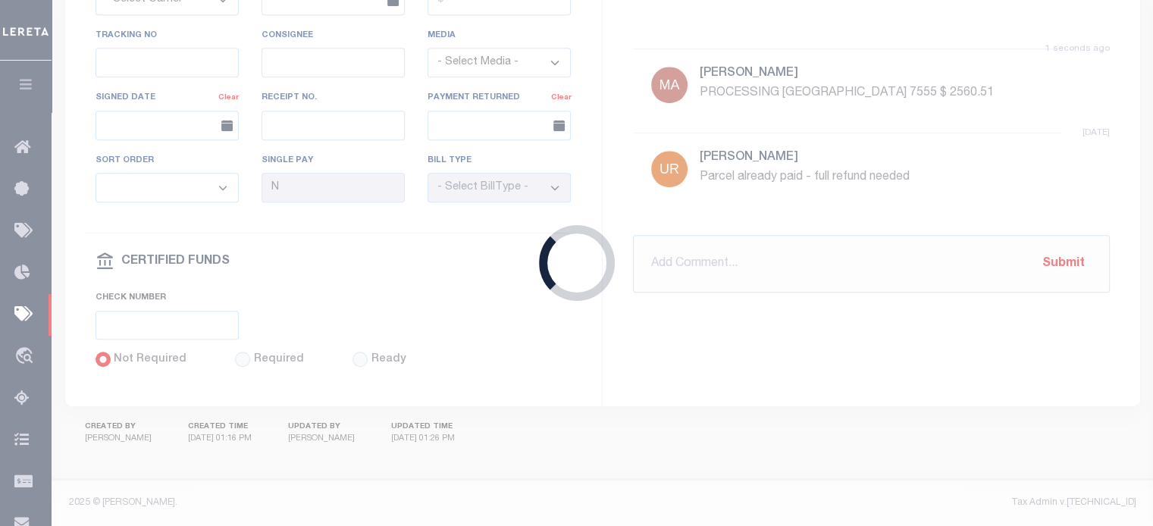
select select "RFR"
type input "[DATE]"
type input "$911.19"
select select "[PERSON_NAME]"
checkbox input "true"
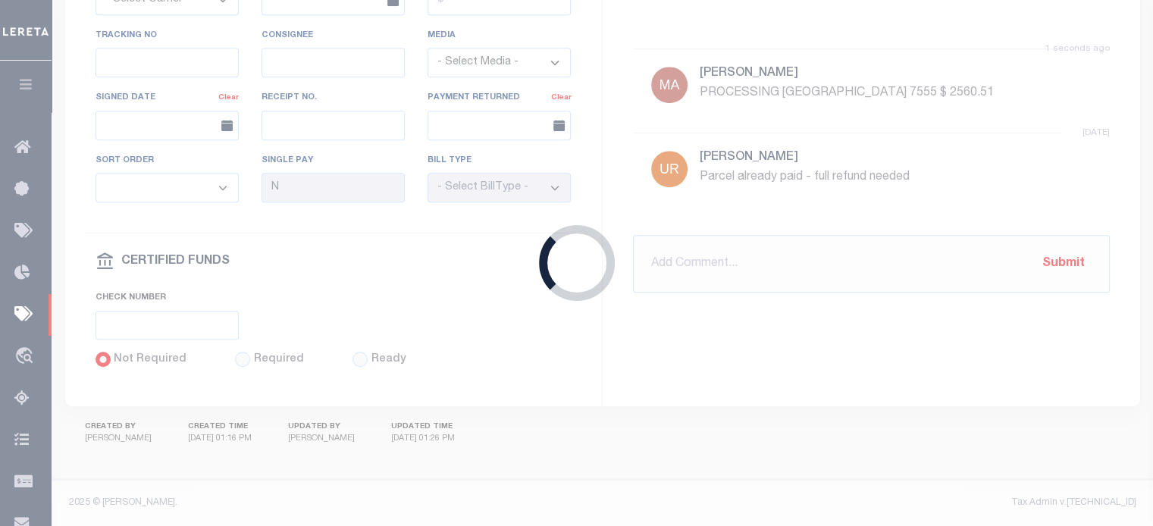
select select "1"
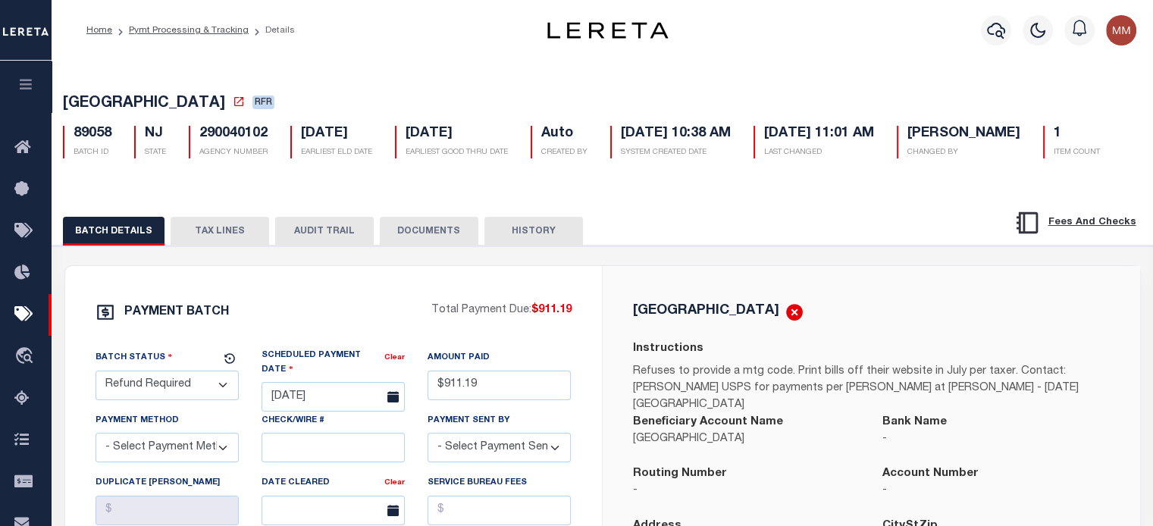
drag, startPoint x: 221, startPoint y: 277, endPoint x: 825, endPoint y: 204, distance: 607.9
click at [221, 246] on button "TAX LINES" at bounding box center [220, 231] width 99 height 29
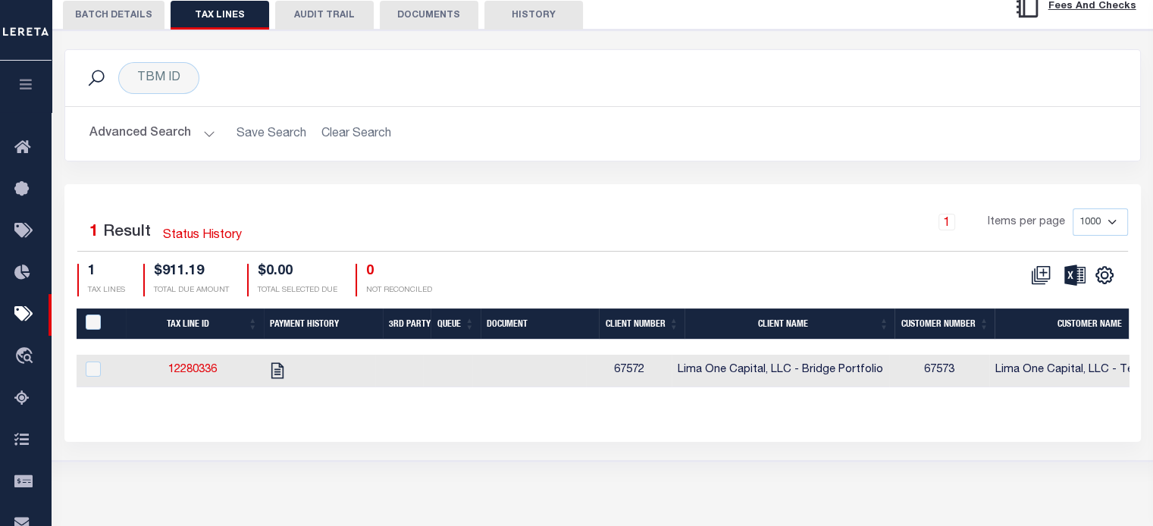
scroll to position [277, 0]
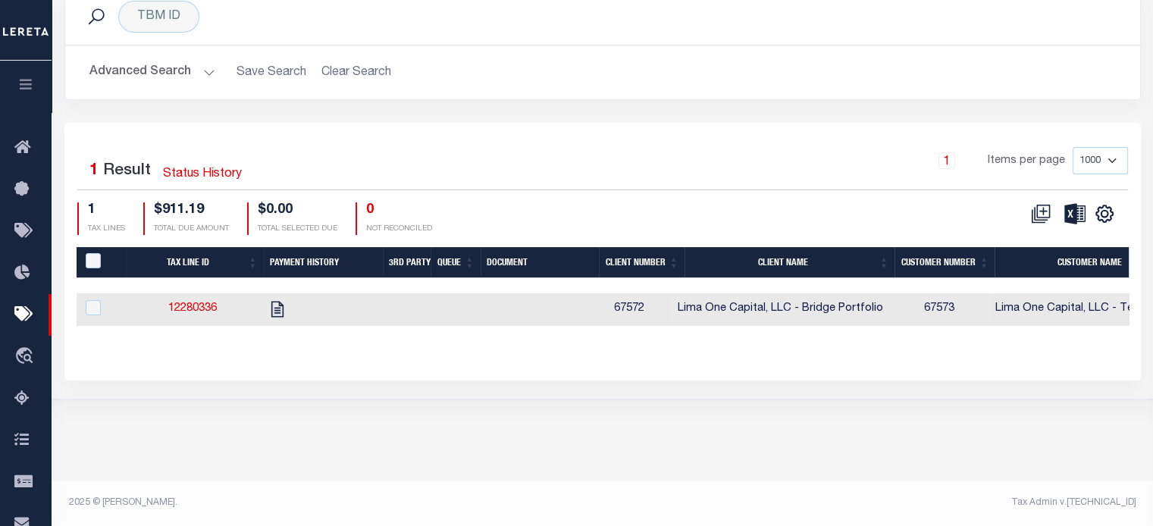
scroll to position [327, 0]
select select
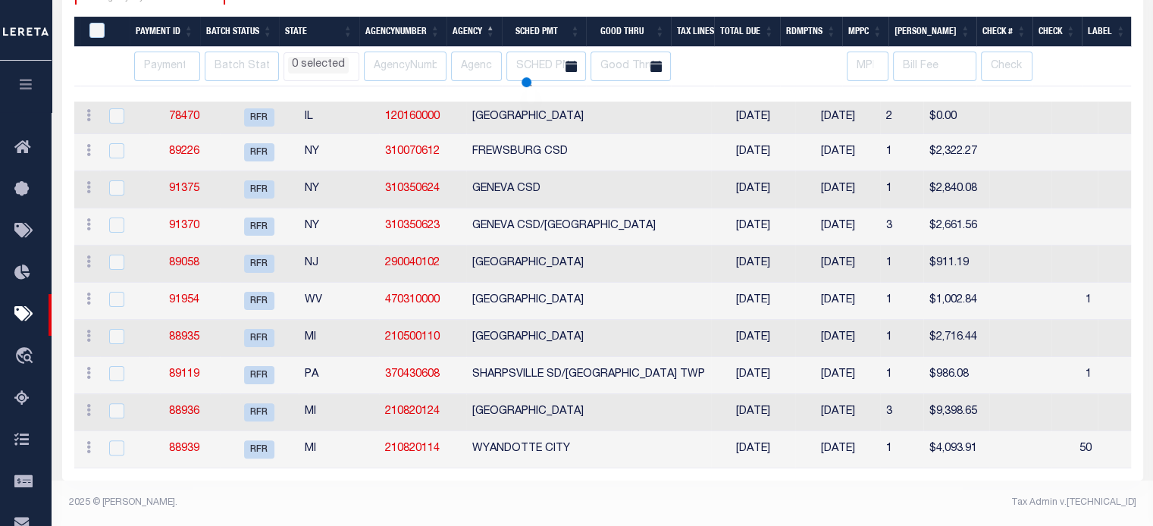
select select
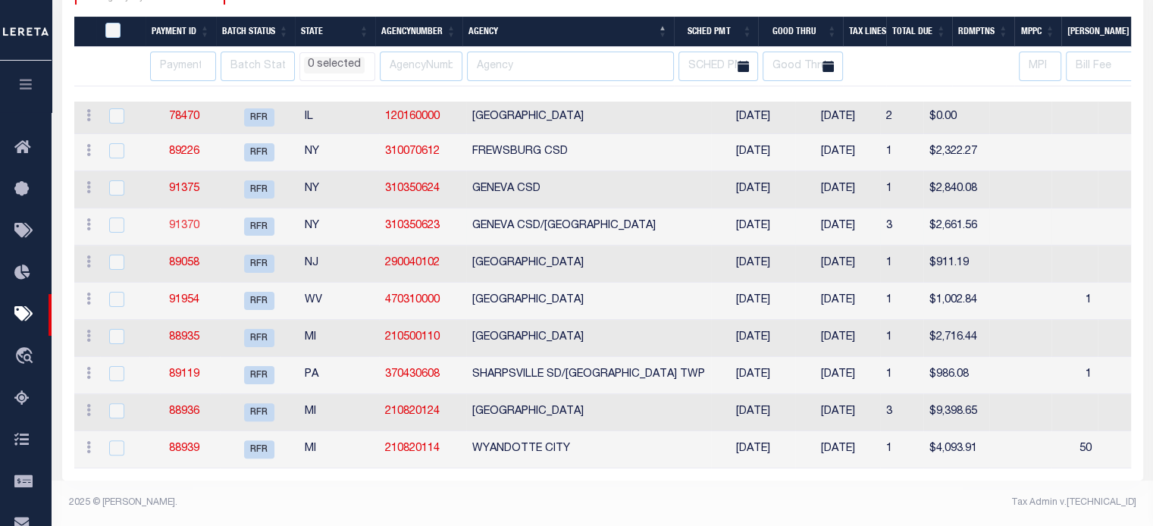
click at [191, 221] on link "91370" at bounding box center [184, 226] width 30 height 11
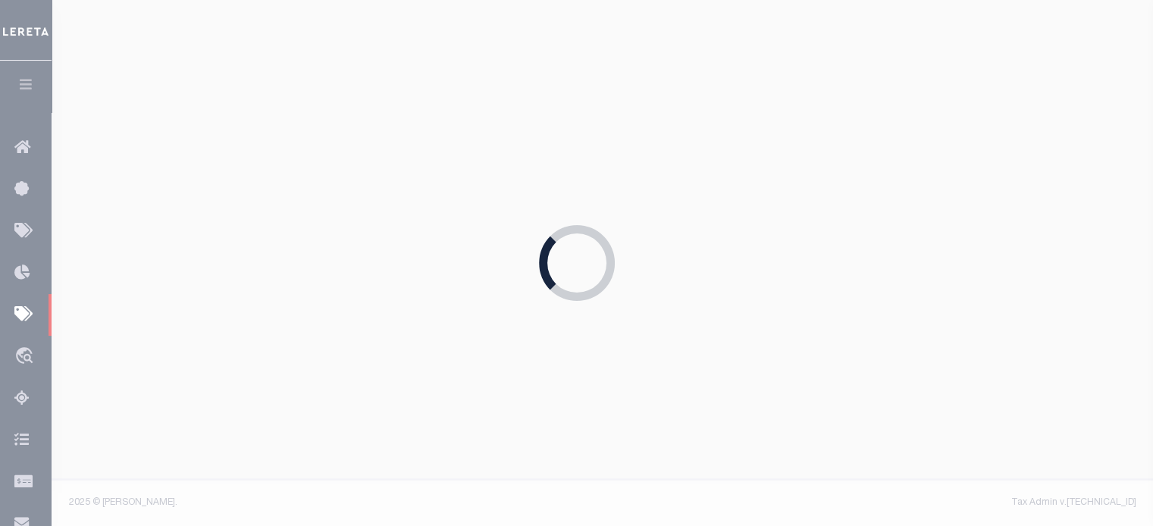
type input "[DATE]"
type input "$2,661.56"
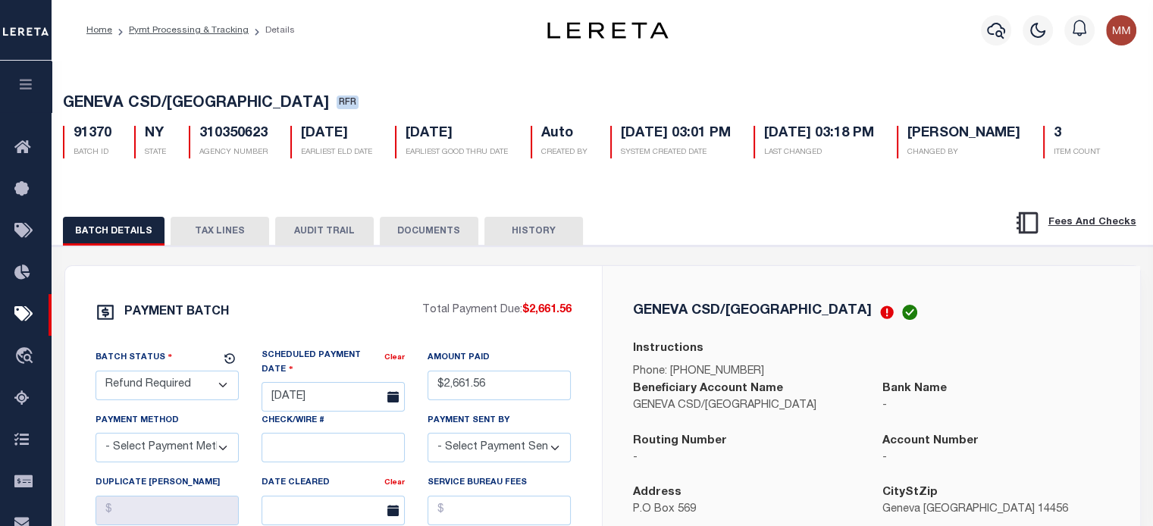
click at [209, 246] on button "TAX LINES" at bounding box center [220, 231] width 99 height 29
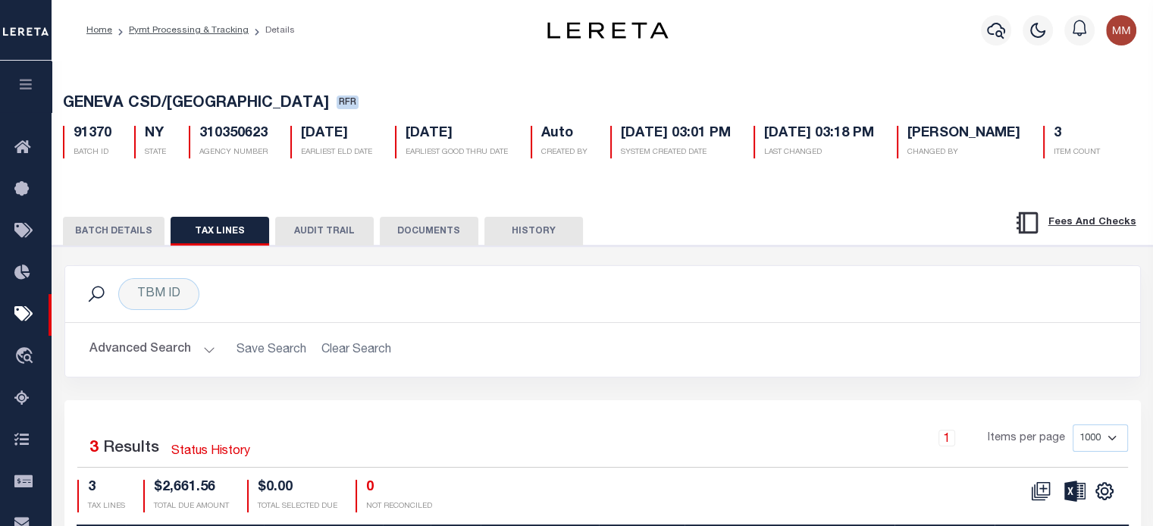
scroll to position [320, 0]
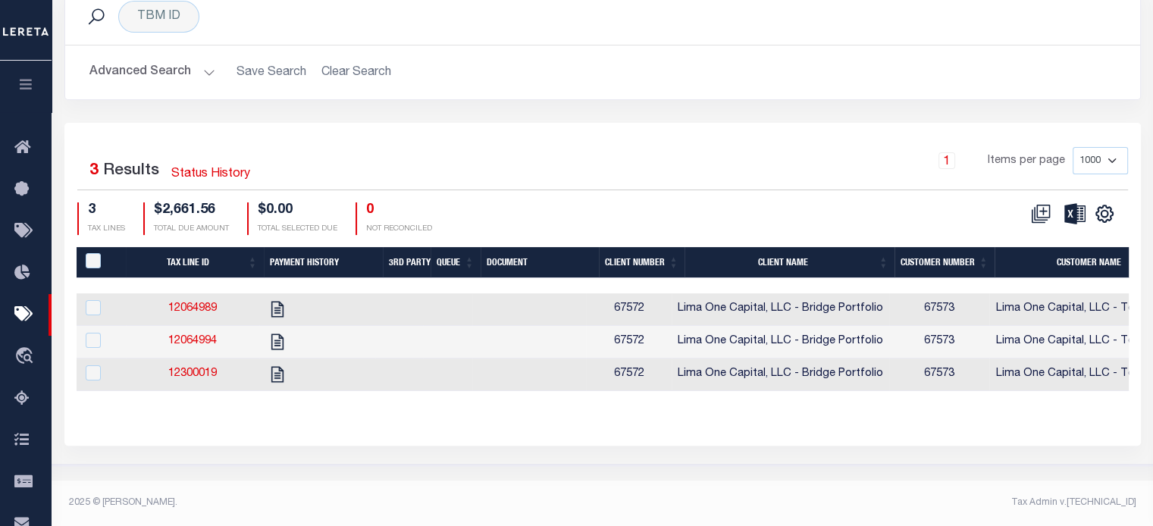
select select
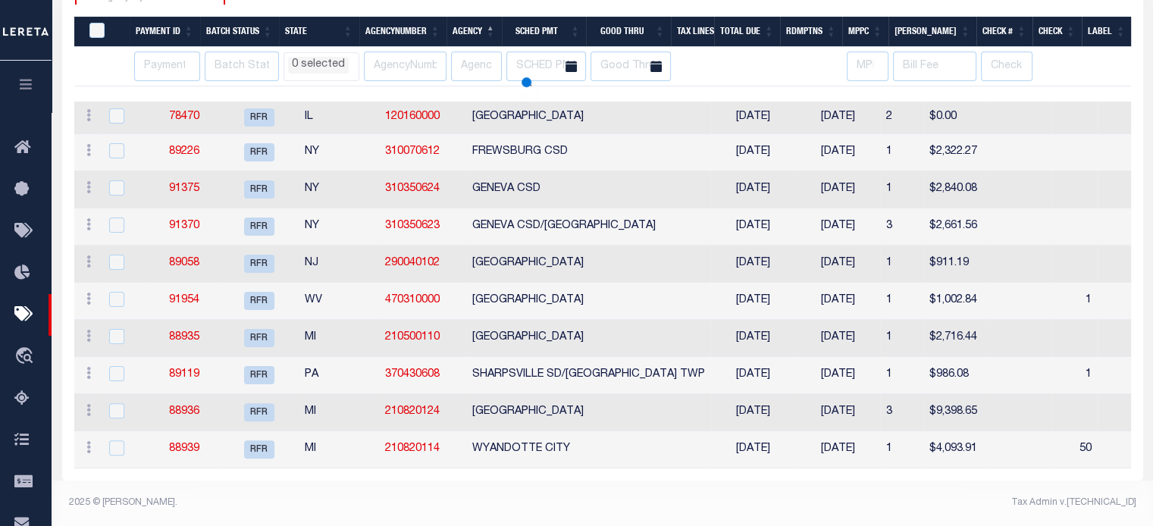
scroll to position [327, 0]
select select
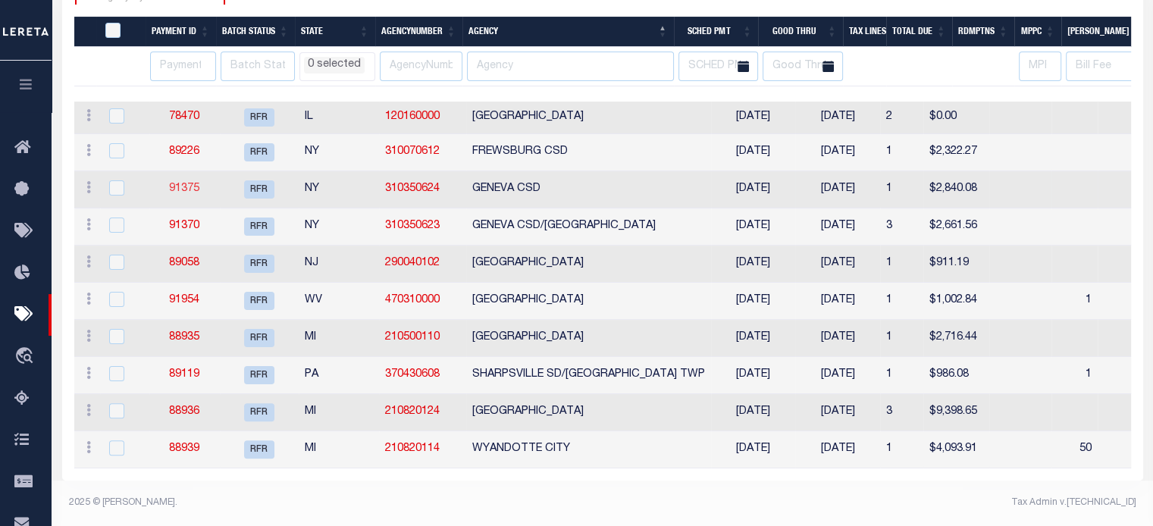
click at [177, 183] on link "91375" at bounding box center [184, 188] width 30 height 11
type input "[DATE]"
type input "$2,840.08"
select select "CHK"
type input "53706"
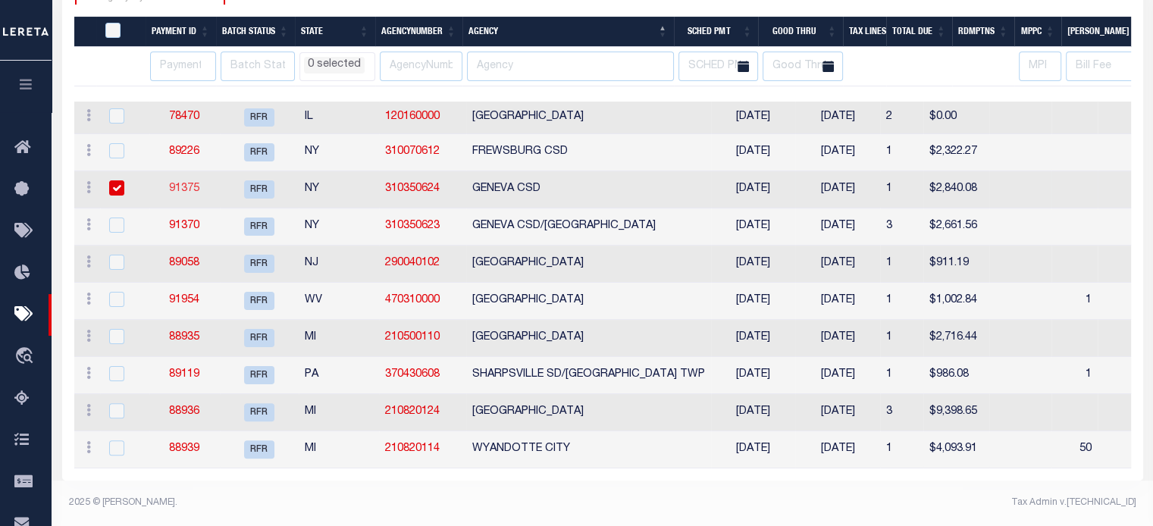
select select "[PERSON_NAME]"
type input "[DATE]"
checkbox input "true"
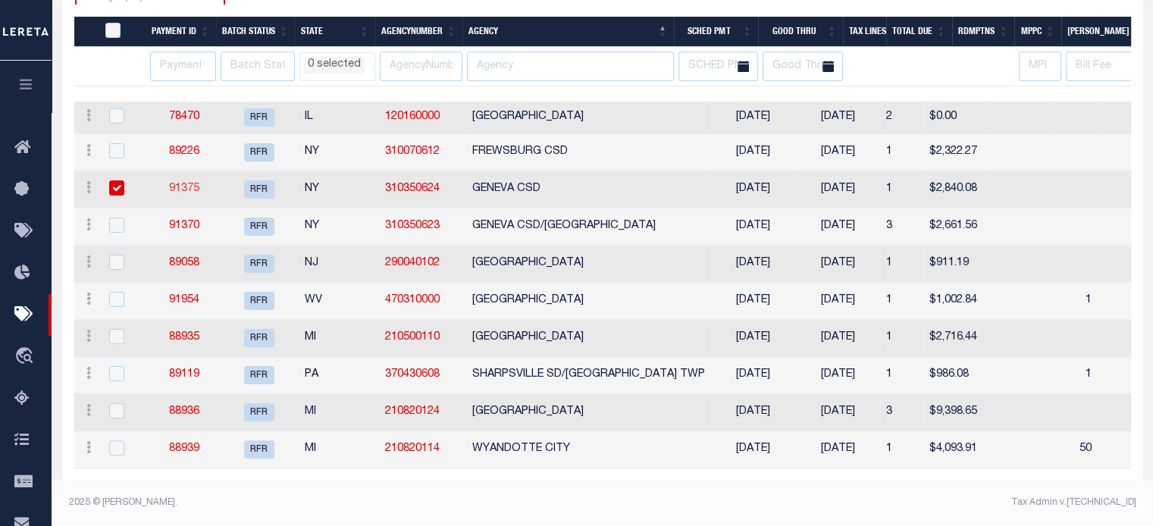
select select "FDX"
type input "[DATE]"
type input "884522551063"
type input "L.[PERSON_NAME]"
type input "[DATE]"
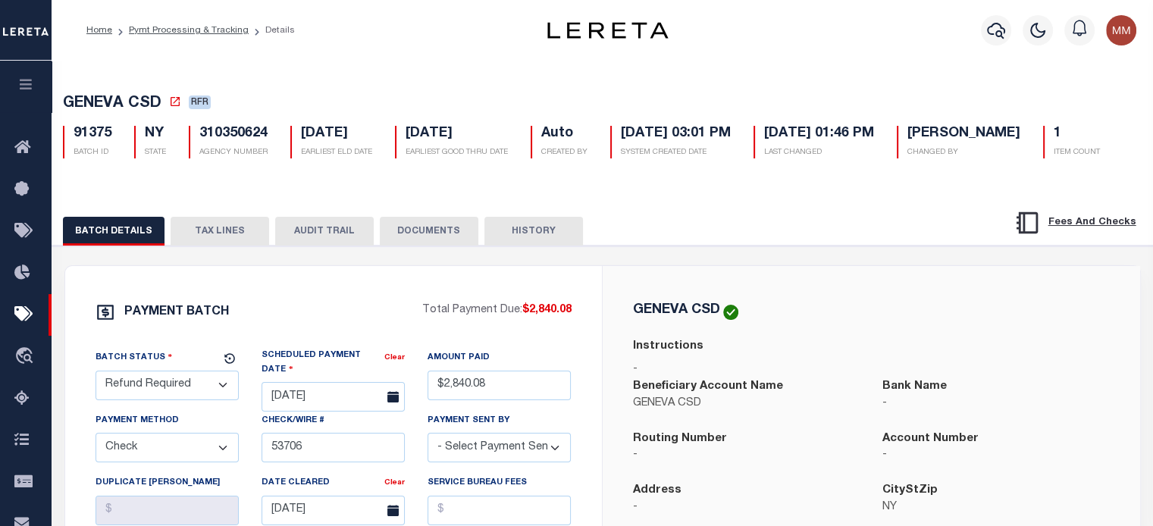
drag, startPoint x: 237, startPoint y: 277, endPoint x: 228, endPoint y: 280, distance: 9.6
click at [237, 246] on button "TAX LINES" at bounding box center [220, 231] width 99 height 29
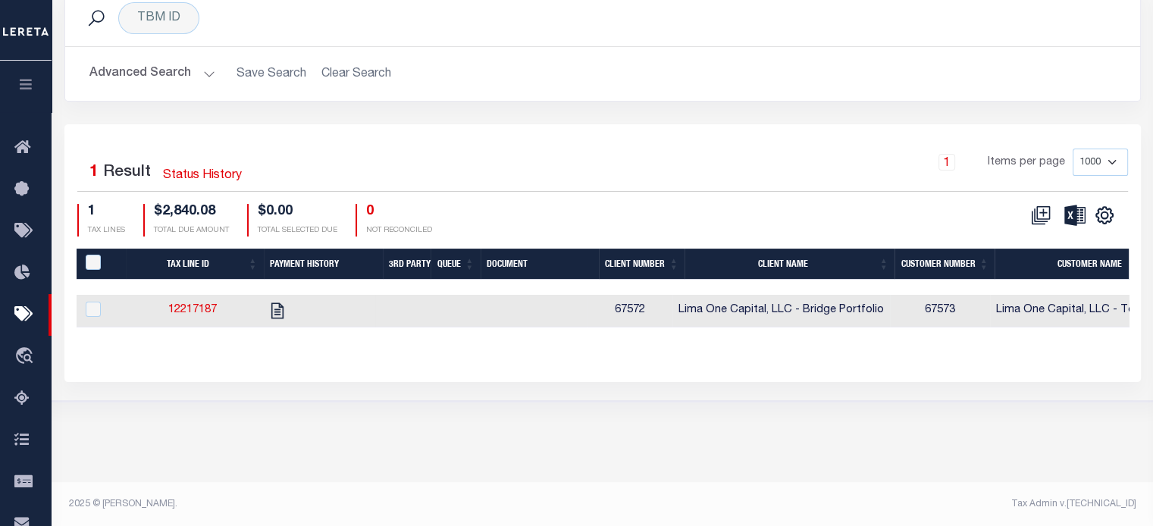
scroll to position [277, 0]
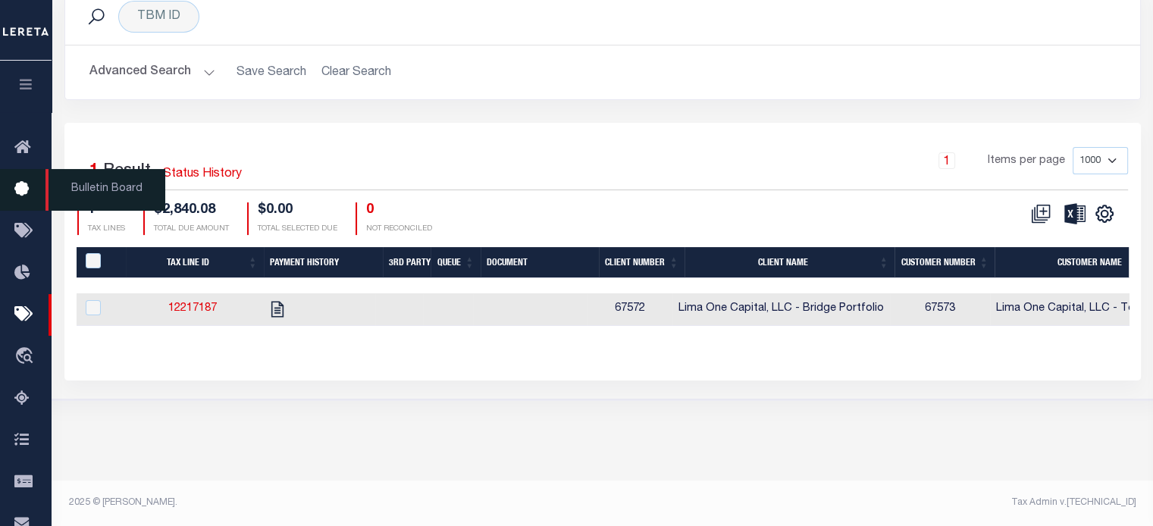
select select
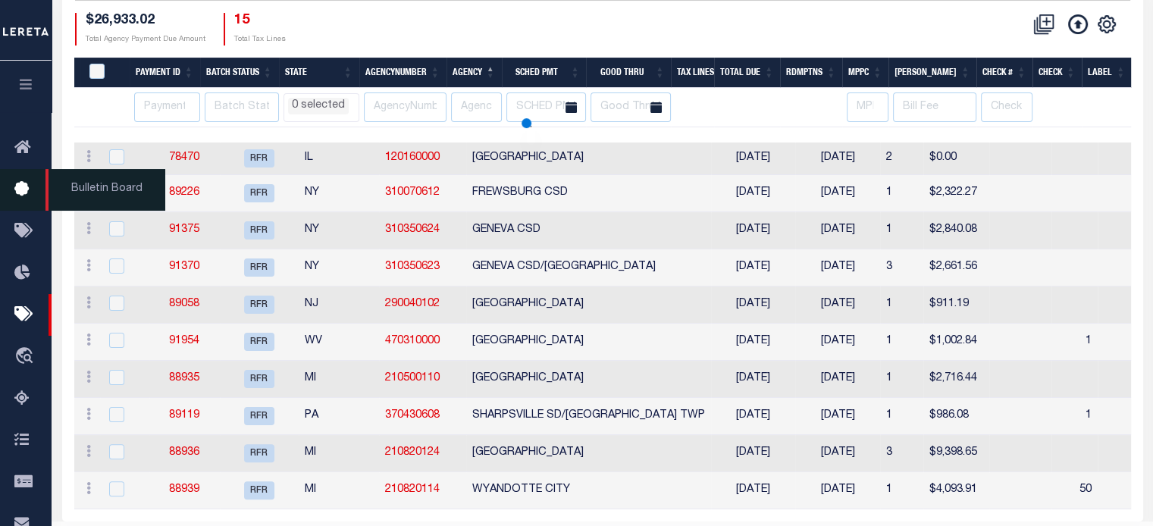
scroll to position [327, 0]
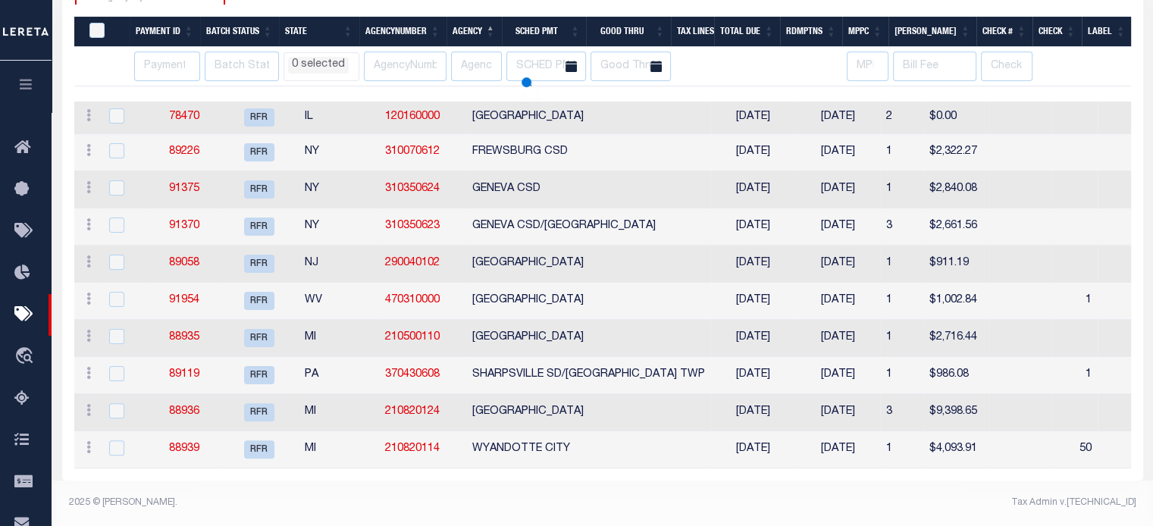
select select
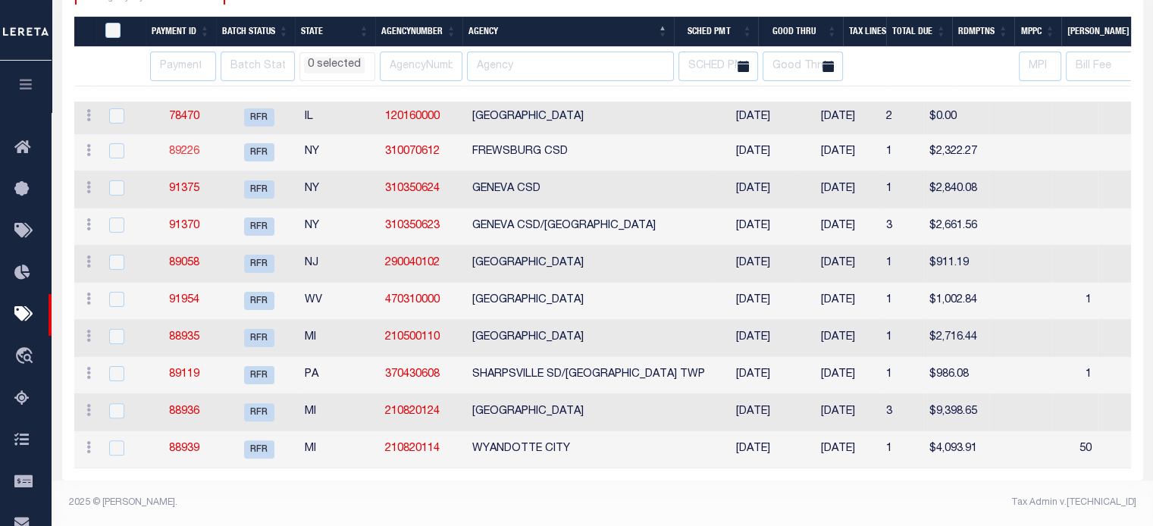
click at [179, 146] on link "89226" at bounding box center [184, 151] width 30 height 11
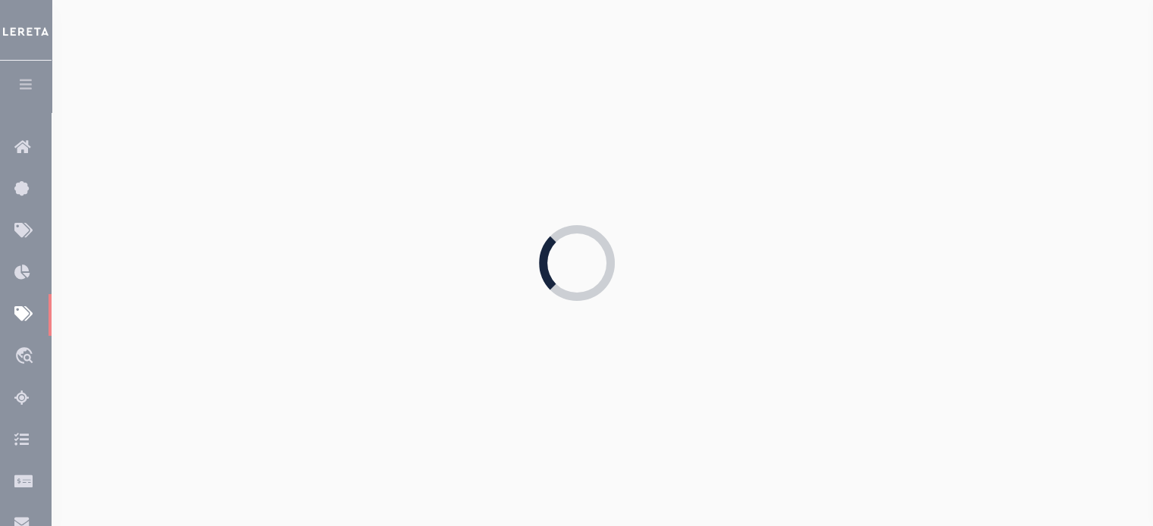
type input "[DATE]"
type input "$6.77"
select select
type input "54182"
select select "[PERSON_NAME]"
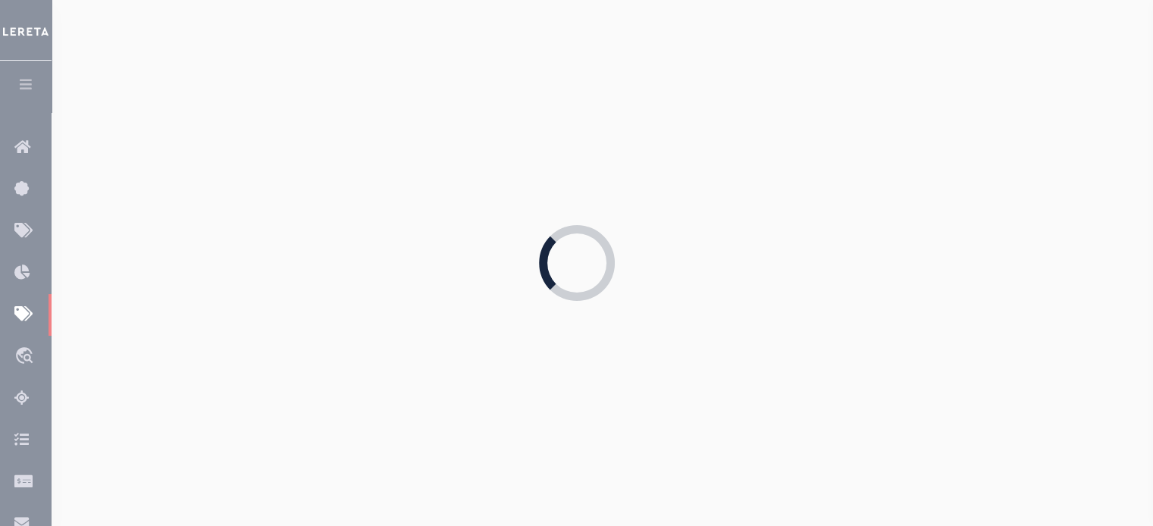
checkbox input "false"
type input "[DATE]"
type input "884804596594"
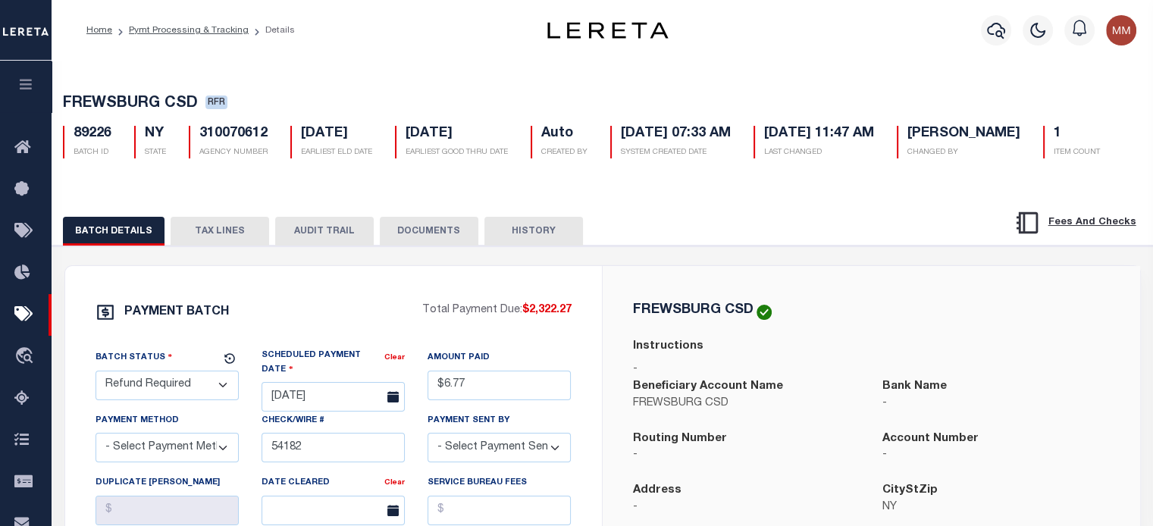
click at [234, 229] on button "TAX LINES" at bounding box center [220, 231] width 99 height 29
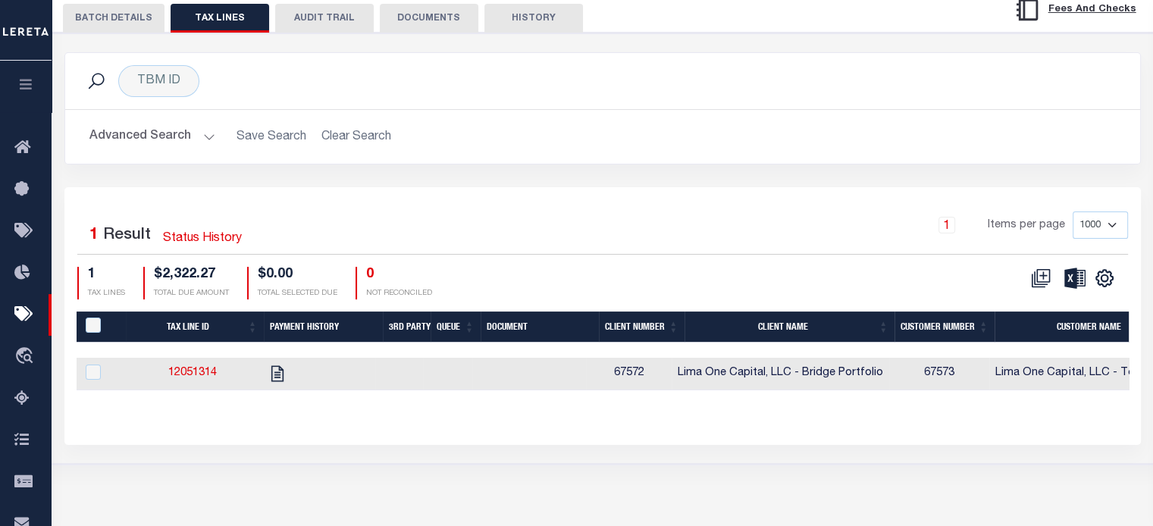
scroll to position [277, 0]
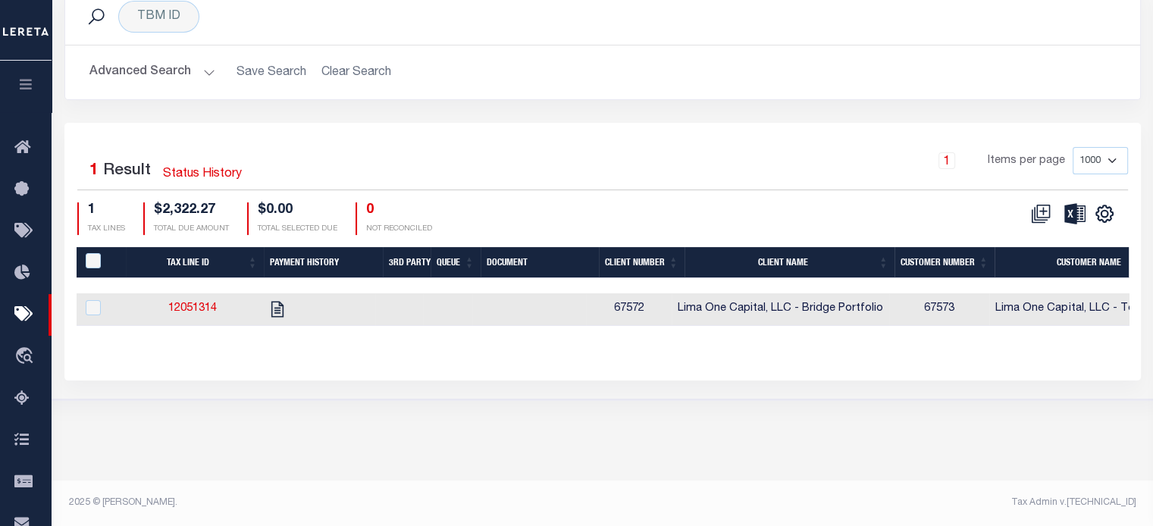
select select
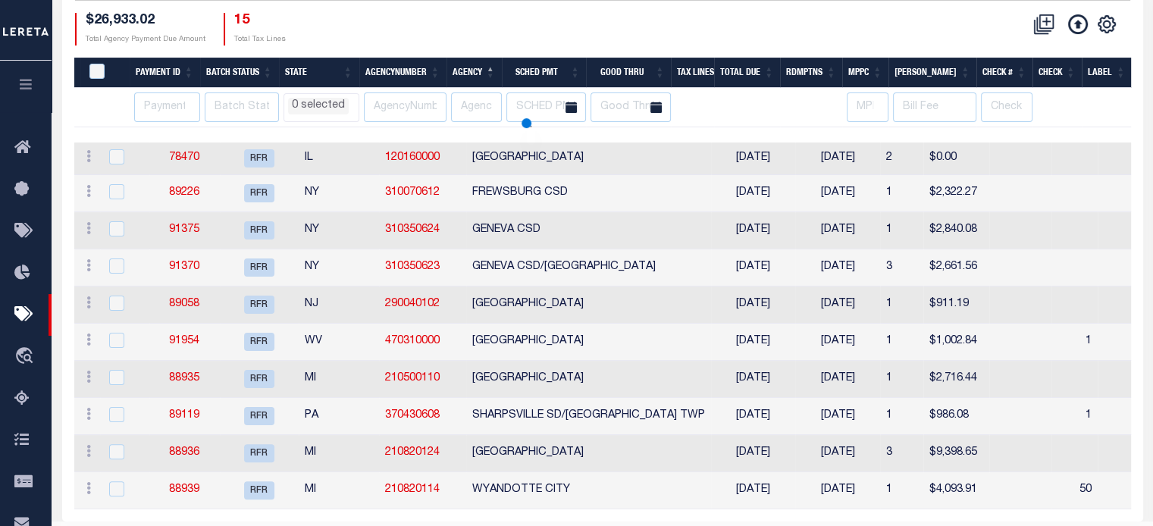
scroll to position [327, 0]
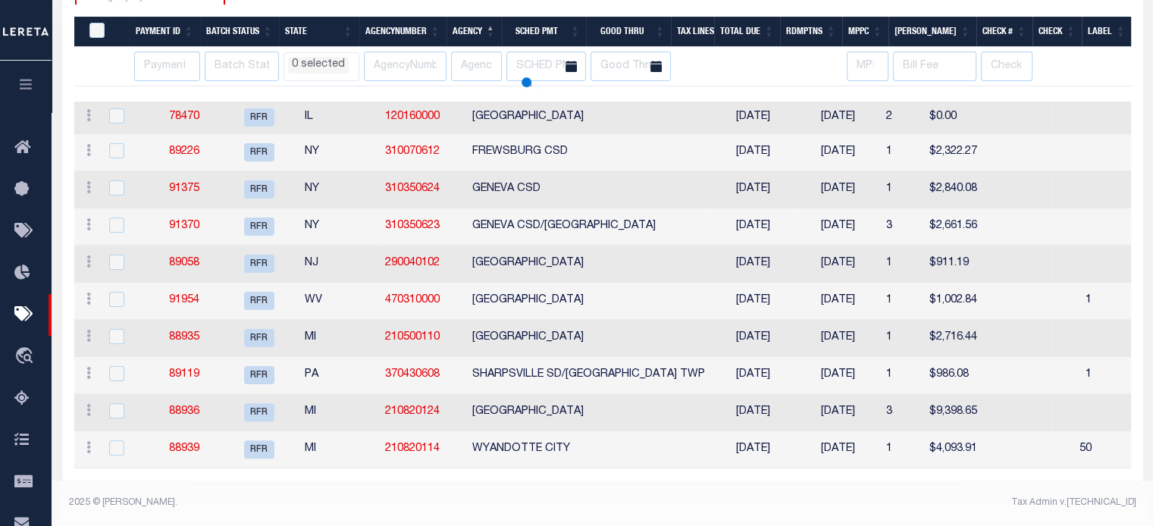
select select
